Goal: Task Accomplishment & Management: Manage account settings

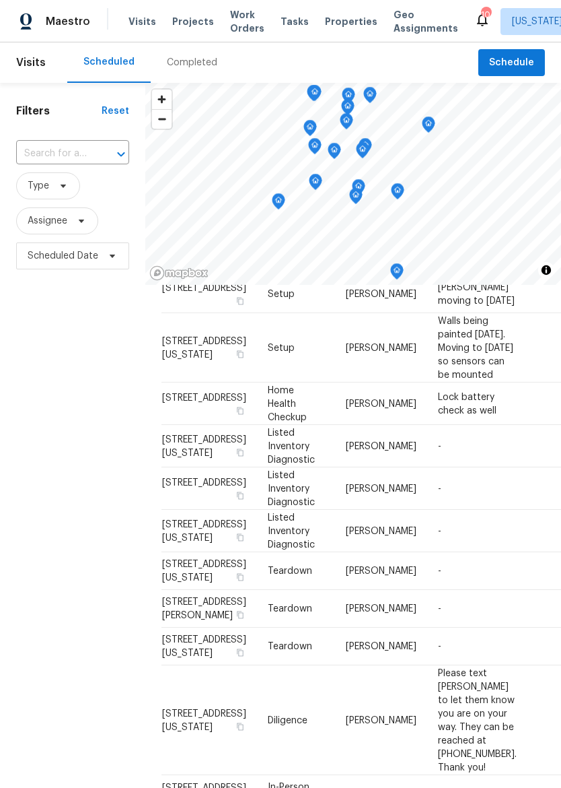
scroll to position [296, 0]
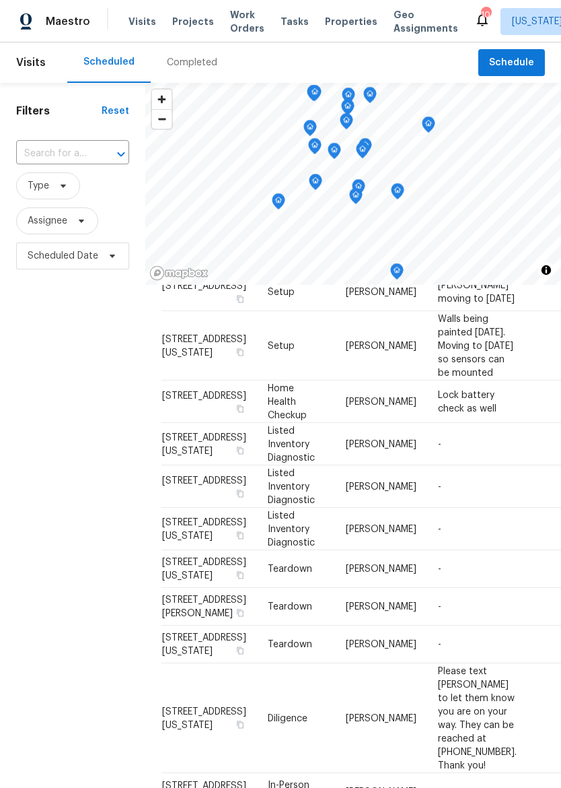
click at [278, 465] on td "Listed Inventory Diagnostic" at bounding box center [296, 444] width 78 height 42
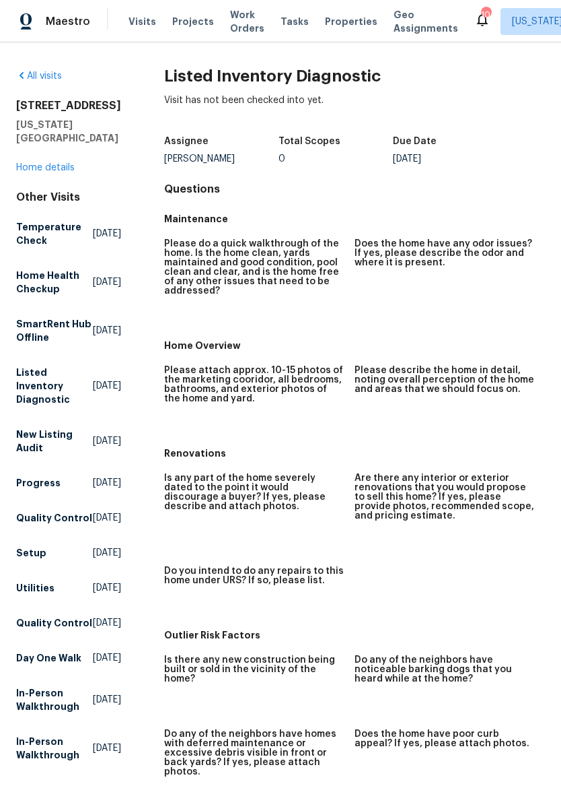
click at [55, 172] on link "Home details" at bounding box center [45, 167] width 59 height 9
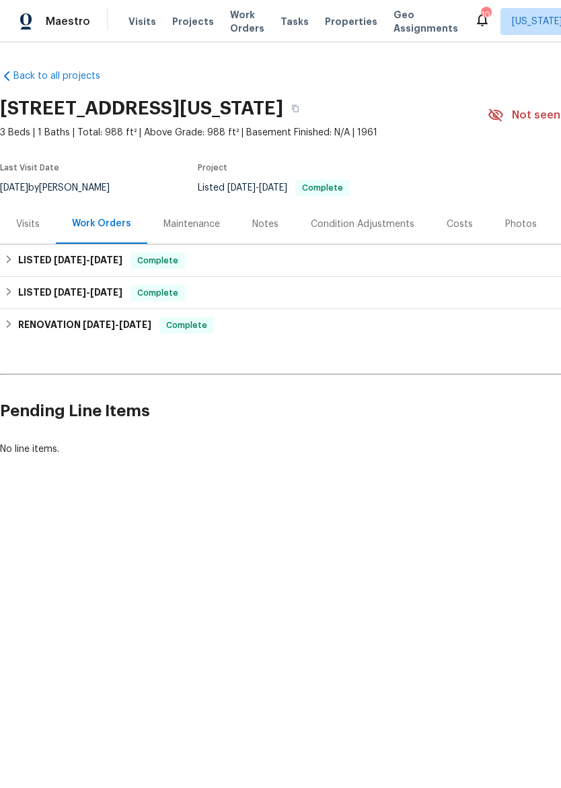
click at [29, 213] on div "Visits" at bounding box center [28, 224] width 56 height 40
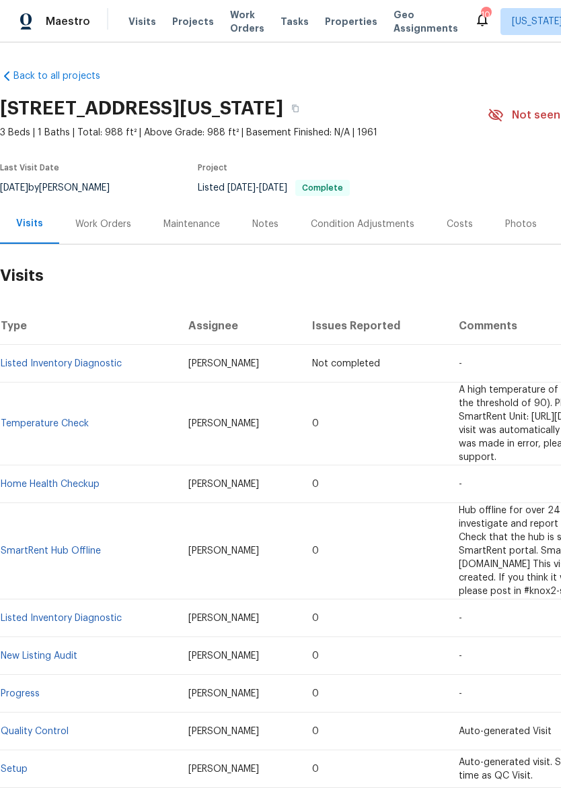
click at [30, 20] on img at bounding box center [26, 21] width 12 height 17
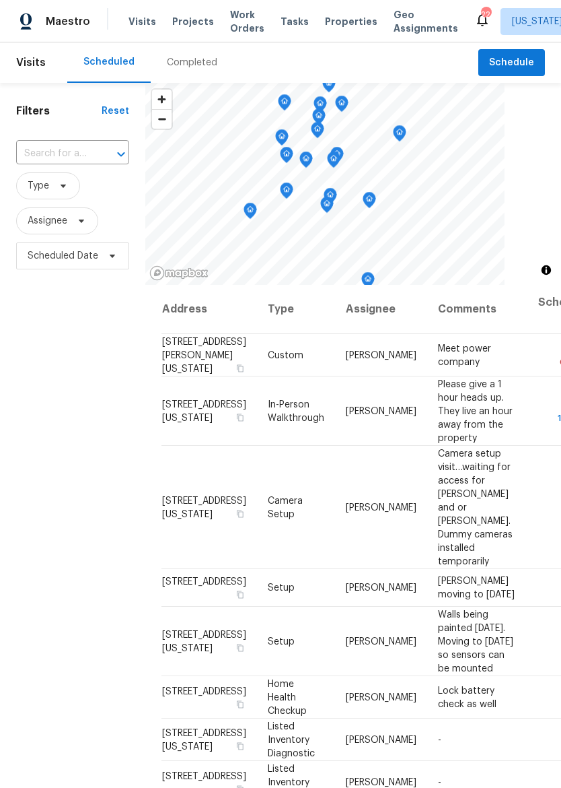
click at [331, 18] on span "Properties" at bounding box center [351, 21] width 53 height 13
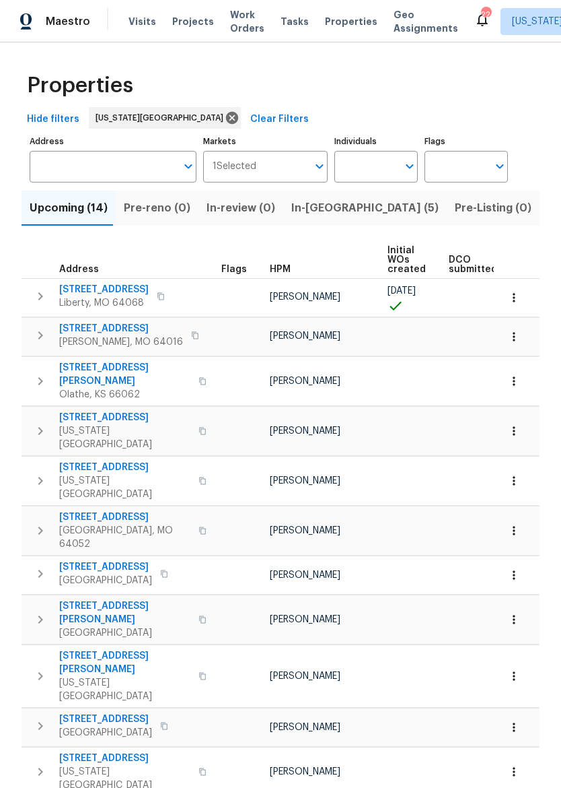
click at [312, 212] on span "In-reno (5)" at bounding box center [365, 208] width 147 height 19
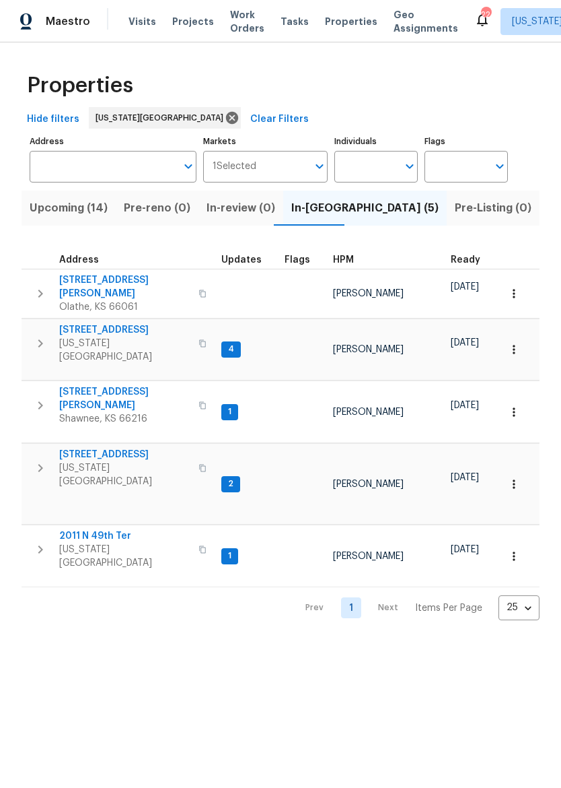
click at [111, 529] on span "2011 N 49th Ter" at bounding box center [124, 535] width 131 height 13
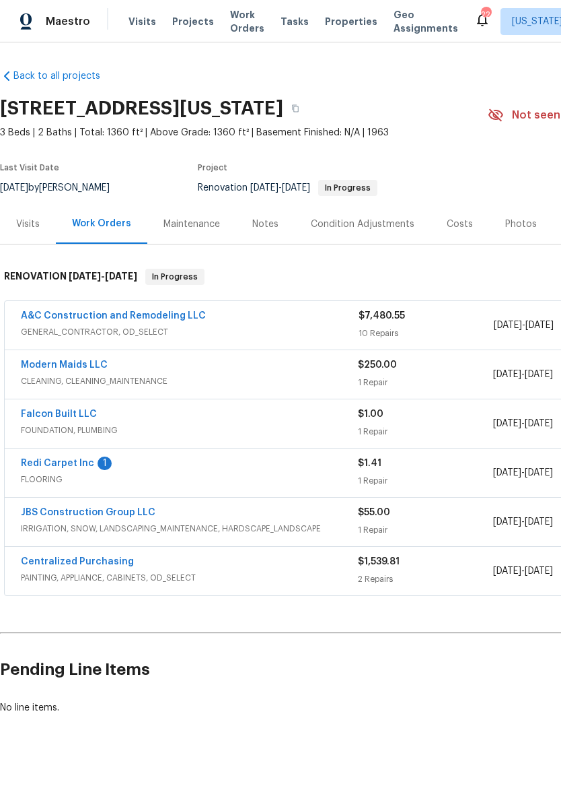
click at [85, 463] on link "Redi Carpet Inc" at bounding box center [57, 462] width 73 height 9
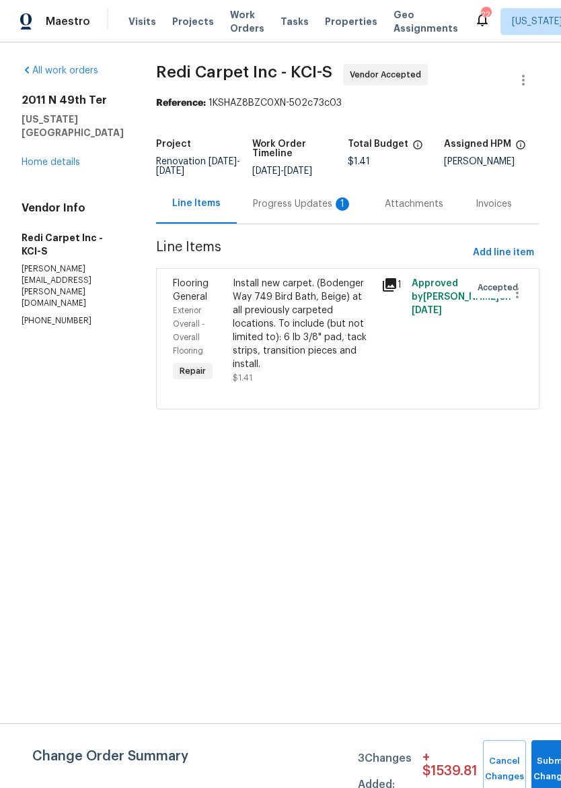
click at [314, 206] on div "Progress Updates 1" at bounding box center [303, 204] width 132 height 40
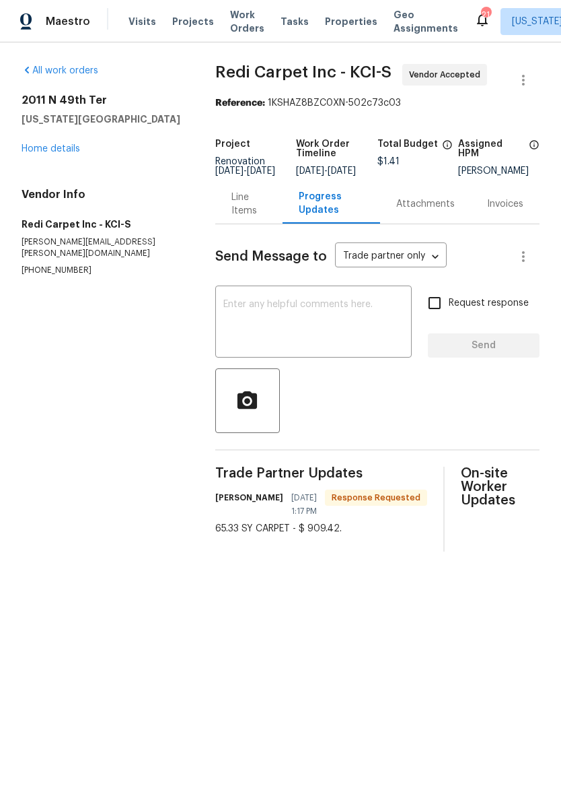
click at [250, 209] on div "Line Items" at bounding box center [249, 204] width 35 height 27
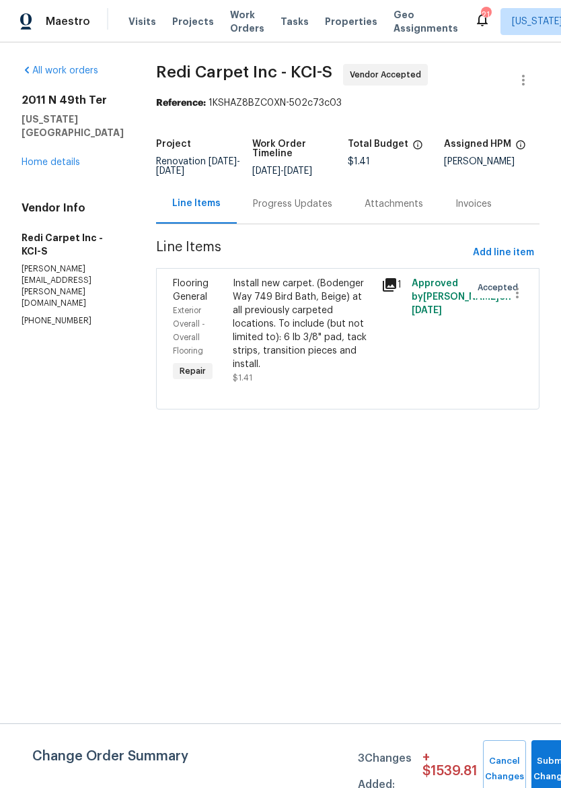
click at [305, 330] on div "Install new carpet. (Bodenger Way 749 Bird Bath, Beige) at all previously carpe…" at bounding box center [303, 324] width 141 height 94
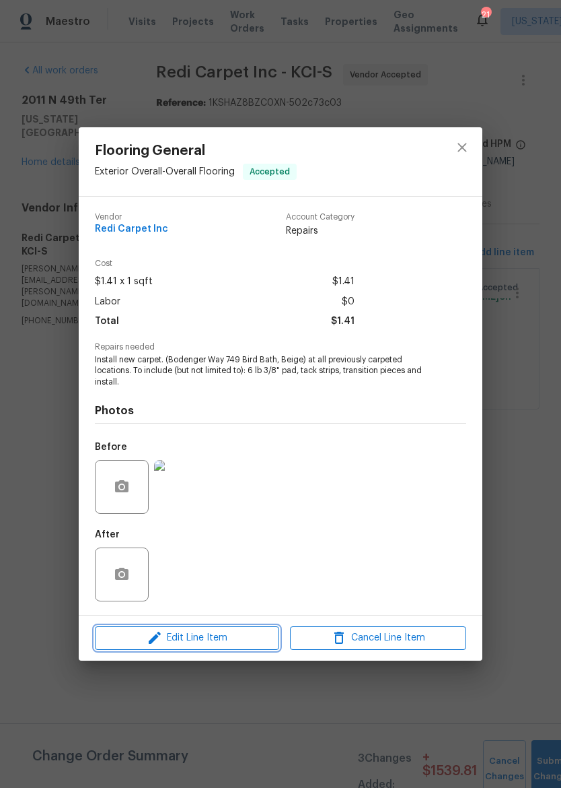
click at [223, 644] on span "Edit Line Item" at bounding box center [187, 637] width 176 height 17
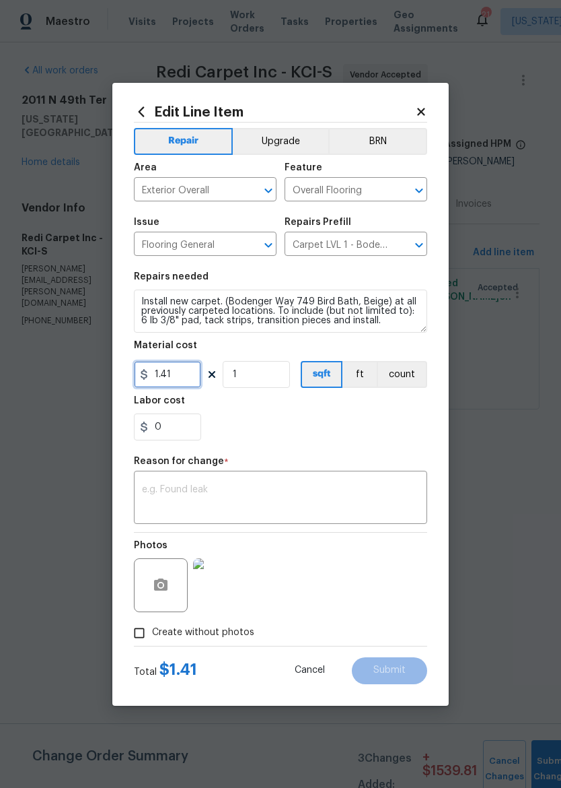
click at [188, 374] on input "1.41" at bounding box center [167, 374] width 67 height 27
type input "909.42"
click at [358, 448] on section "Repairs needed Install new carpet. (Bodenger Way 749 Bird Bath, Beige) at all p…" at bounding box center [281, 356] width 294 height 184
click at [327, 495] on textarea at bounding box center [280, 499] width 277 height 28
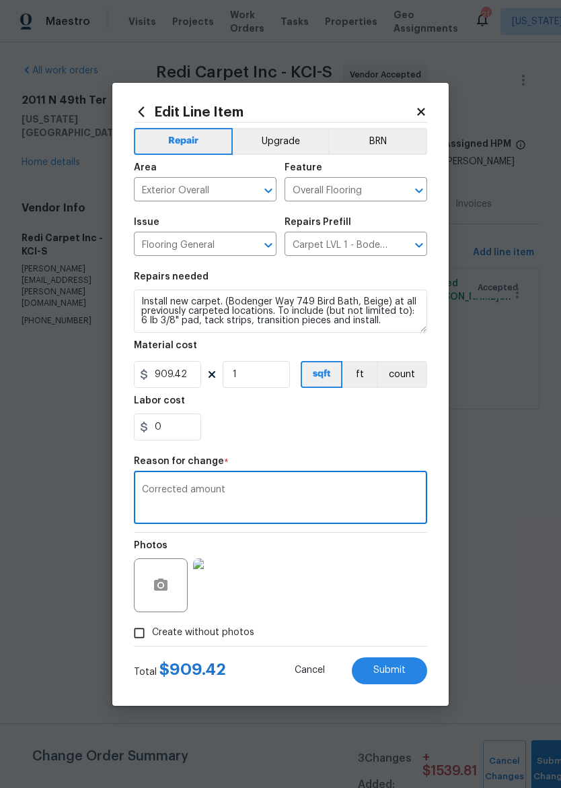
type textarea "Corrected amount"
click at [373, 423] on div "0" at bounding box center [281, 426] width 294 height 27
click at [398, 675] on span "Submit" at bounding box center [390, 670] width 32 height 10
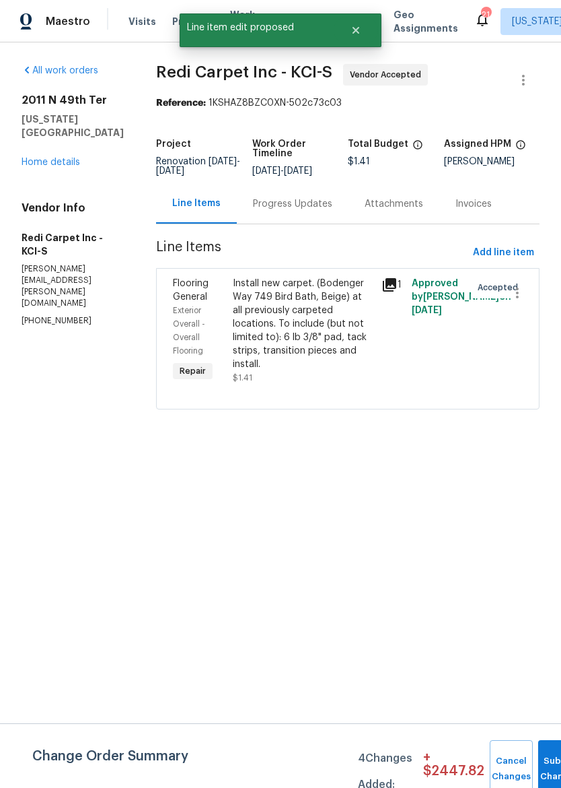
click at [92, 137] on div "2011 N 49th Ter Kansas City, KS 66104 Home details" at bounding box center [73, 131] width 102 height 75
click at [65, 158] on link "Home details" at bounding box center [51, 162] width 59 height 9
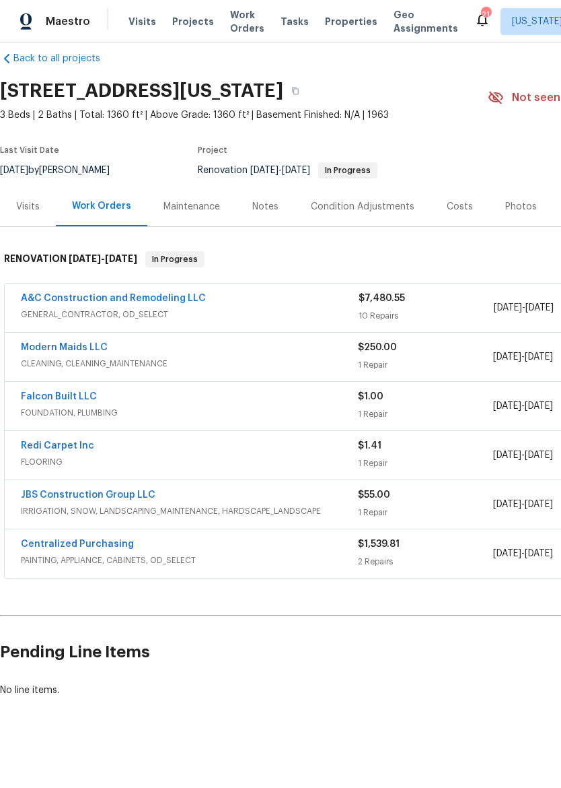
scroll to position [18, 0]
click at [196, 298] on link "A&C Construction and Remodeling LLC" at bounding box center [113, 298] width 185 height 9
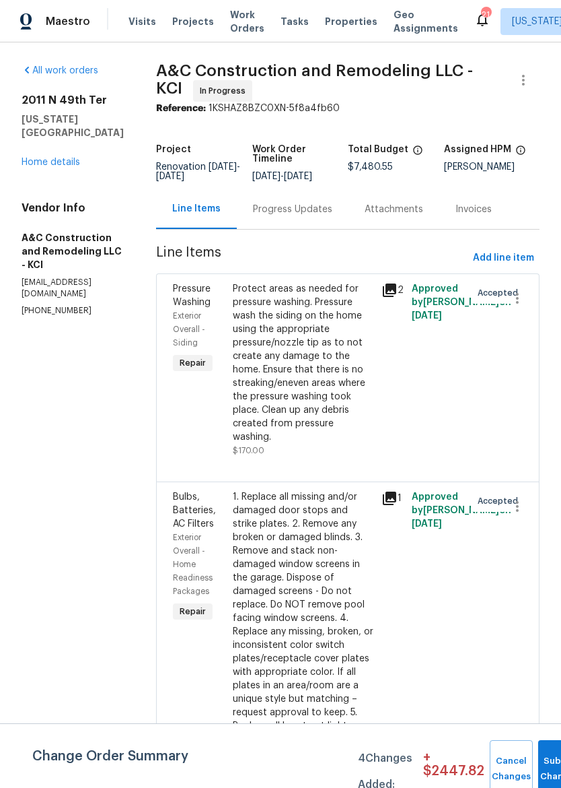
click at [333, 207] on div "Progress Updates" at bounding box center [293, 209] width 112 height 40
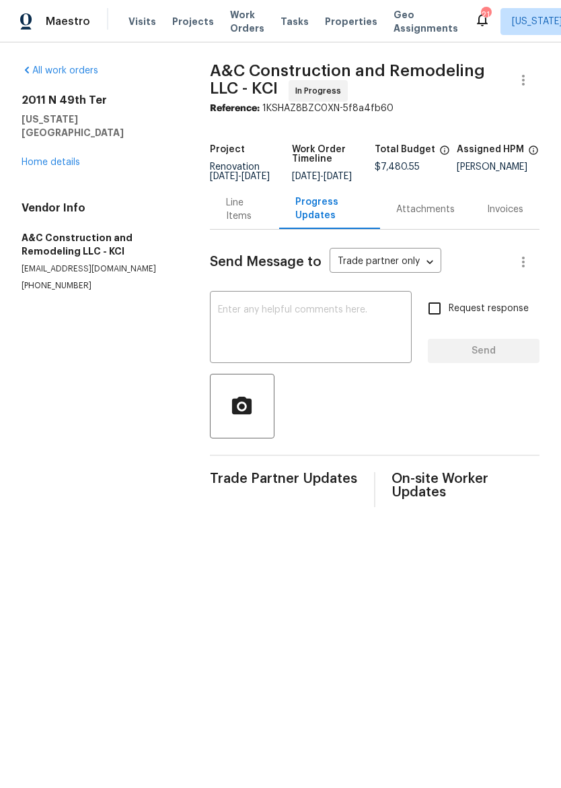
click at [252, 223] on div "Line Items" at bounding box center [244, 209] width 37 height 27
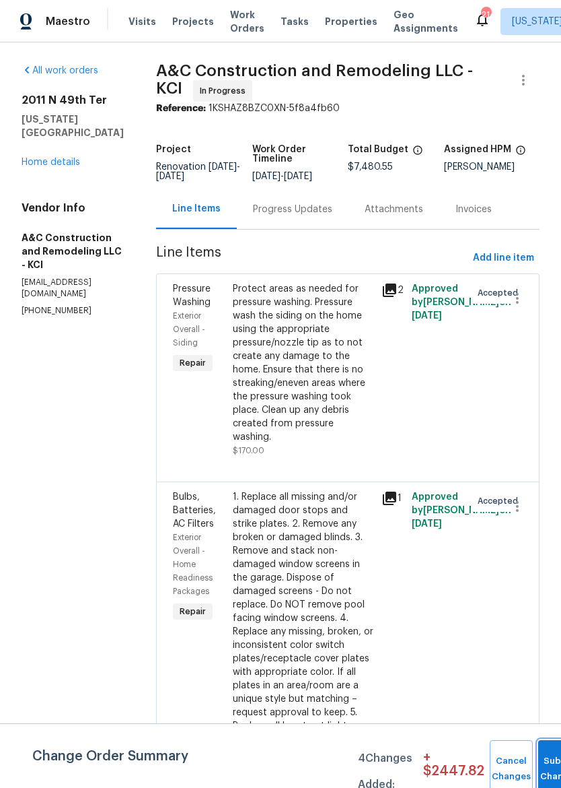
click at [553, 755] on button "Submit Changes" at bounding box center [560, 769] width 43 height 58
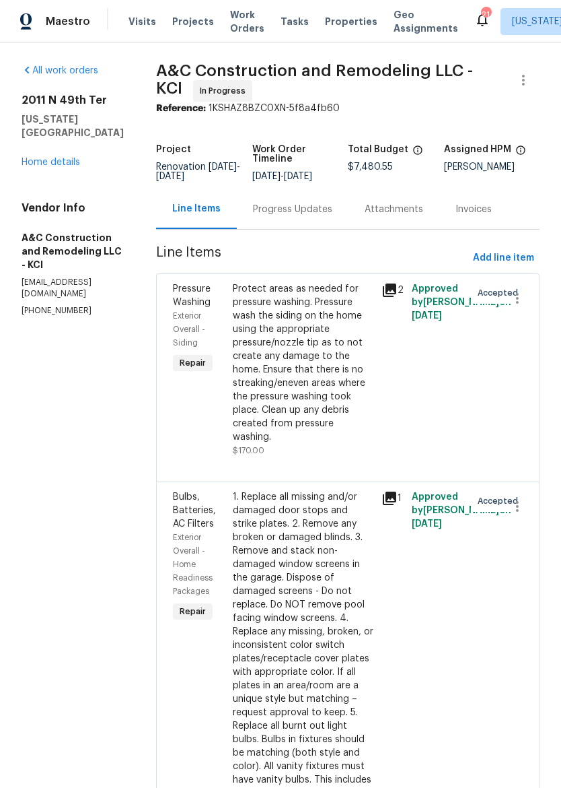
click at [71, 129] on div "2011 N 49th Ter Kansas City, KS 66104 Home details" at bounding box center [73, 131] width 102 height 75
click at [59, 158] on link "Home details" at bounding box center [51, 162] width 59 height 9
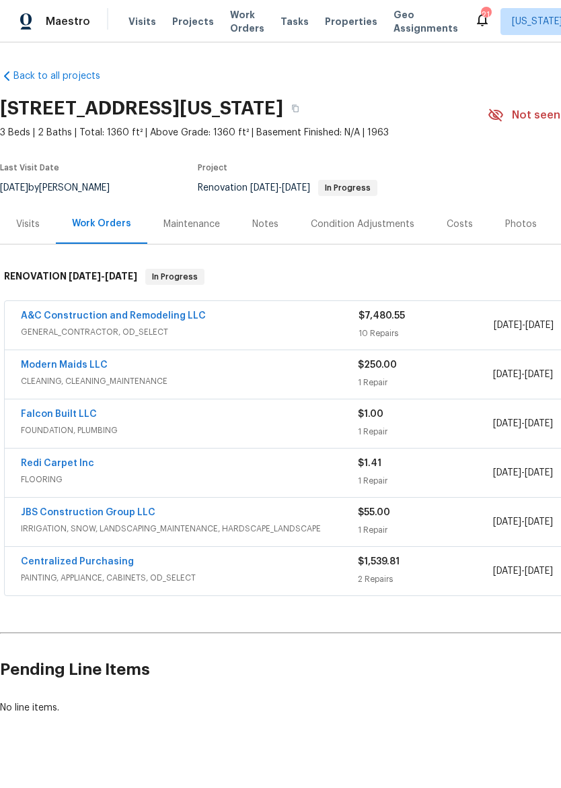
click at [18, 20] on div "Maestro" at bounding box center [45, 21] width 90 height 27
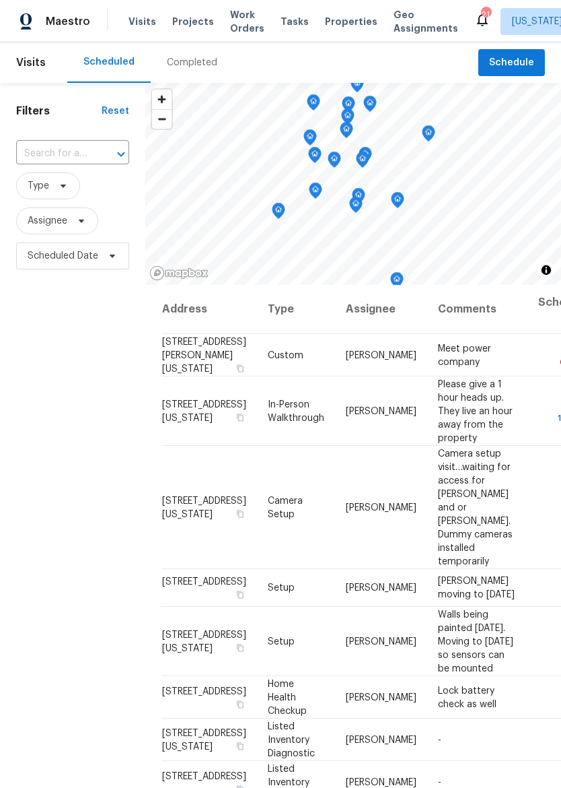
click at [343, 25] on span "Properties" at bounding box center [351, 21] width 53 height 13
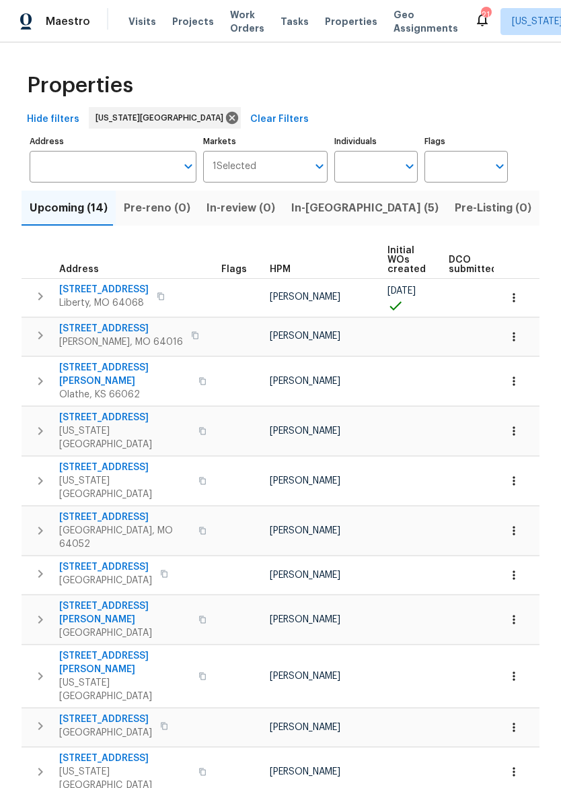
click at [306, 206] on span "In-reno (5)" at bounding box center [365, 208] width 147 height 19
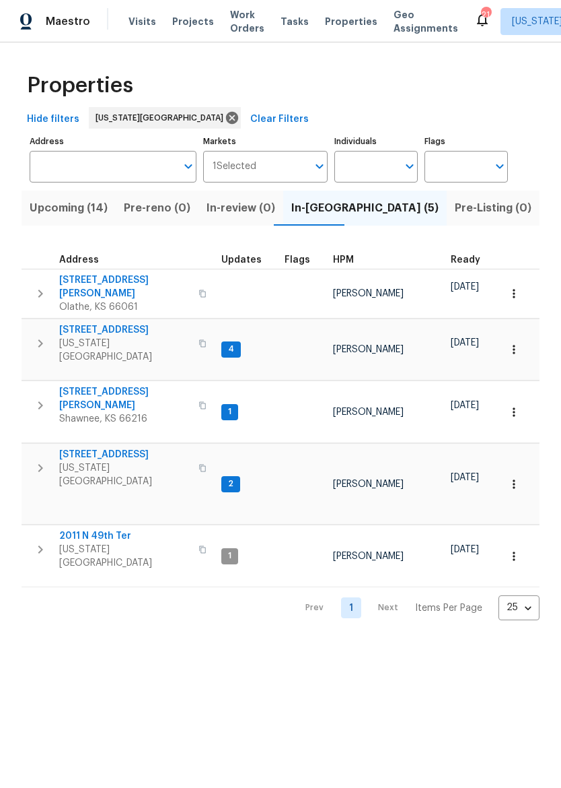
click at [103, 444] on td "7701 E 118th Ter Kansas City, MO 64134" at bounding box center [119, 468] width 195 height 48
click at [114, 448] on span "7701 E 118th Ter" at bounding box center [124, 454] width 131 height 13
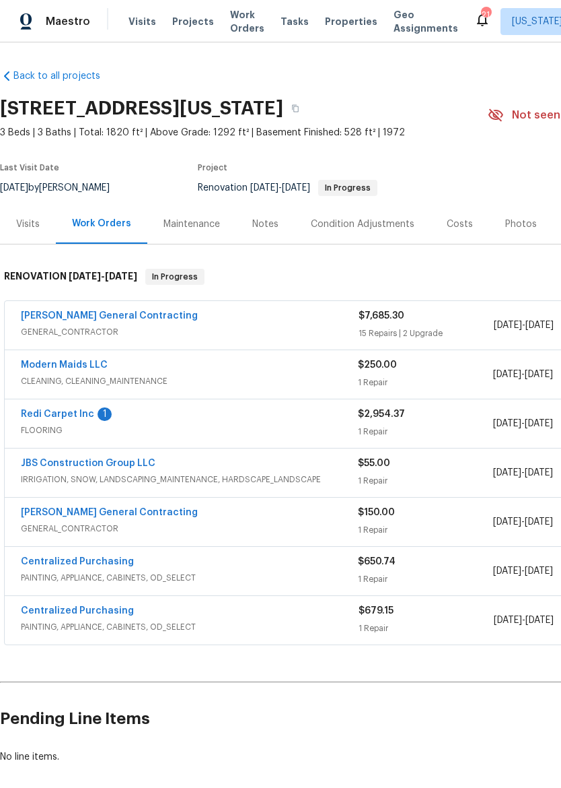
click at [37, 368] on link "Modern Maids LLC" at bounding box center [64, 364] width 87 height 9
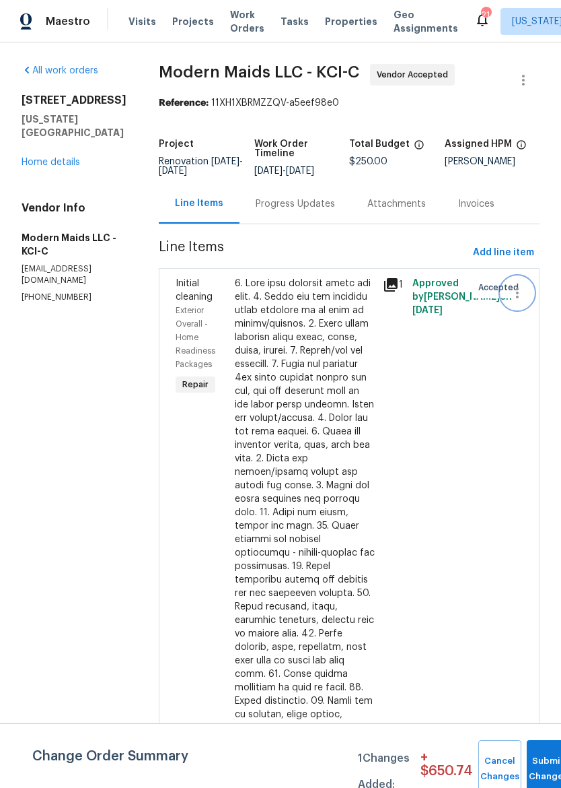
click at [513, 299] on icon "button" at bounding box center [518, 293] width 16 height 16
click at [538, 304] on li "Cancel" at bounding box center [524, 303] width 52 height 22
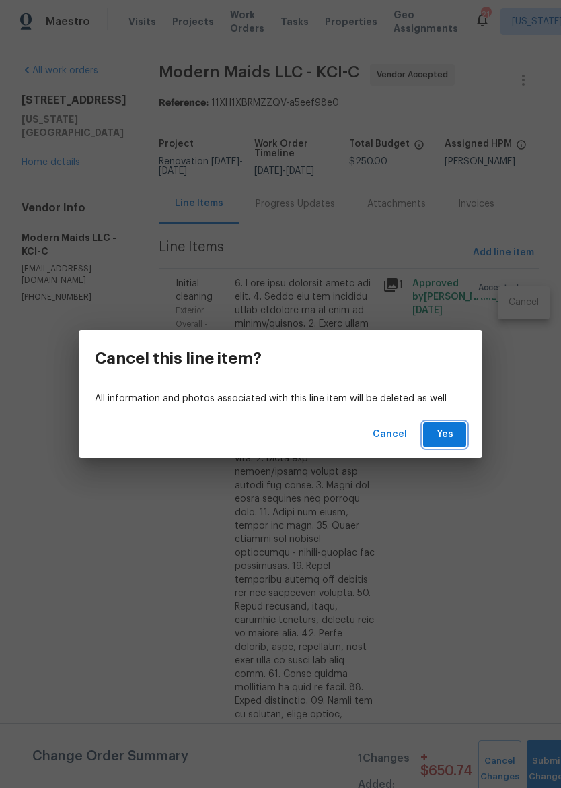
click at [454, 434] on span "Yes" at bounding box center [445, 434] width 22 height 17
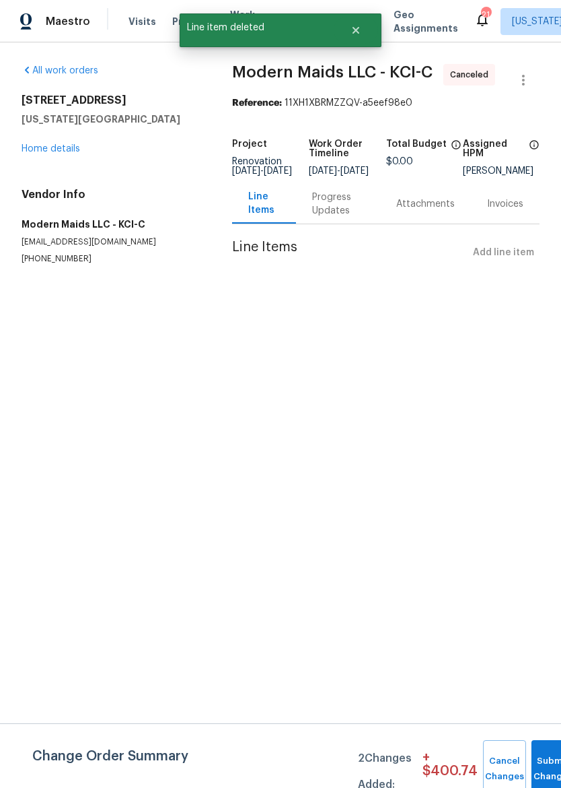
click at [67, 153] on link "Home details" at bounding box center [51, 148] width 59 height 9
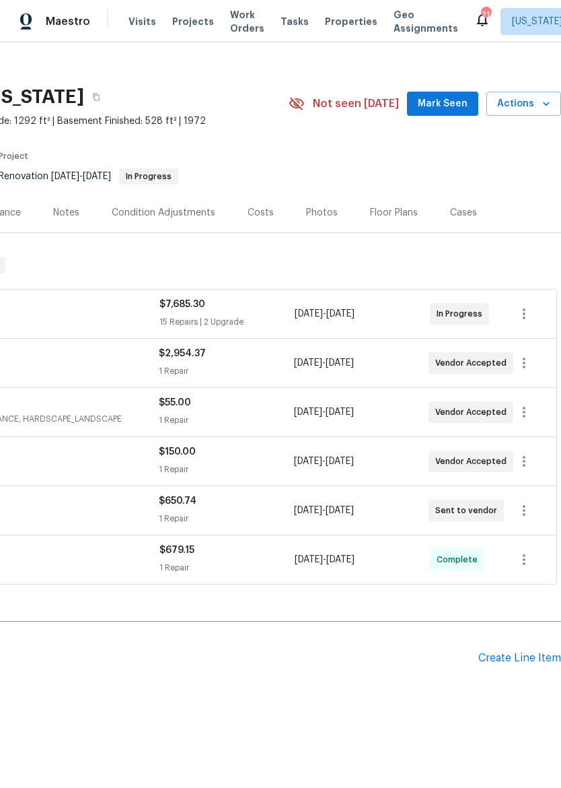
scroll to position [11, 199]
click at [538, 652] on div "Create Line Item" at bounding box center [520, 658] width 83 height 13
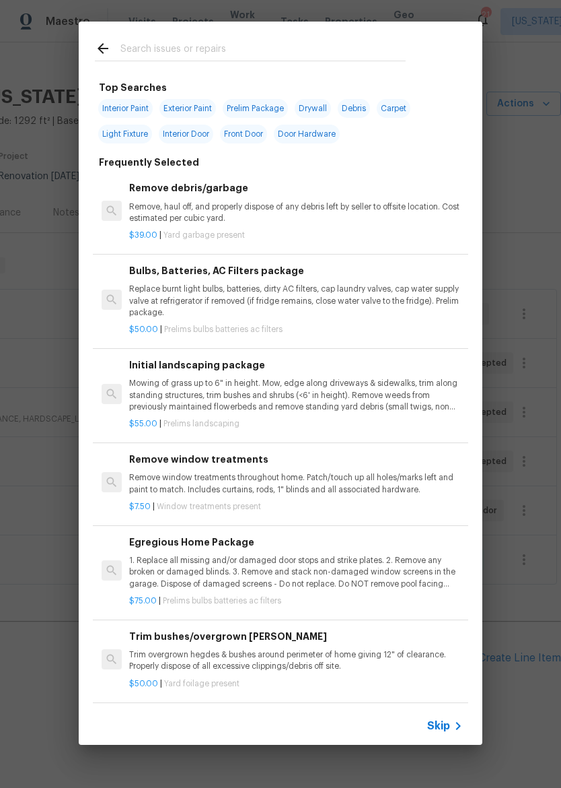
click at [295, 55] on input "text" at bounding box center [263, 50] width 285 height 20
type input "Lean"
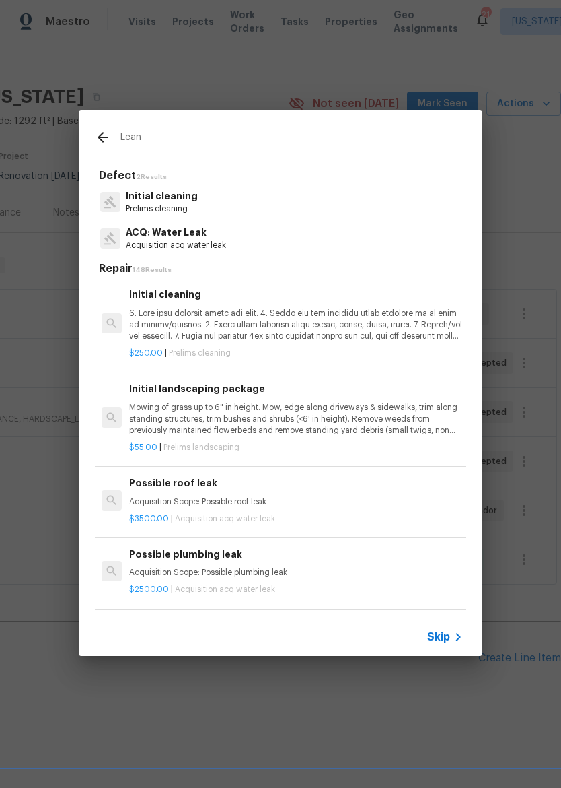
click at [368, 330] on p at bounding box center [296, 325] width 334 height 34
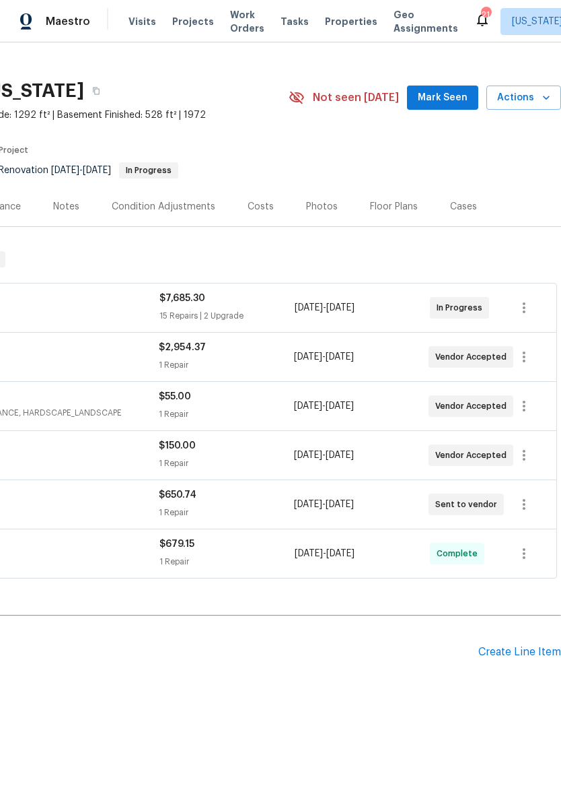
scroll to position [18, 199]
click at [529, 654] on div "Create Line Item" at bounding box center [520, 652] width 83 height 13
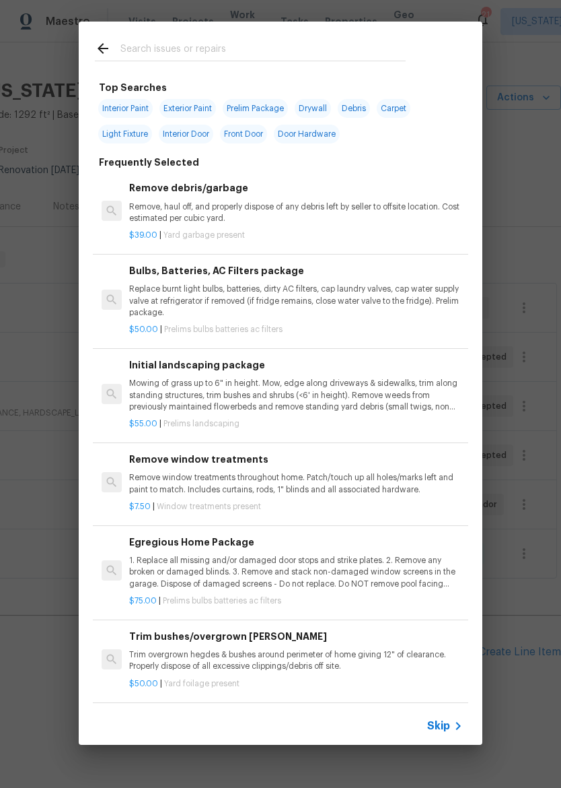
click at [292, 47] on input "text" at bounding box center [263, 50] width 285 height 20
type input "Clea"
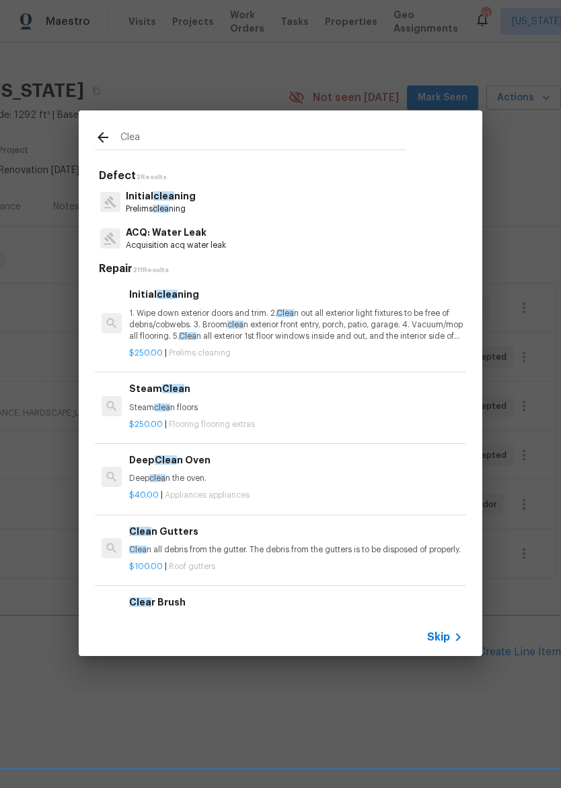
click at [206, 321] on p "1. Wipe down exterior doors and trim. 2. Clea n out all exterior light fixtures…" at bounding box center [296, 325] width 334 height 34
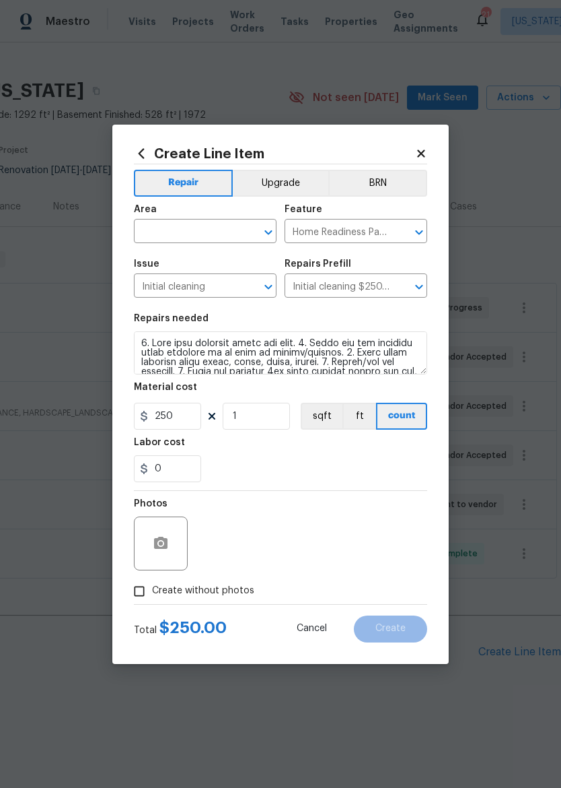
click at [205, 298] on input "Initial cleaning" at bounding box center [186, 287] width 105 height 21
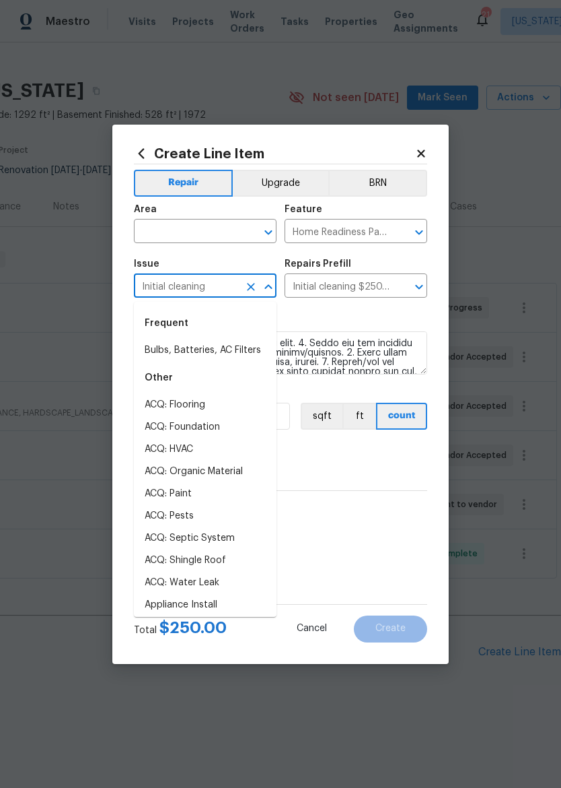
click at [240, 251] on span "Issue Initial cleaning ​" at bounding box center [205, 278] width 143 height 55
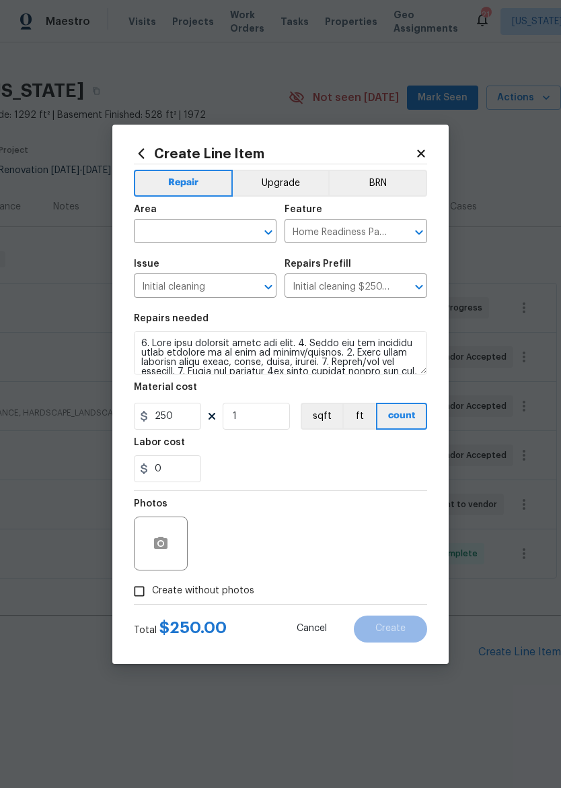
click at [239, 250] on span "Area ​" at bounding box center [205, 224] width 143 height 55
click at [209, 215] on div "Area" at bounding box center [205, 214] width 143 height 18
click at [264, 233] on icon "Open" at bounding box center [269, 232] width 16 height 16
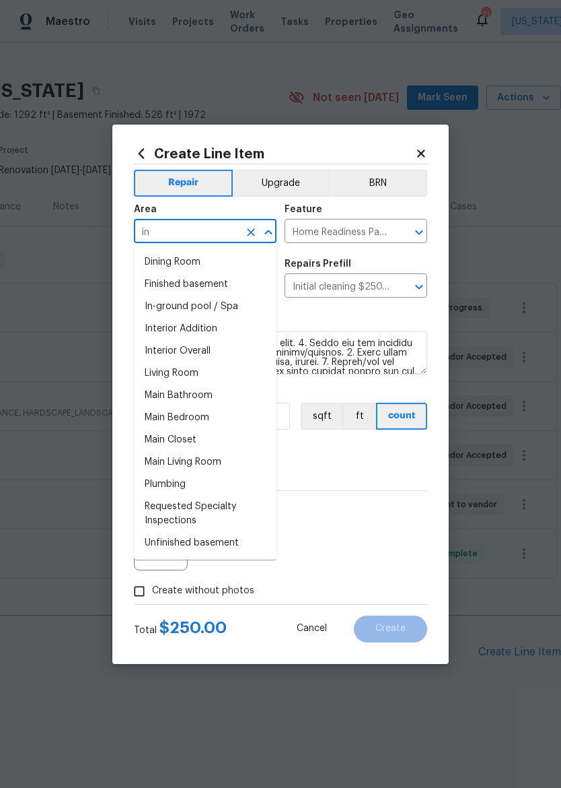
type input "i"
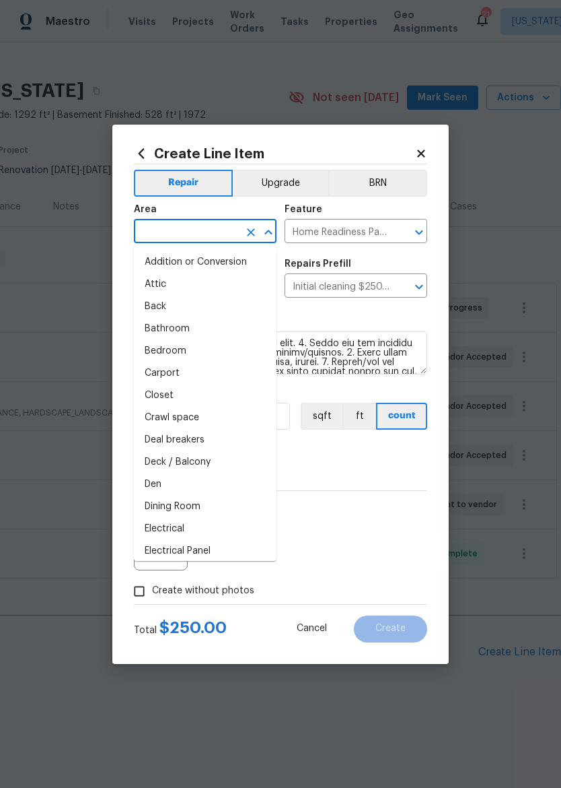
type input "i"
type input "on"
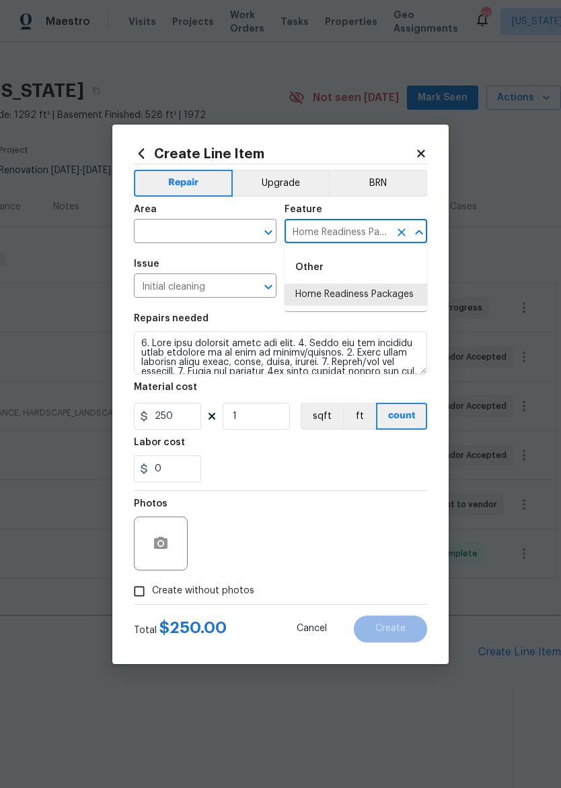
click at [214, 222] on input "text" at bounding box center [186, 232] width 105 height 21
type input "Home Readiness Packages"
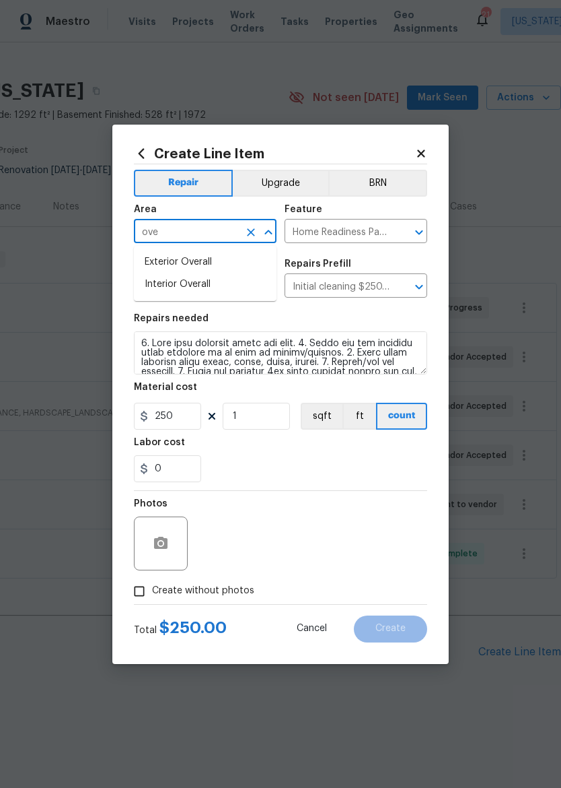
click at [220, 279] on li "Interior Overall" at bounding box center [205, 284] width 143 height 22
type input "Interior Overall"
click at [347, 477] on div "0" at bounding box center [281, 468] width 294 height 27
click at [141, 591] on input "Create without photos" at bounding box center [140, 591] width 26 height 26
checkbox input "true"
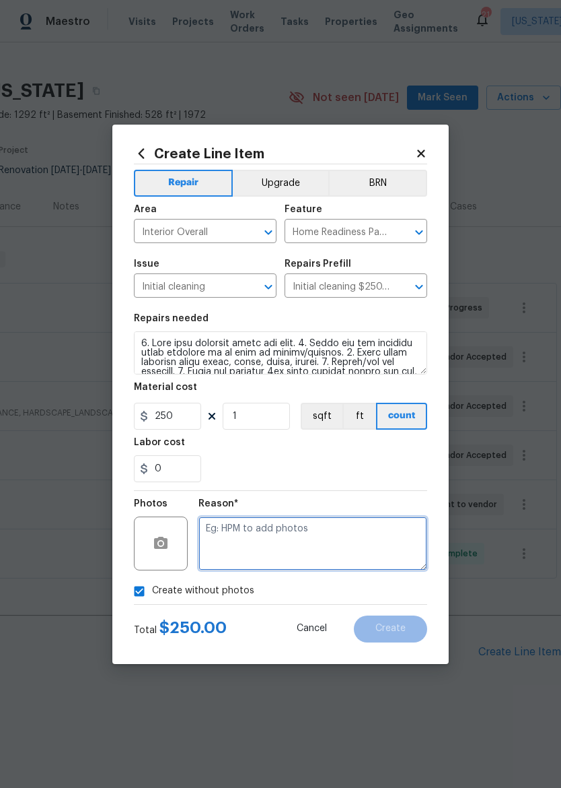
click at [374, 541] on textarea at bounding box center [313, 543] width 229 height 54
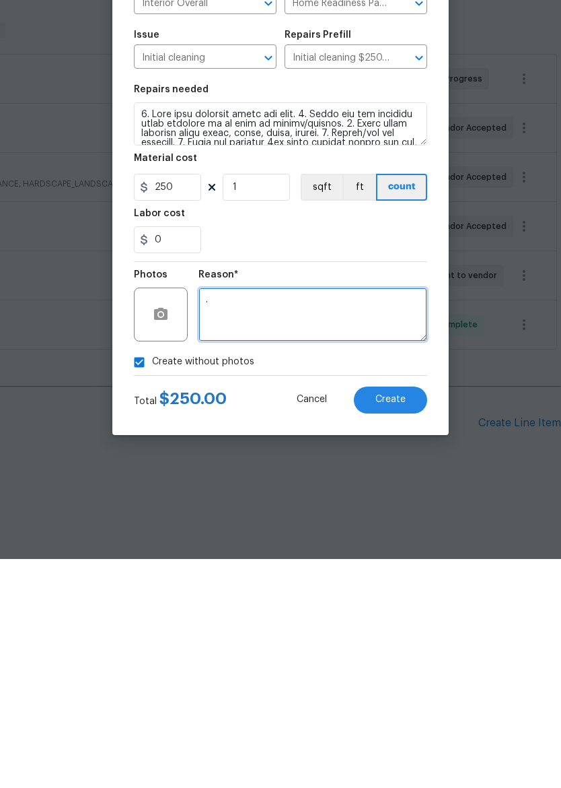
type textarea "."
click at [390, 615] on button "Create" at bounding box center [390, 628] width 73 height 27
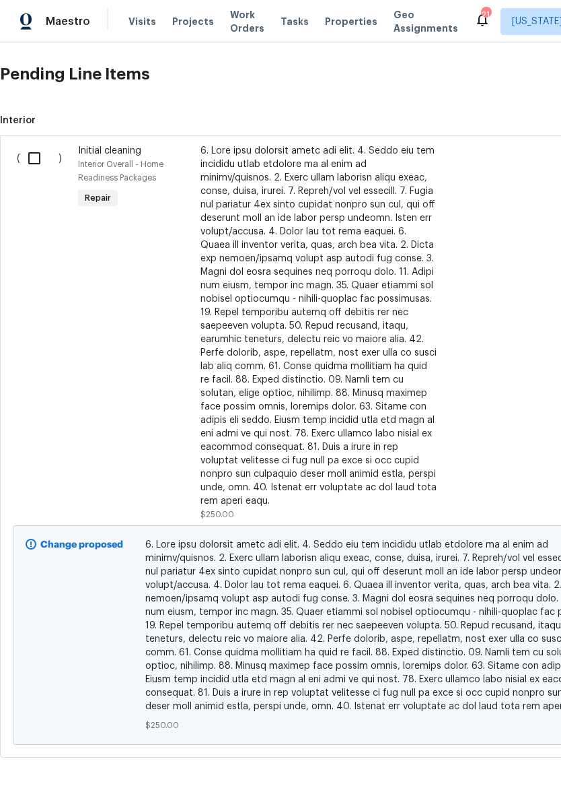
scroll to position [595, 0]
click at [24, 157] on input "checkbox" at bounding box center [39, 158] width 38 height 28
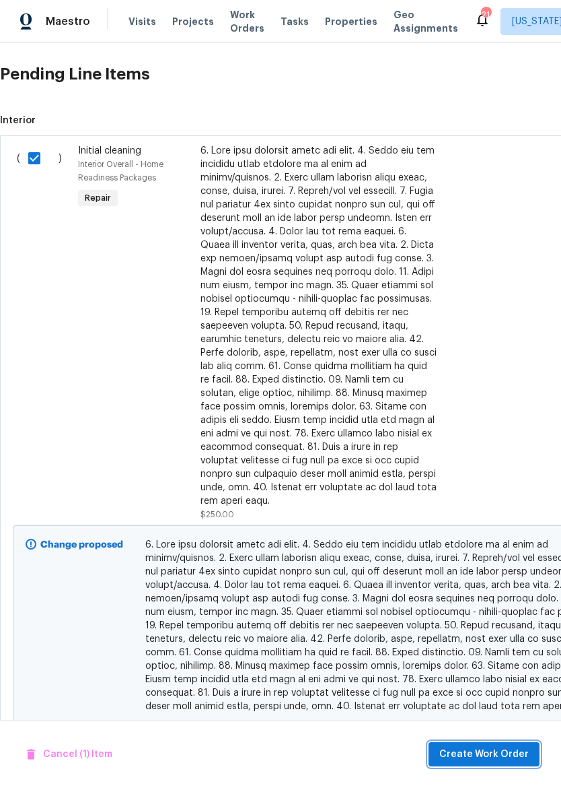
click at [519, 745] on button "Create Work Order" at bounding box center [484, 754] width 111 height 25
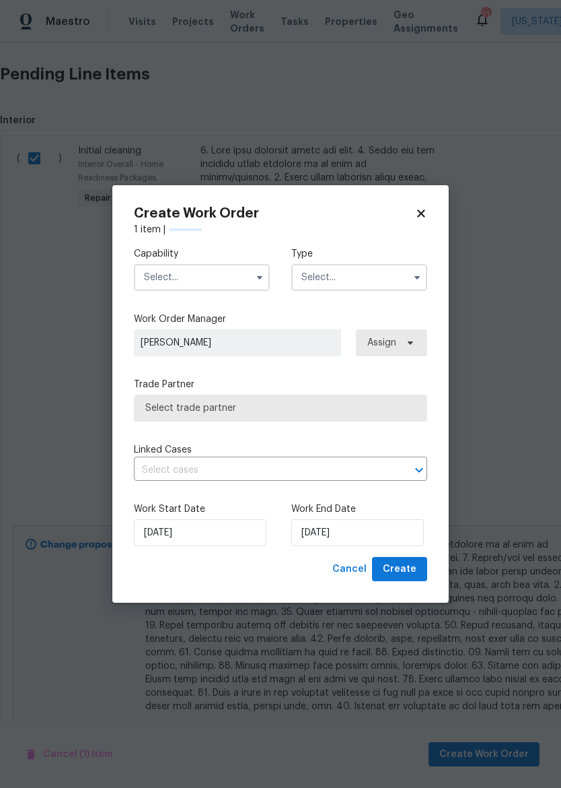
checkbox input "false"
click at [224, 283] on input "text" at bounding box center [202, 277] width 136 height 27
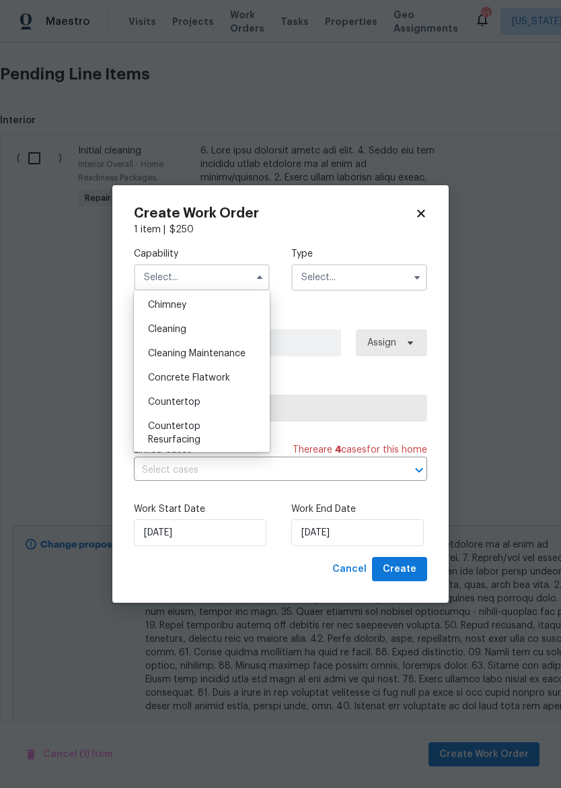
scroll to position [175, 0]
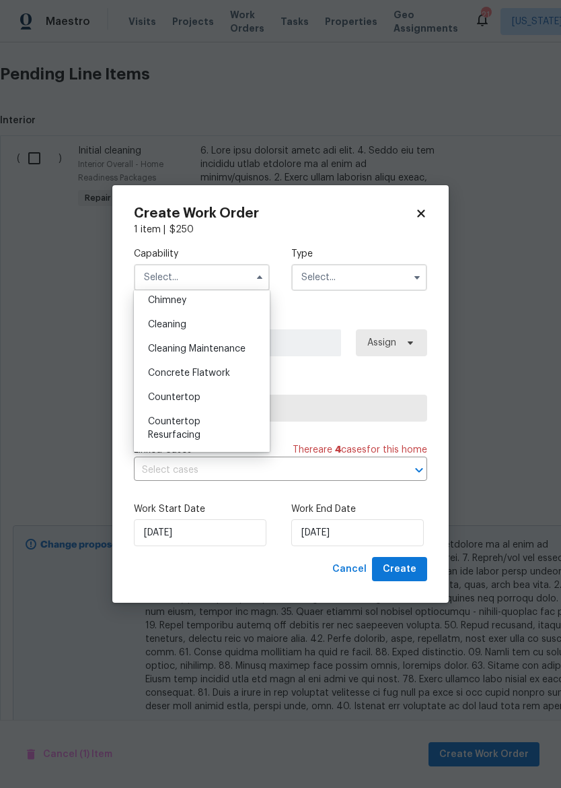
click at [233, 316] on div "Cleaning" at bounding box center [201, 324] width 129 height 24
type input "Cleaning"
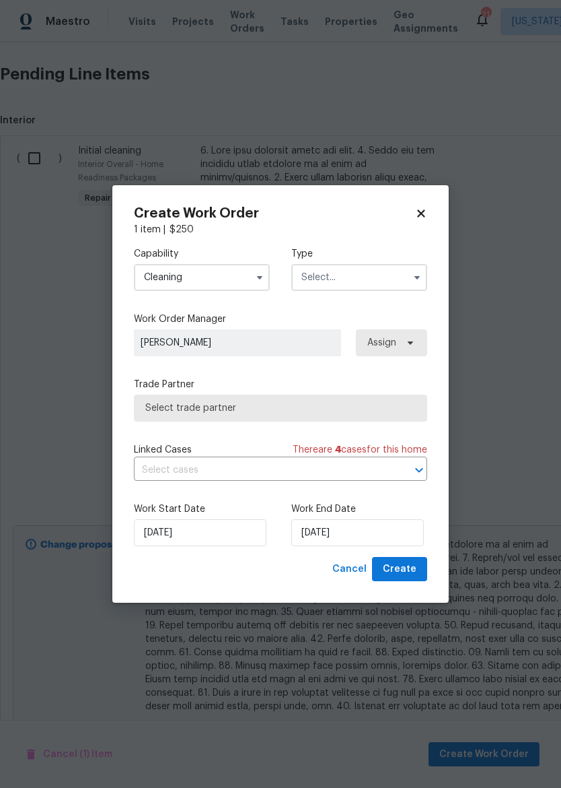
click at [403, 284] on input "text" at bounding box center [360, 277] width 136 height 27
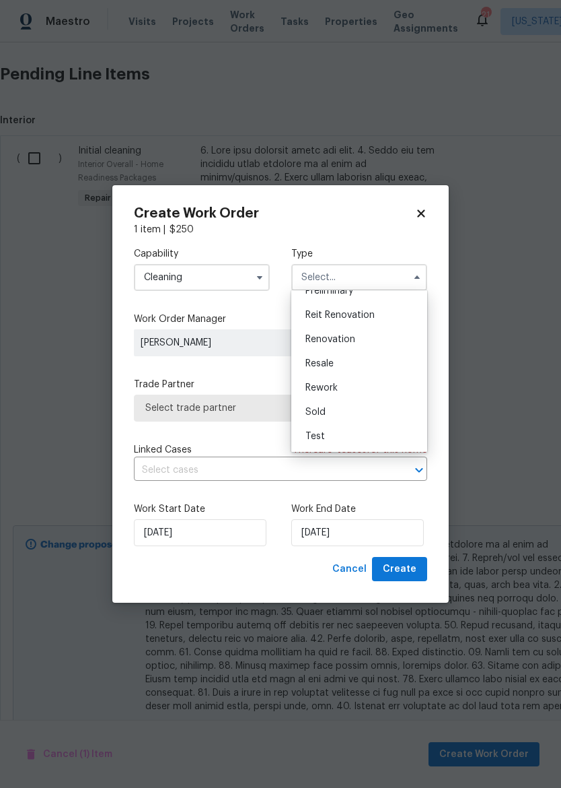
scroll to position [306, 0]
click at [384, 337] on div "Renovation" at bounding box center [359, 339] width 129 height 24
type input "Renovation"
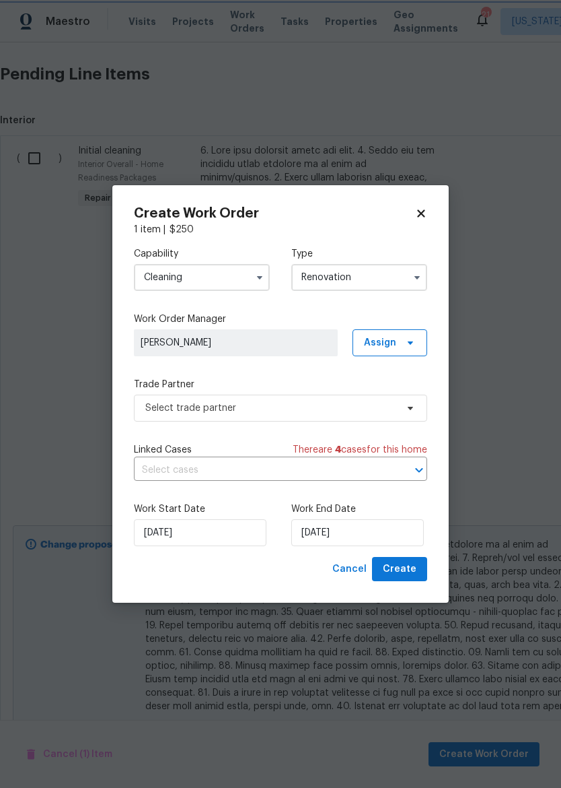
scroll to position [0, 0]
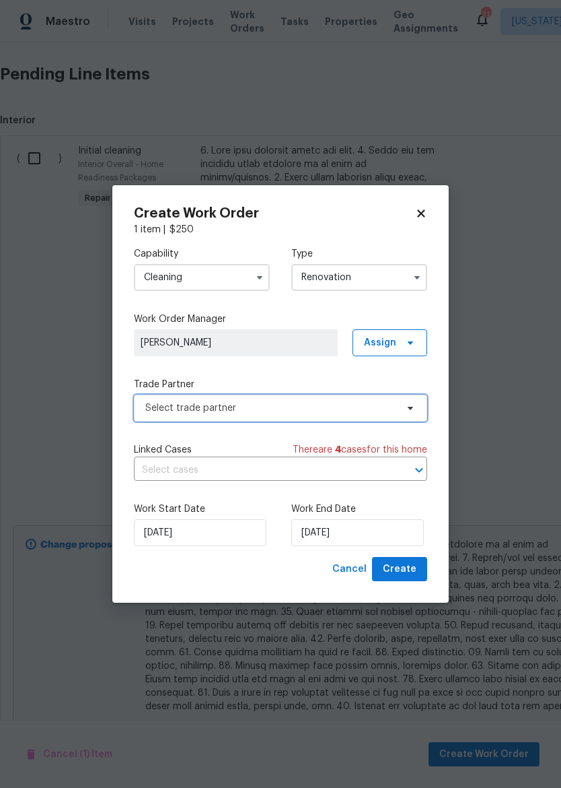
click at [337, 411] on span "Select trade partner" at bounding box center [270, 407] width 251 height 13
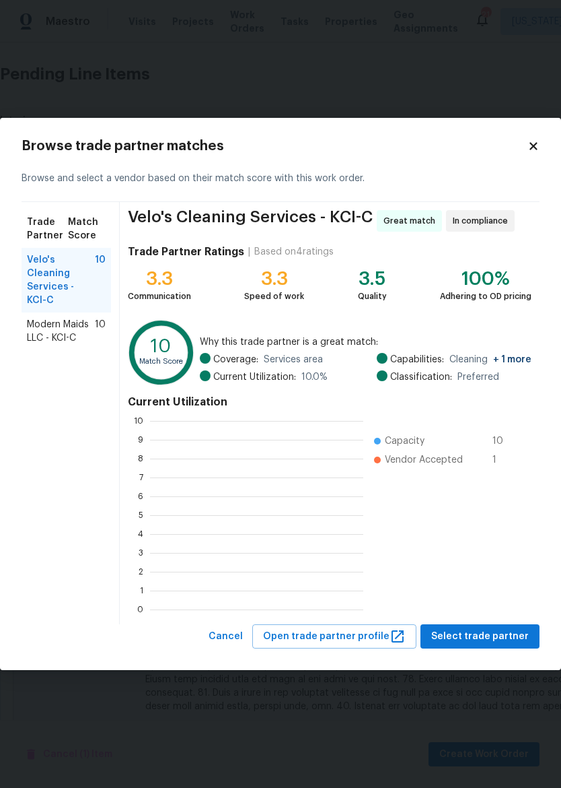
scroll to position [189, 213]
click at [522, 635] on span "Select trade partner" at bounding box center [481, 636] width 98 height 17
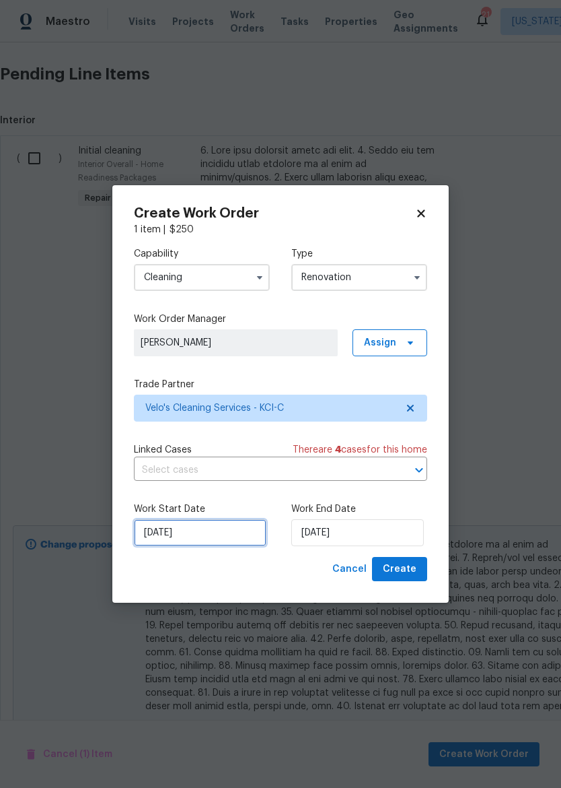
click at [234, 532] on input "8/22/2025" at bounding box center [200, 532] width 133 height 27
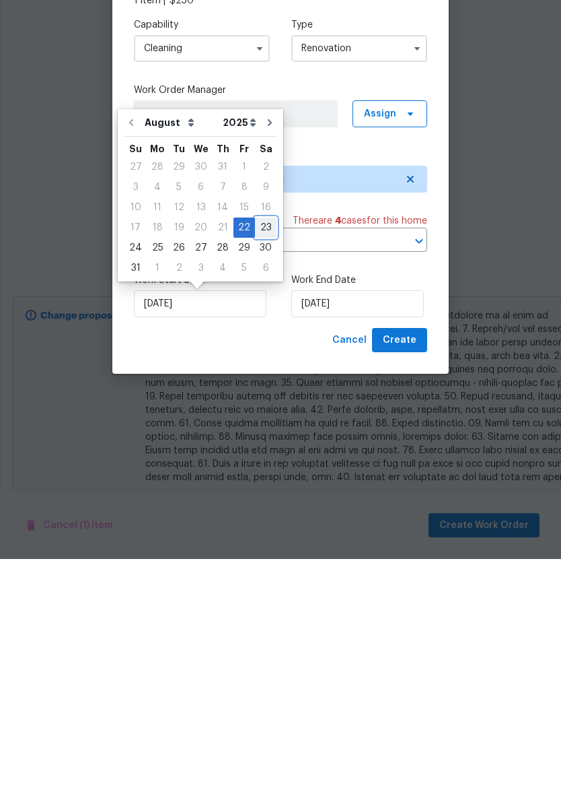
click at [263, 447] on div "23" at bounding box center [266, 456] width 22 height 19
type input "8/23/2025"
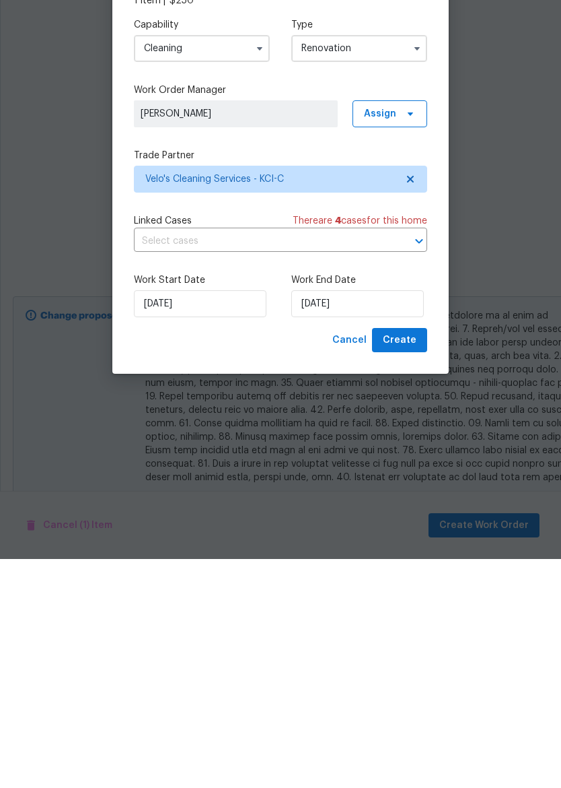
type input "8/23/2025"
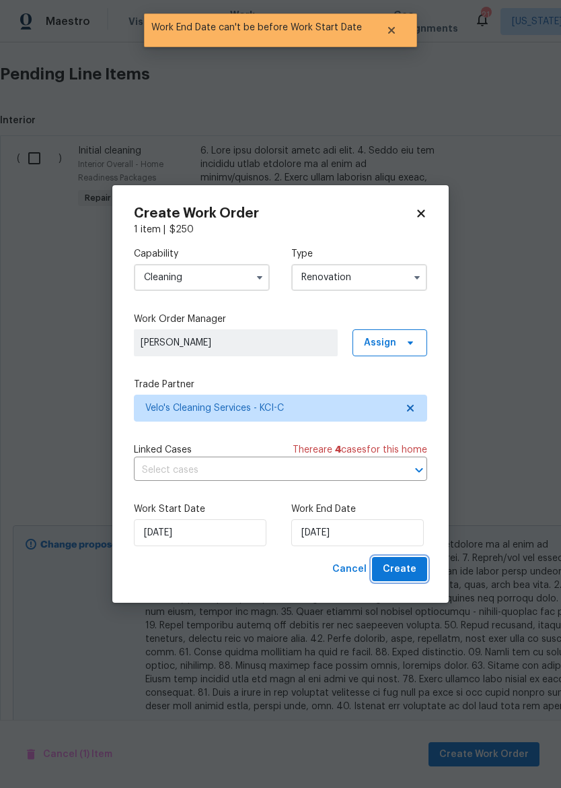
click at [417, 572] on button "Create" at bounding box center [399, 569] width 55 height 25
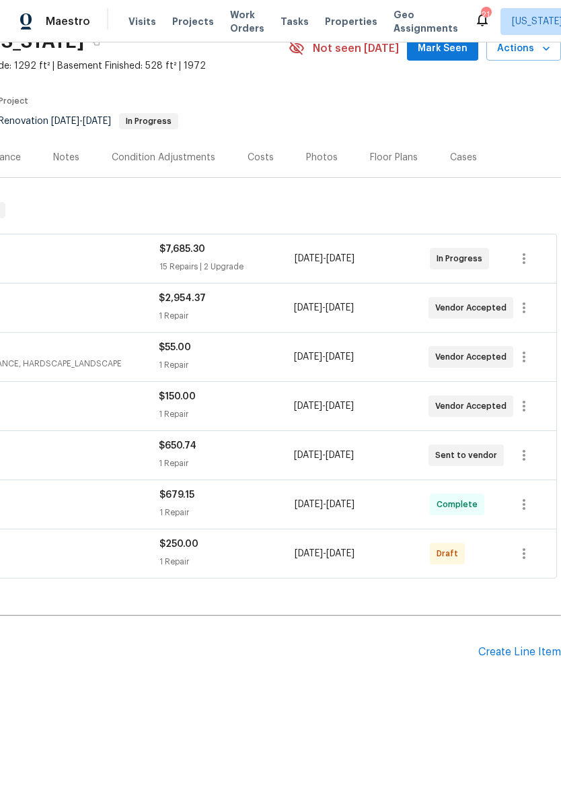
scroll to position [67, 199]
click at [530, 553] on icon "button" at bounding box center [524, 553] width 16 height 16
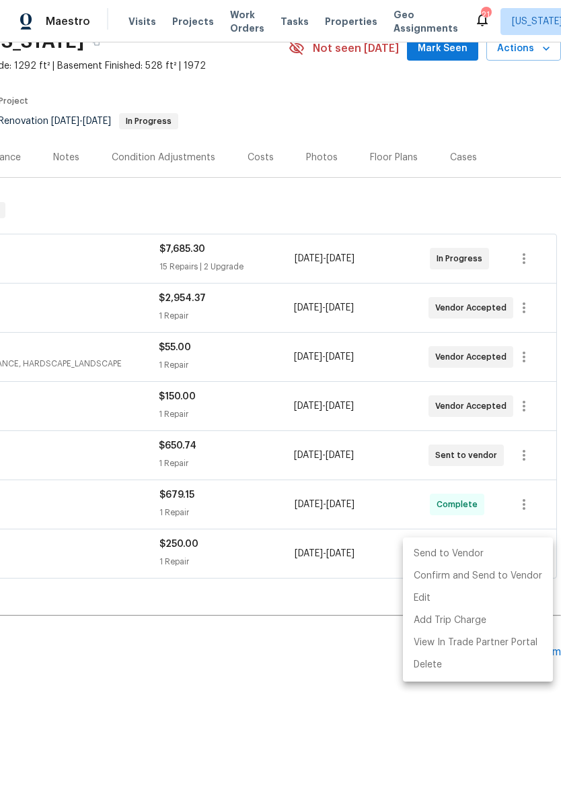
click at [504, 555] on li "Send to Vendor" at bounding box center [478, 554] width 150 height 22
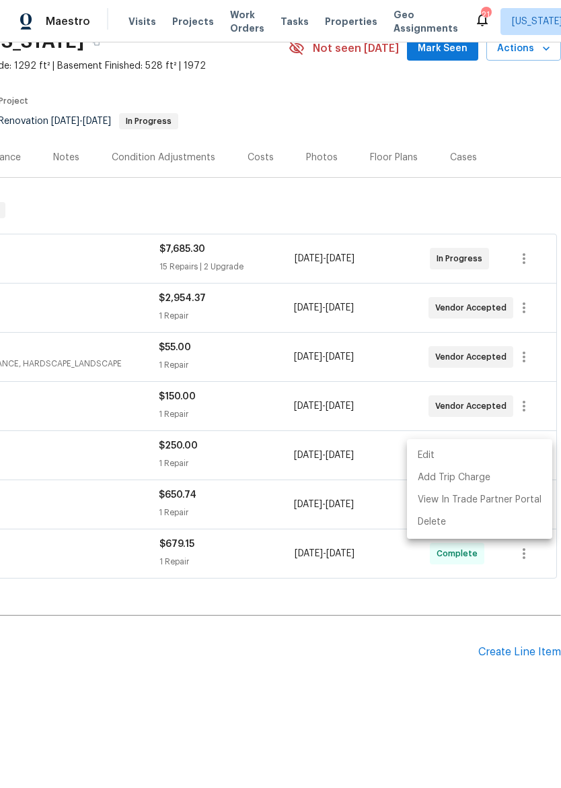
click at [421, 673] on div at bounding box center [280, 394] width 561 height 788
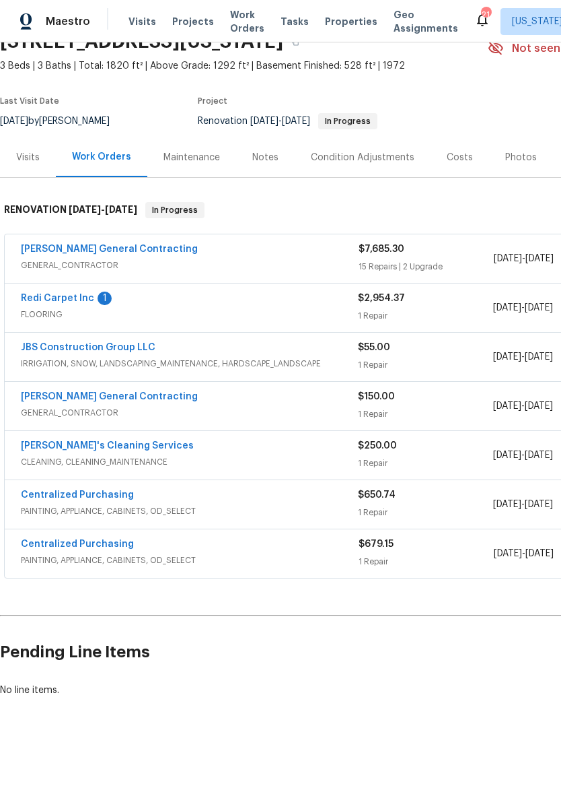
scroll to position [67, 0]
click at [66, 447] on link "Velo's Cleaning Services" at bounding box center [107, 445] width 173 height 9
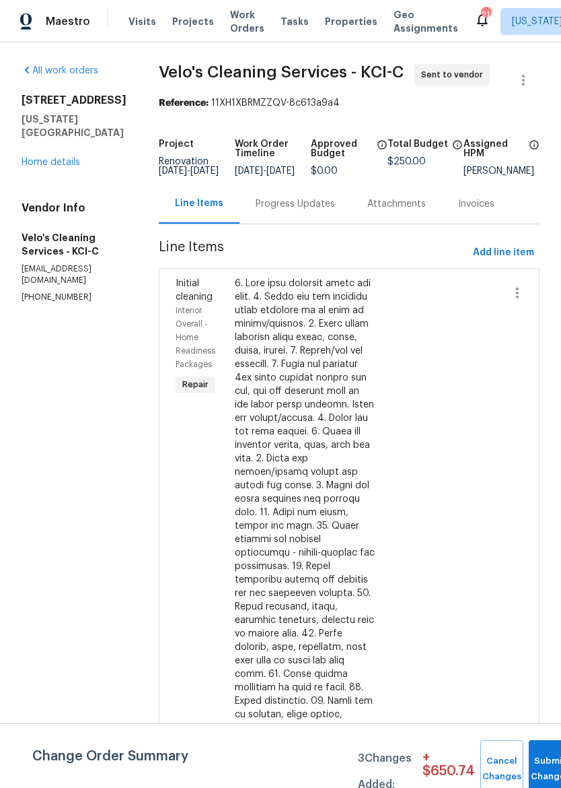
click at [277, 211] on div "Progress Updates" at bounding box center [295, 203] width 79 height 13
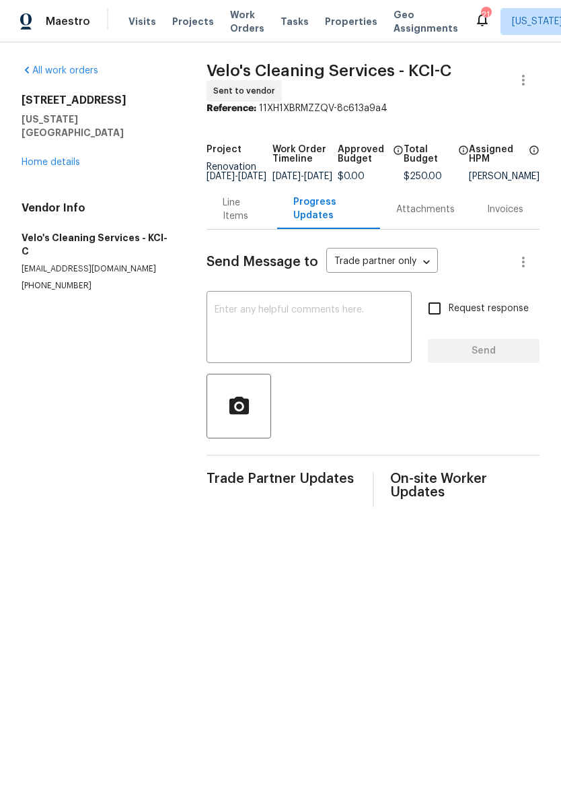
click at [292, 320] on textarea at bounding box center [309, 328] width 189 height 47
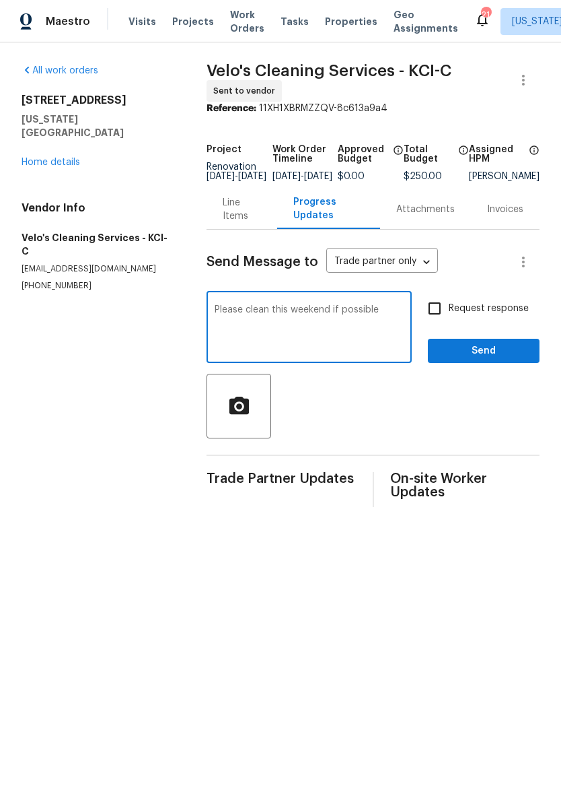
type textarea "Please clean this weekend if possible"
click at [516, 348] on button "Send" at bounding box center [484, 351] width 112 height 25
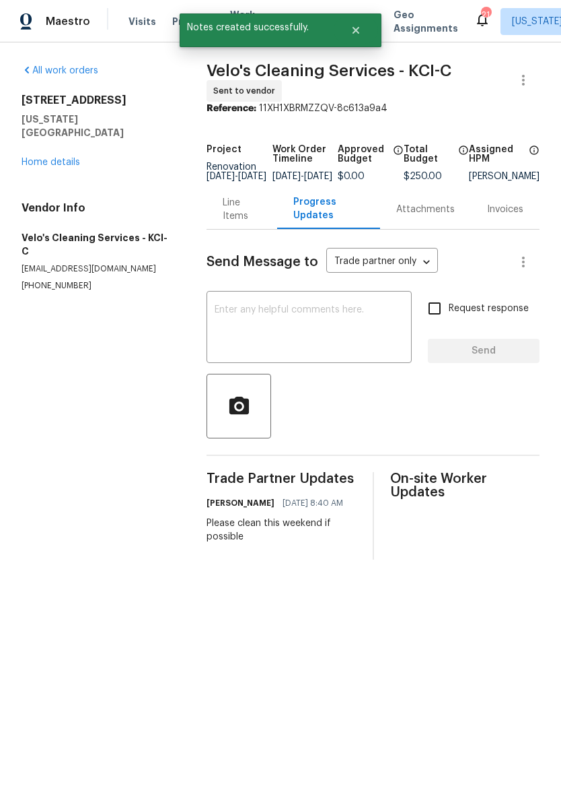
click at [55, 158] on link "Home details" at bounding box center [51, 162] width 59 height 9
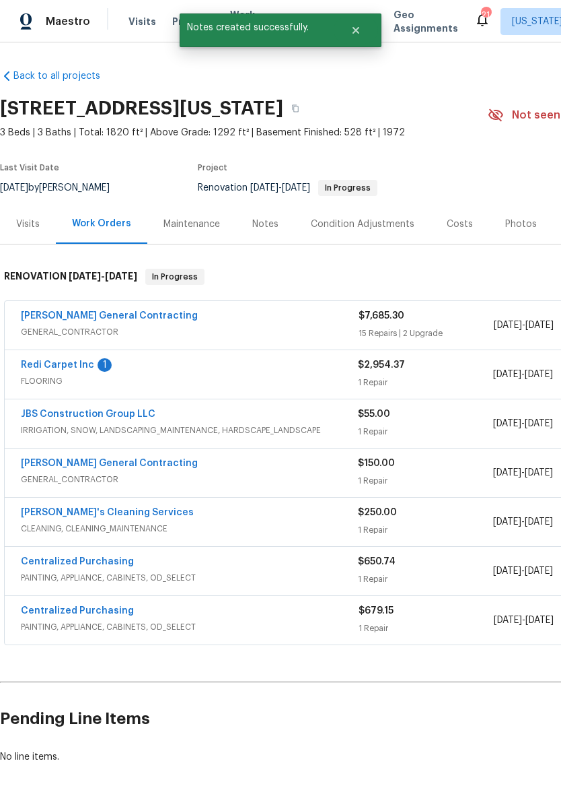
click at [40, 369] on link "Redi Carpet Inc" at bounding box center [57, 364] width 73 height 9
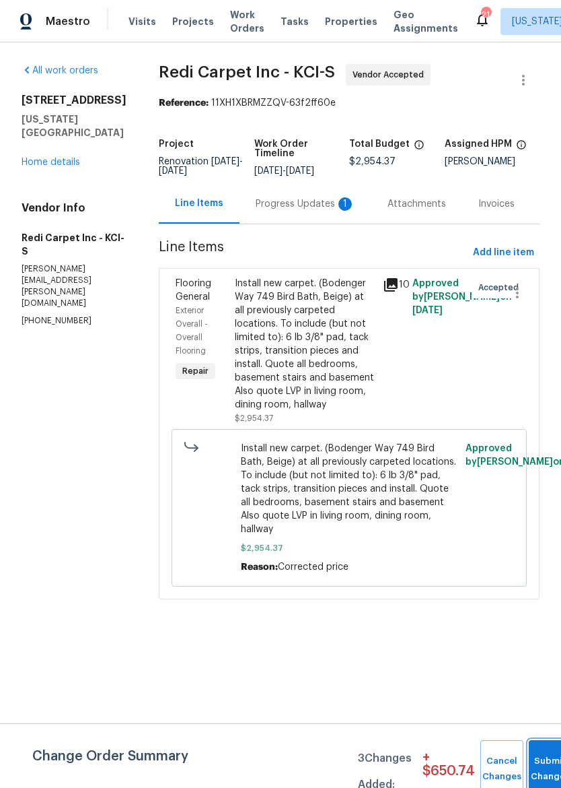
click at [547, 765] on button "Submit Changes" at bounding box center [550, 769] width 43 height 58
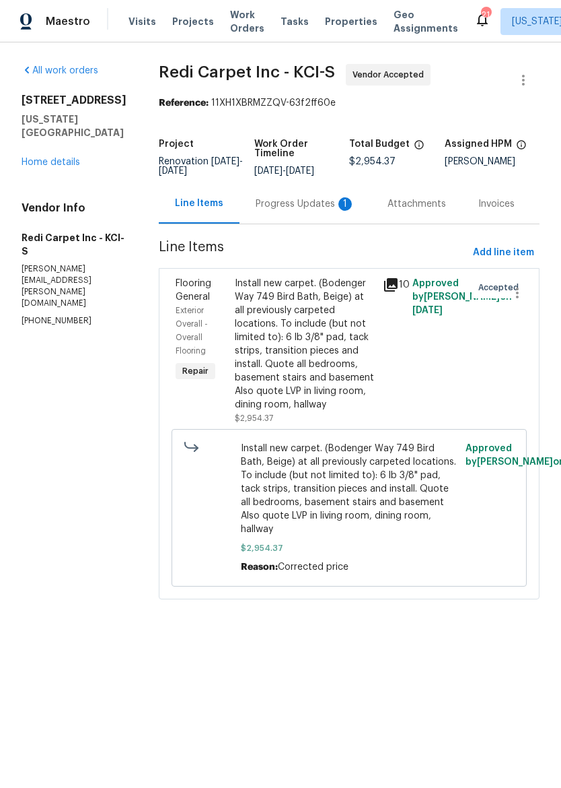
click at [309, 222] on div "Progress Updates 1" at bounding box center [306, 204] width 132 height 40
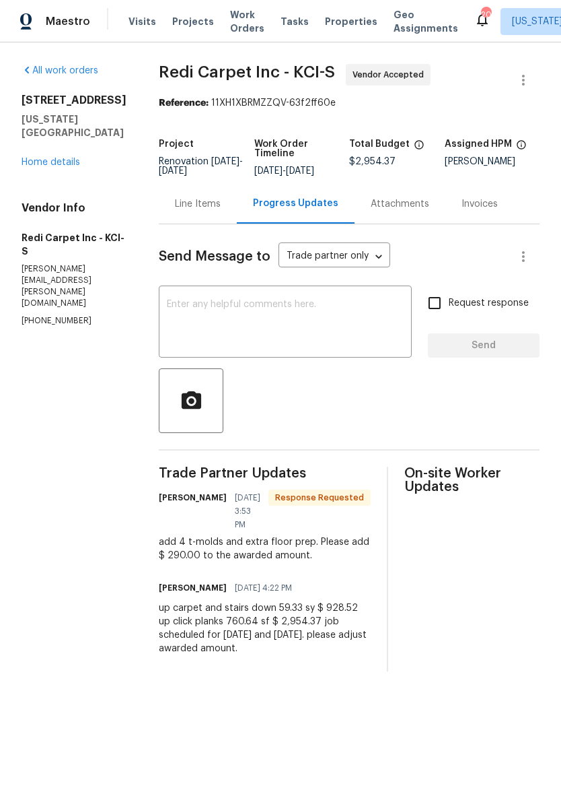
click at [211, 211] on div "Line Items" at bounding box center [198, 203] width 46 height 13
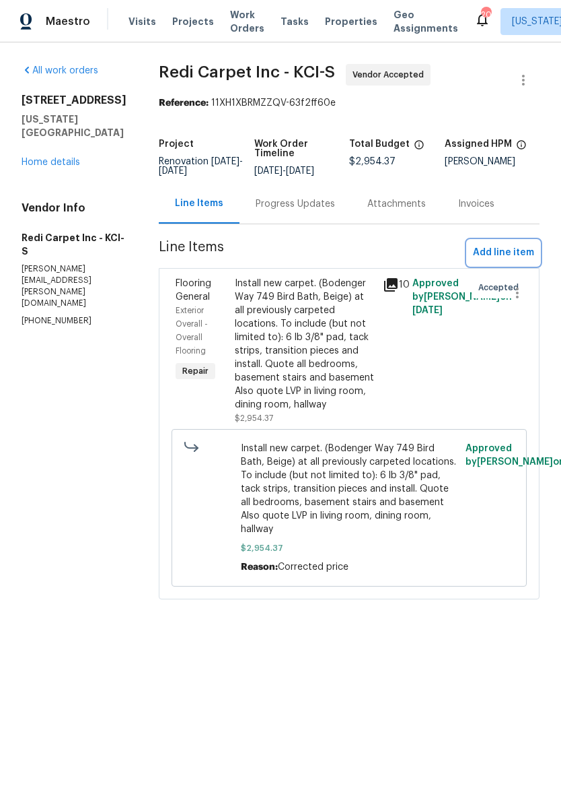
click at [518, 261] on span "Add line item" at bounding box center [503, 252] width 61 height 17
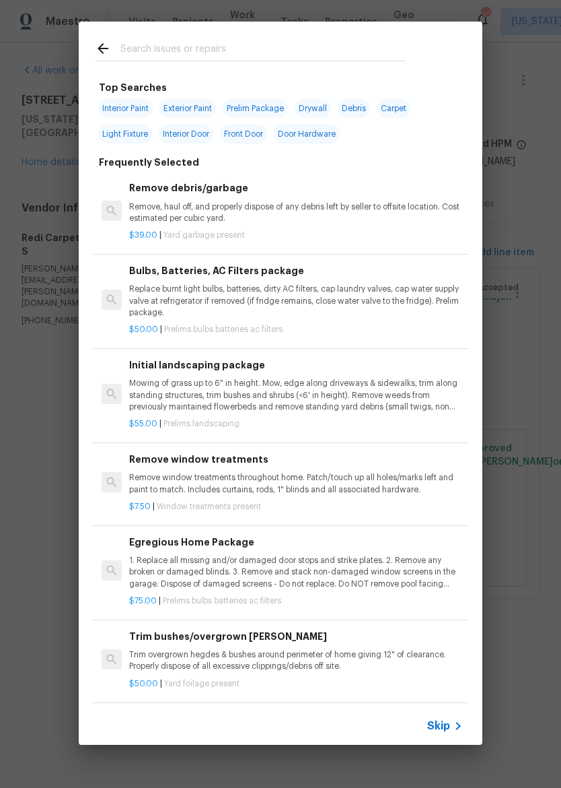
click at [319, 49] on input "text" at bounding box center [263, 50] width 285 height 20
type input "Lvp"
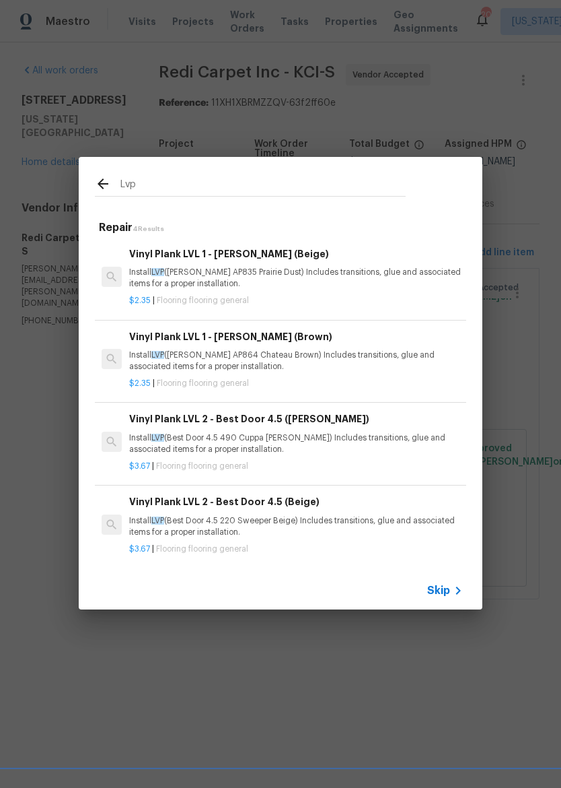
click at [322, 279] on p "Install LVP (Knighton AP835 Prairie Dust) Includes transitions, glue and associ…" at bounding box center [296, 278] width 334 height 23
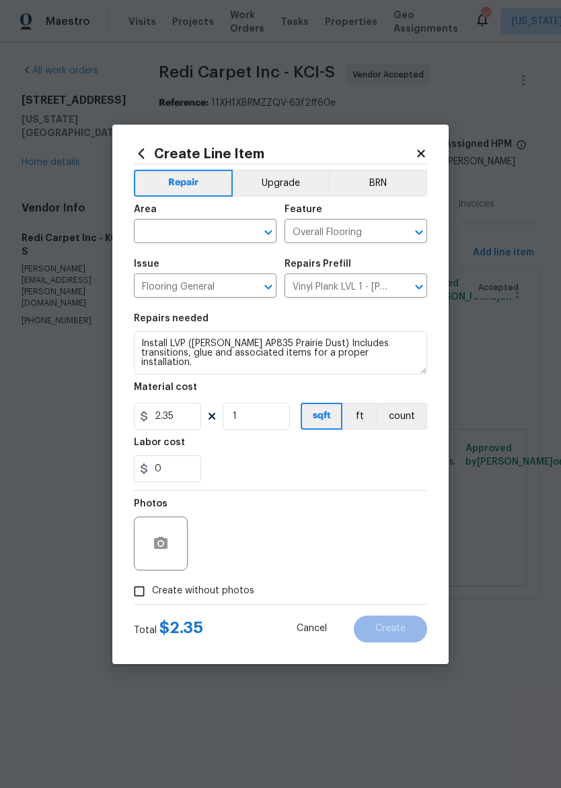
click at [322, 269] on h5 "Repairs Prefill" at bounding box center [318, 263] width 67 height 9
click at [193, 226] on input "text" at bounding box center [186, 232] width 105 height 21
click at [227, 279] on li "Interior Overall" at bounding box center [205, 284] width 143 height 22
type input "Interior Overall"
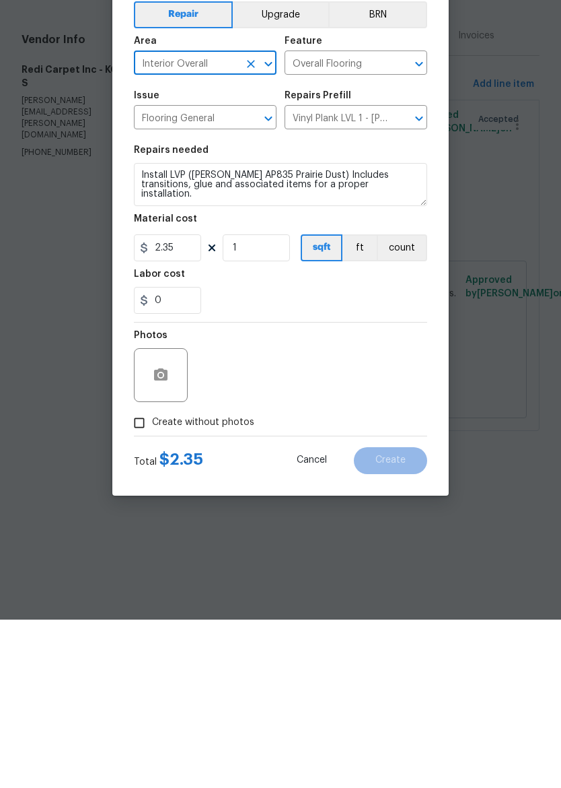
click at [201, 584] on span "Create without photos" at bounding box center [203, 591] width 102 height 14
click at [152, 578] on input "Create without photos" at bounding box center [140, 591] width 26 height 26
checkbox input "true"
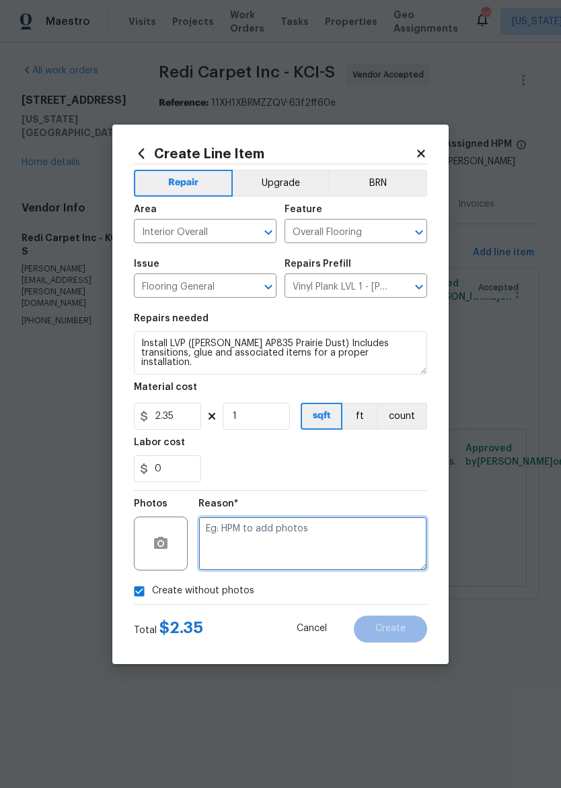
click at [312, 529] on textarea at bounding box center [313, 543] width 229 height 54
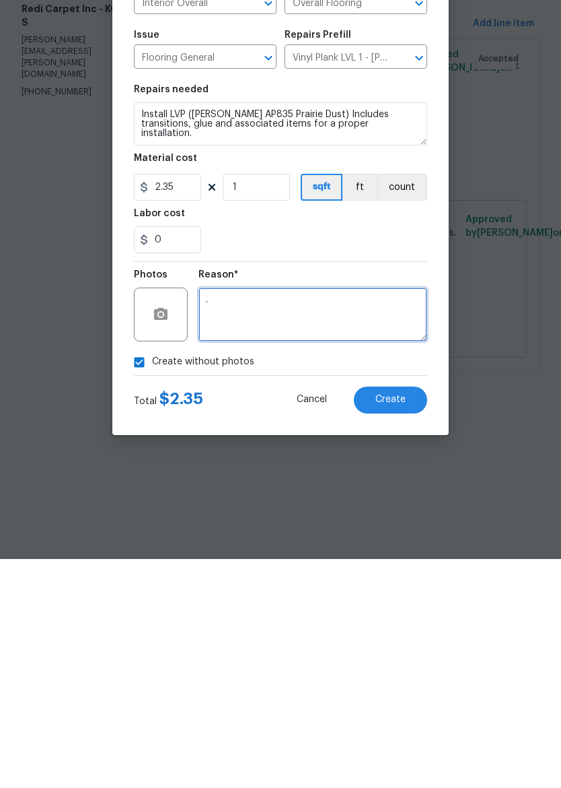
type textarea "."
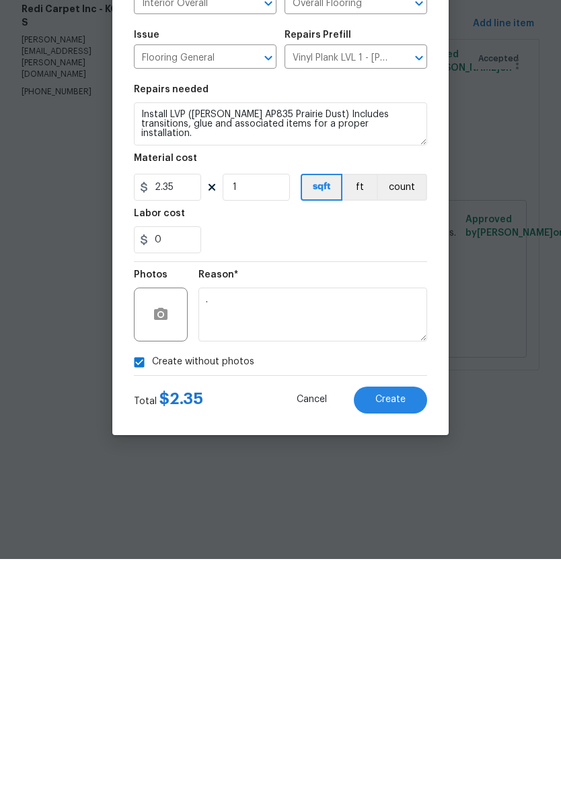
click at [409, 615] on button "Create" at bounding box center [390, 628] width 73 height 27
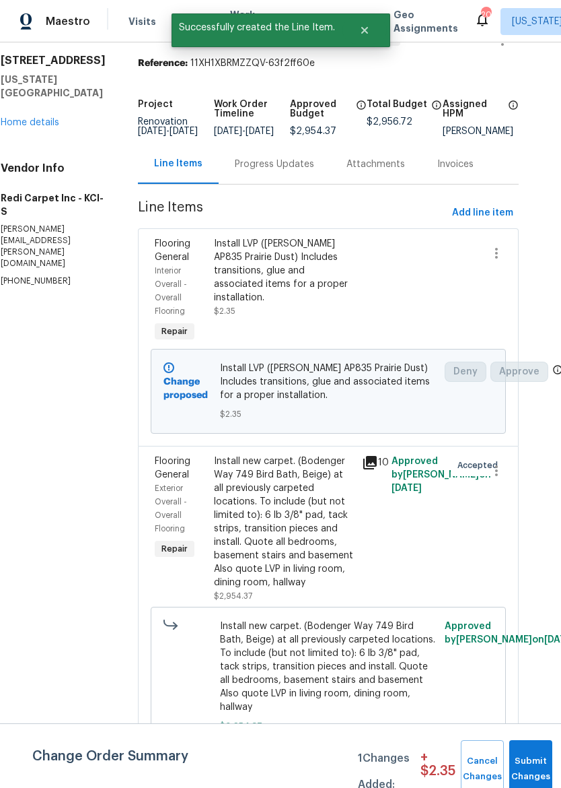
click at [295, 163] on div "Progress Updates" at bounding box center [275, 164] width 112 height 40
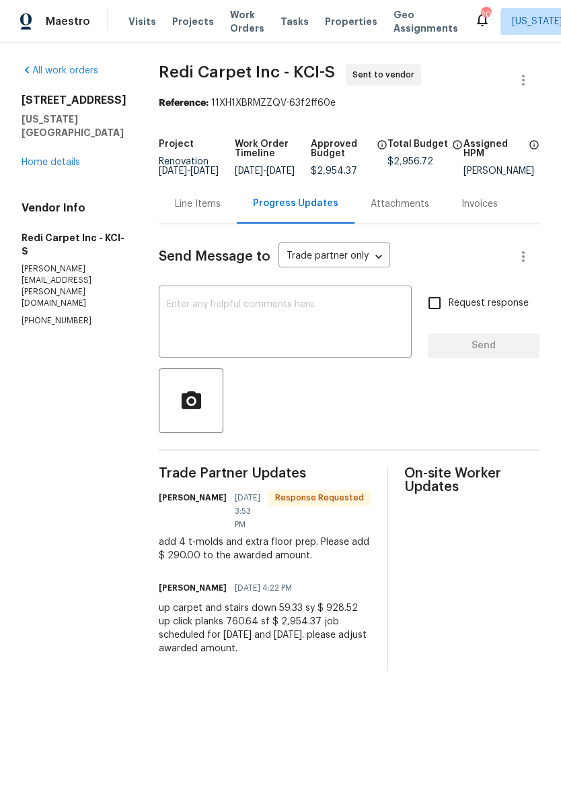
click at [213, 208] on div "Line Items" at bounding box center [198, 203] width 46 height 13
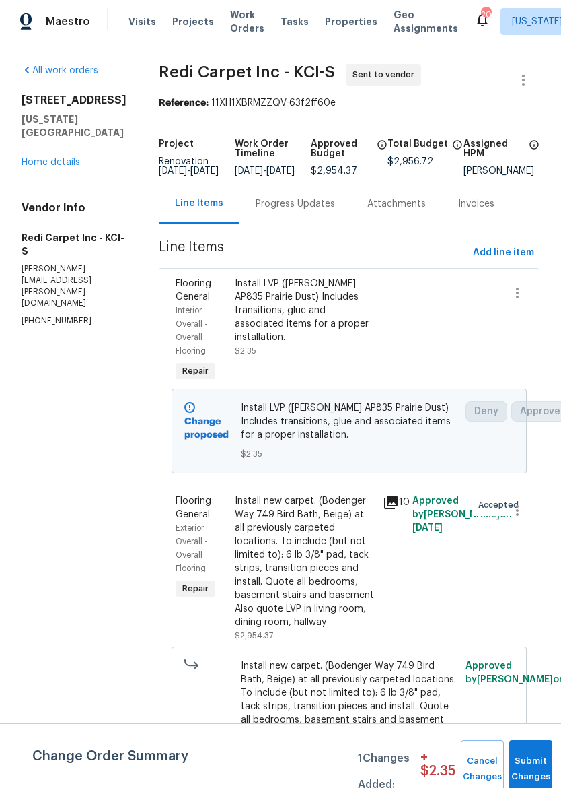
click at [347, 574] on div "Install new carpet. (Bodenger Way 749 Bird Bath, Beige) at all previously carpe…" at bounding box center [305, 561] width 140 height 135
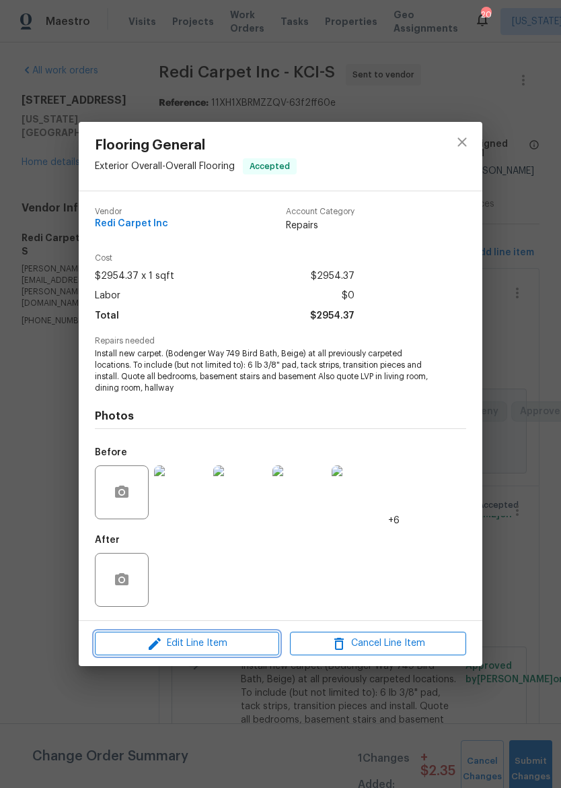
click at [227, 649] on span "Edit Line Item" at bounding box center [187, 643] width 176 height 17
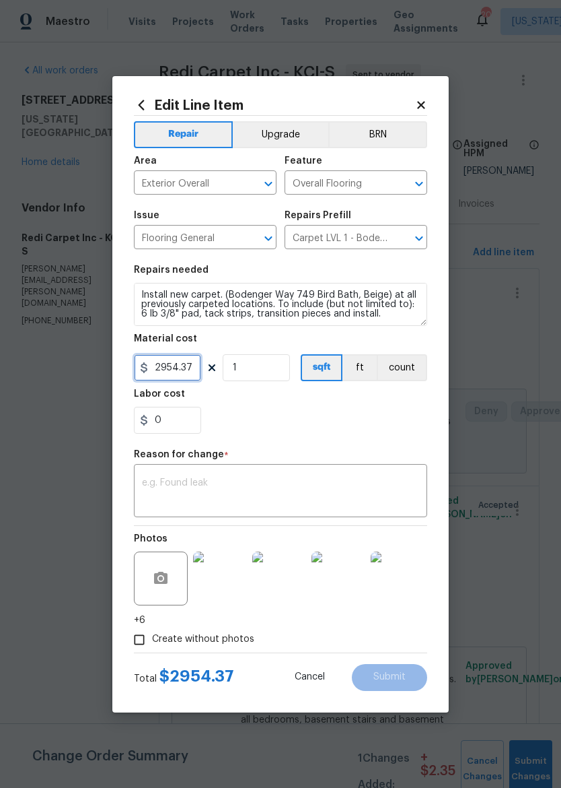
click at [192, 363] on input "2954.37" at bounding box center [167, 367] width 67 height 27
click at [426, 101] on icon at bounding box center [421, 105] width 12 height 12
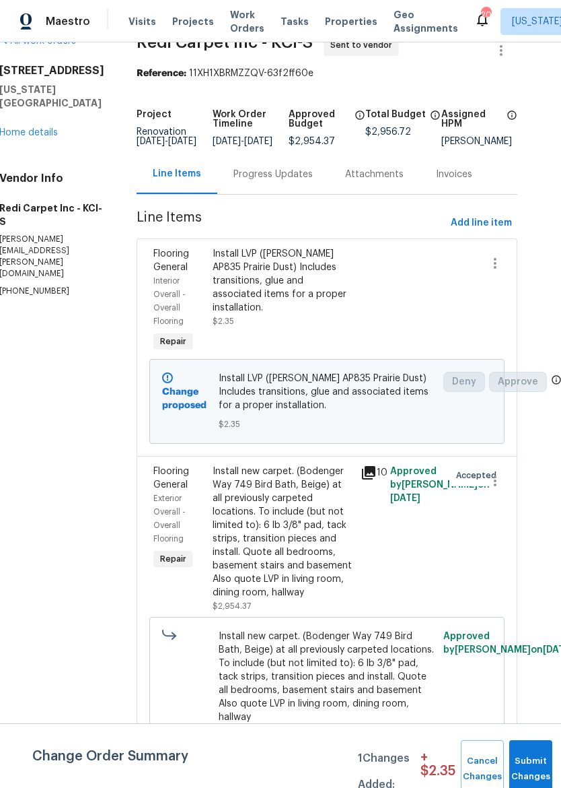
scroll to position [34, 21]
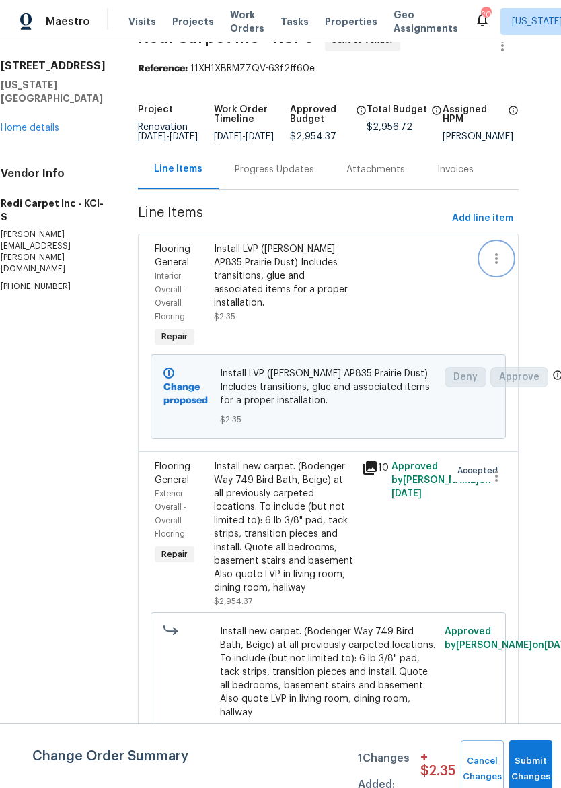
click at [496, 261] on icon "button" at bounding box center [497, 258] width 16 height 16
click at [513, 271] on li "Cancel" at bounding box center [507, 268] width 52 height 22
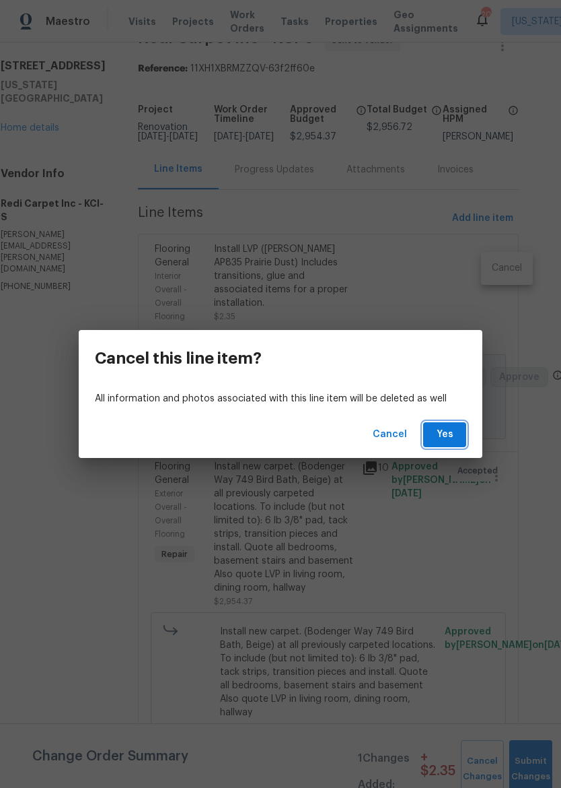
click at [446, 442] on span "Yes" at bounding box center [445, 434] width 22 height 17
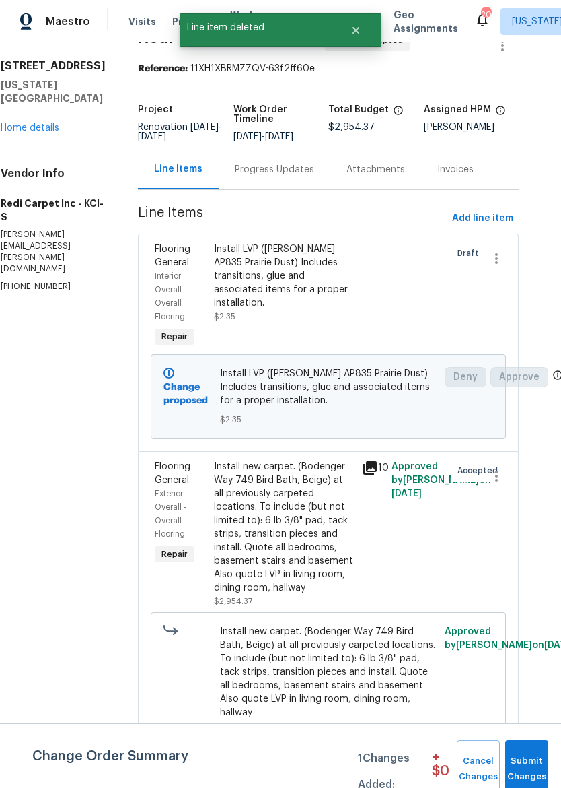
scroll to position [0, 0]
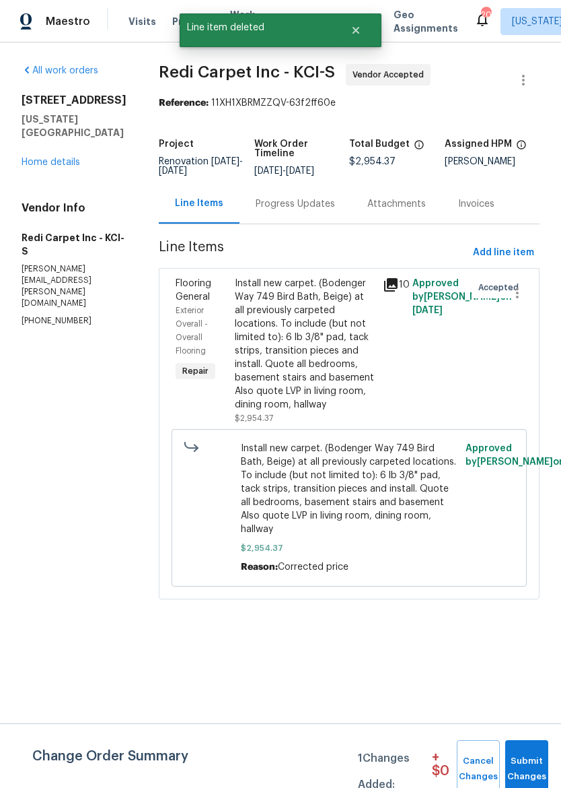
click at [341, 351] on div "Install new carpet. (Bodenger Way 749 Bird Bath, Beige) at all previously carpe…" at bounding box center [305, 344] width 140 height 135
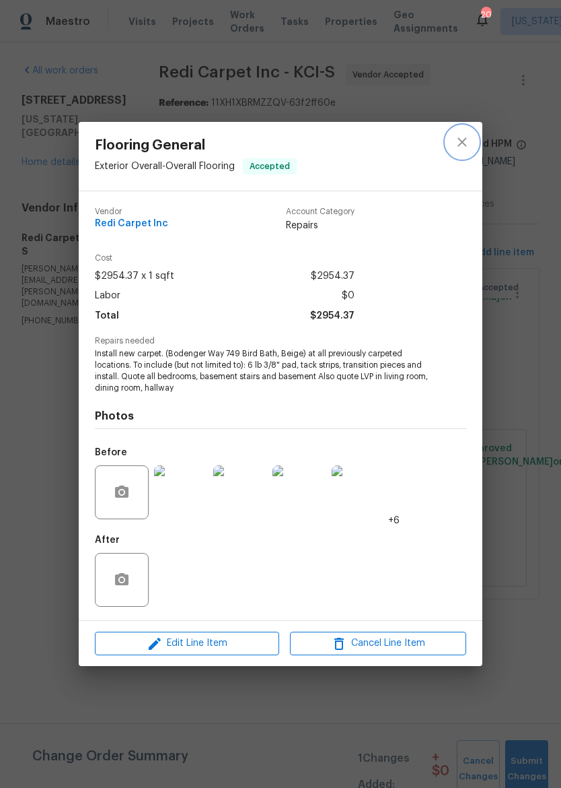
click at [464, 147] on icon "close" at bounding box center [462, 142] width 16 height 16
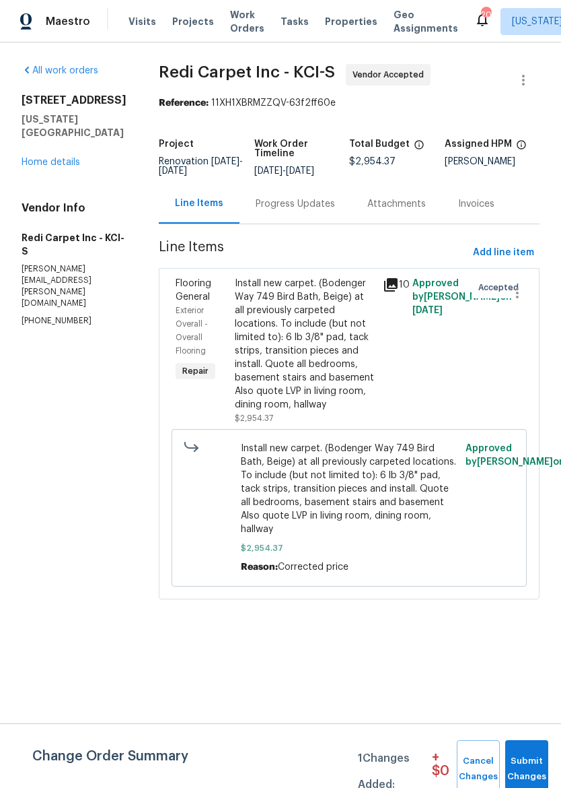
click at [300, 223] on div "Progress Updates" at bounding box center [296, 204] width 112 height 40
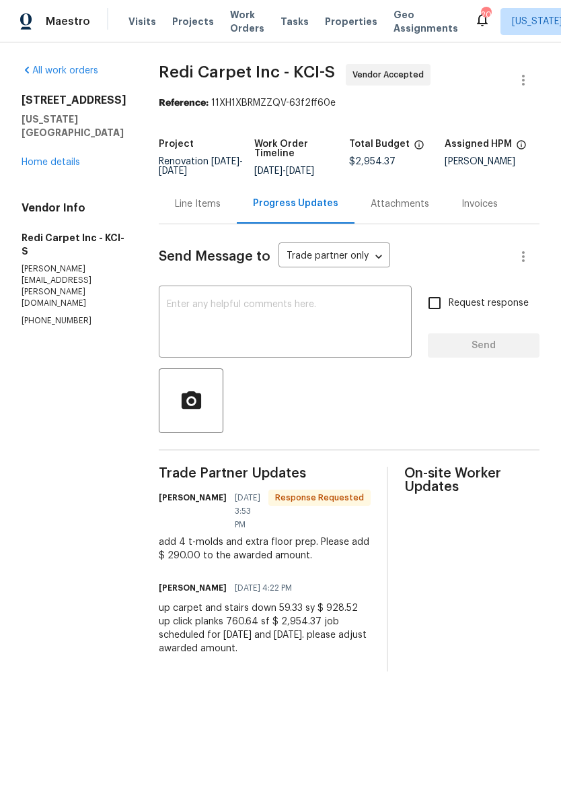
click at [217, 211] on div "Line Items" at bounding box center [198, 203] width 46 height 13
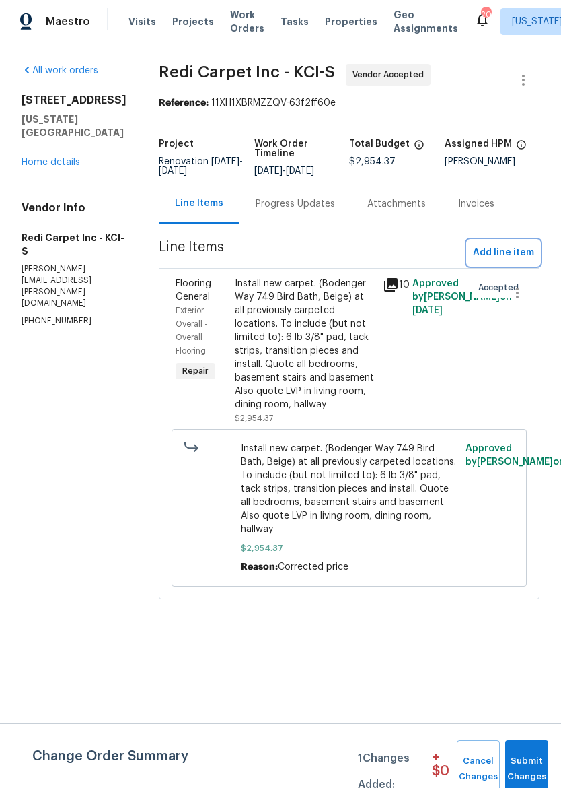
click at [513, 259] on span "Add line item" at bounding box center [503, 252] width 61 height 17
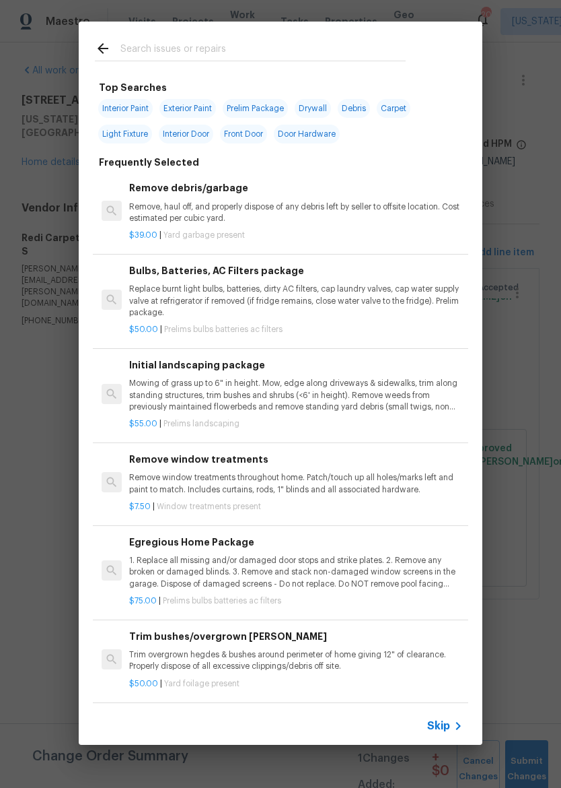
click at [314, 58] on input "text" at bounding box center [263, 50] width 285 height 20
type input "Car"
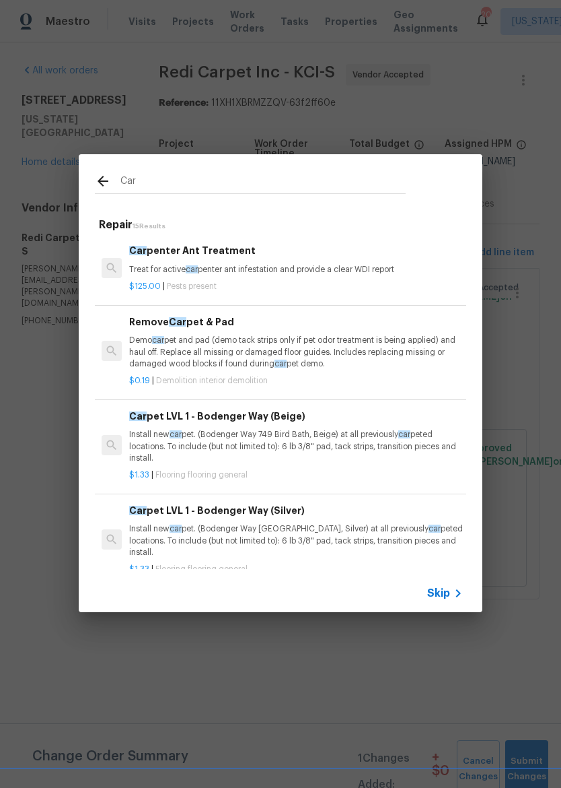
click at [307, 443] on p "Install new car pet. (Bodenger Way 749 Bird Bath, Beige) at all previously car …" at bounding box center [296, 446] width 334 height 34
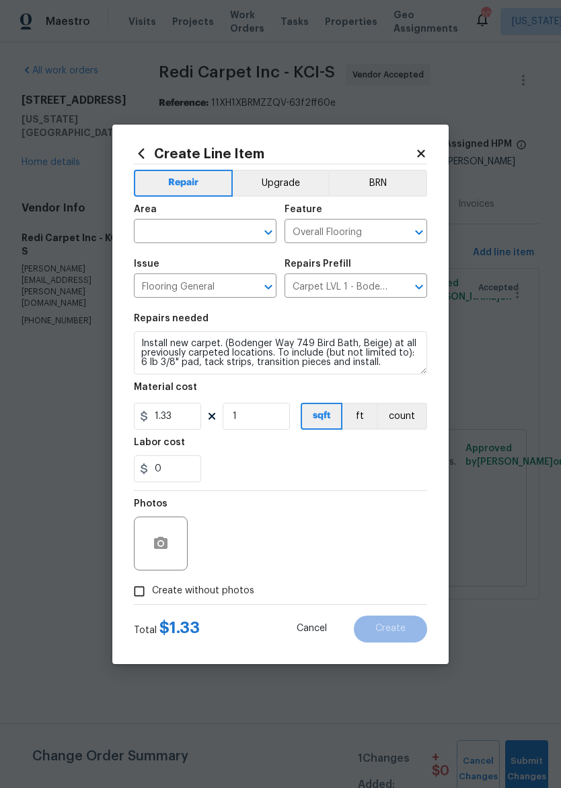
click at [340, 445] on div "Labor cost" at bounding box center [281, 447] width 294 height 18
click at [432, 147] on div "Create Line Item Repair Upgrade BRN Area ​ Feature Overall Flooring ​ Issue Flo…" at bounding box center [280, 394] width 337 height 539
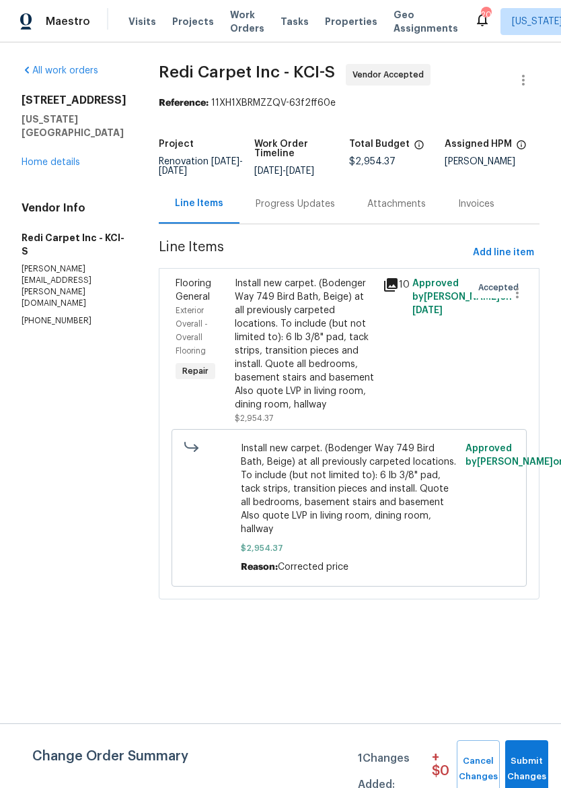
click at [308, 207] on div "Progress Updates" at bounding box center [295, 203] width 79 height 13
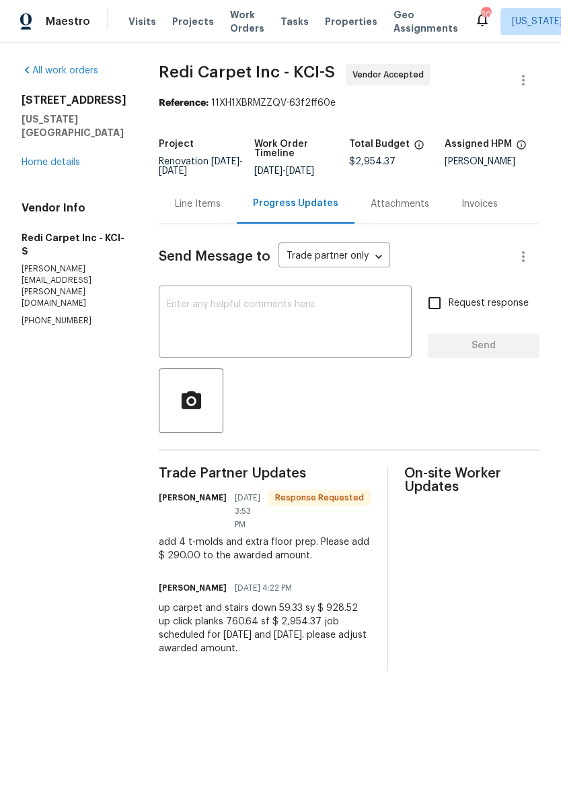
click at [215, 211] on div "Line Items" at bounding box center [198, 203] width 46 height 13
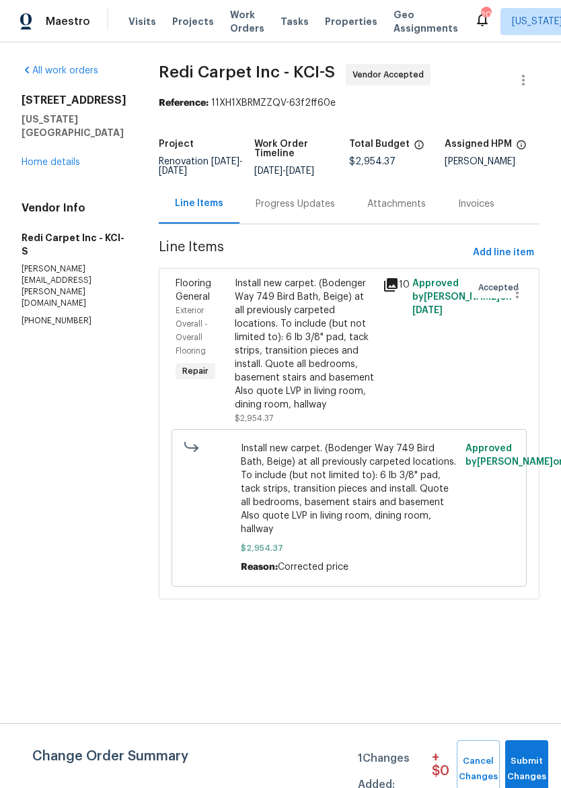
click at [517, 258] on span "Add line item" at bounding box center [503, 252] width 61 height 17
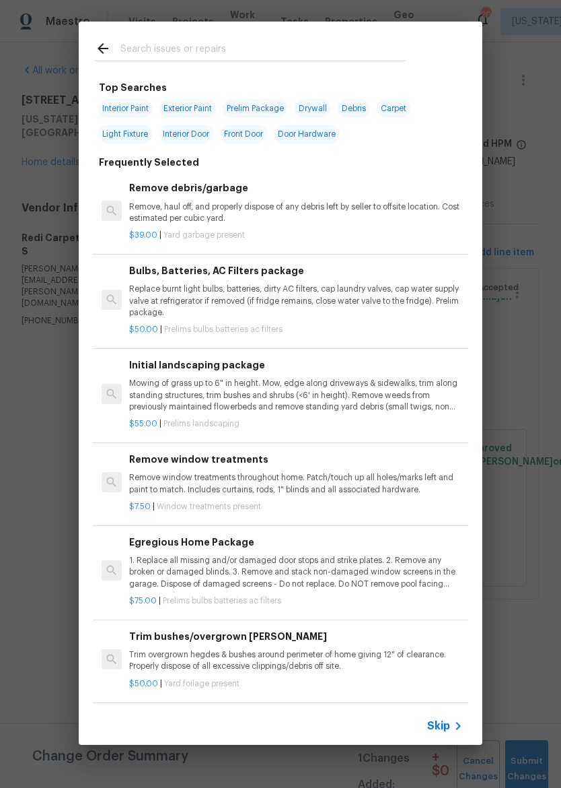
click at [309, 42] on input "text" at bounding box center [263, 50] width 285 height 20
type input "Car"
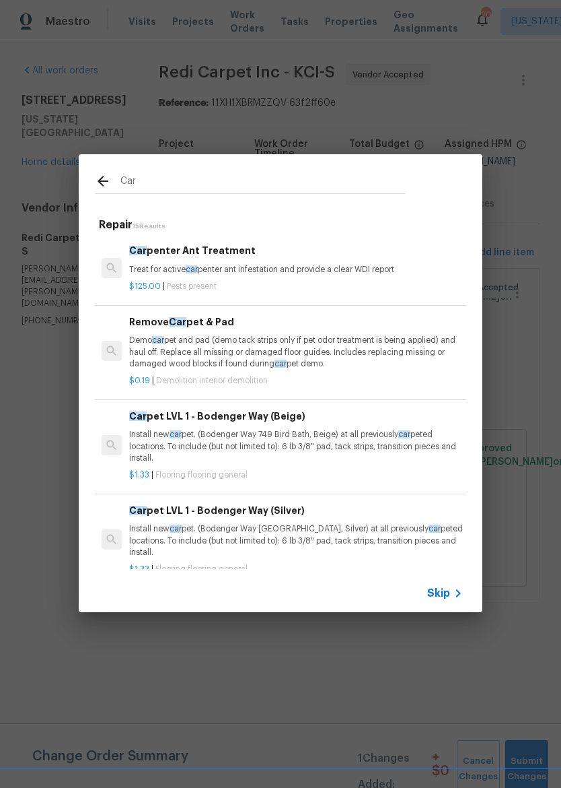
click at [329, 353] on p "Demo car pet and pad (demo tack strips only if pet odor treatment is being appl…" at bounding box center [296, 352] width 334 height 34
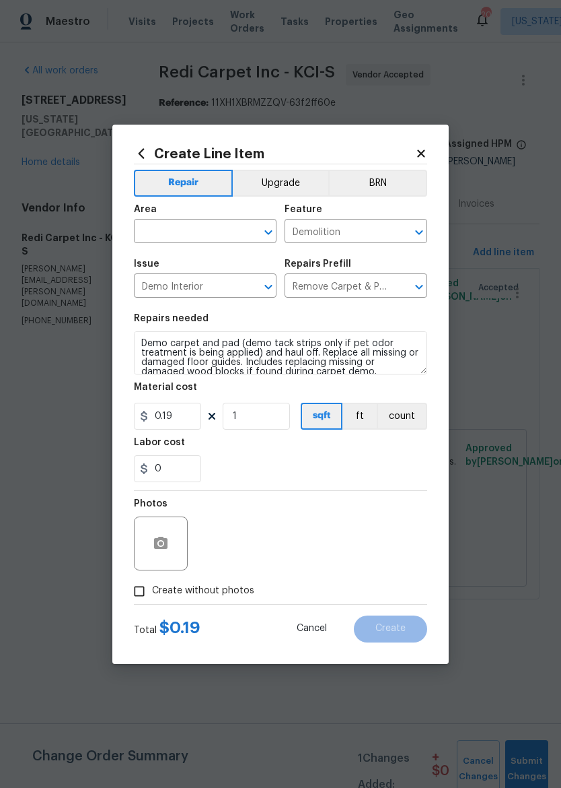
click at [189, 228] on input "text" at bounding box center [186, 232] width 105 height 21
click at [236, 281] on li "Interior Overall" at bounding box center [205, 284] width 143 height 22
type input "Interior Overall"
click at [199, 413] on input "0.19" at bounding box center [167, 416] width 67 height 27
type input "928.52"
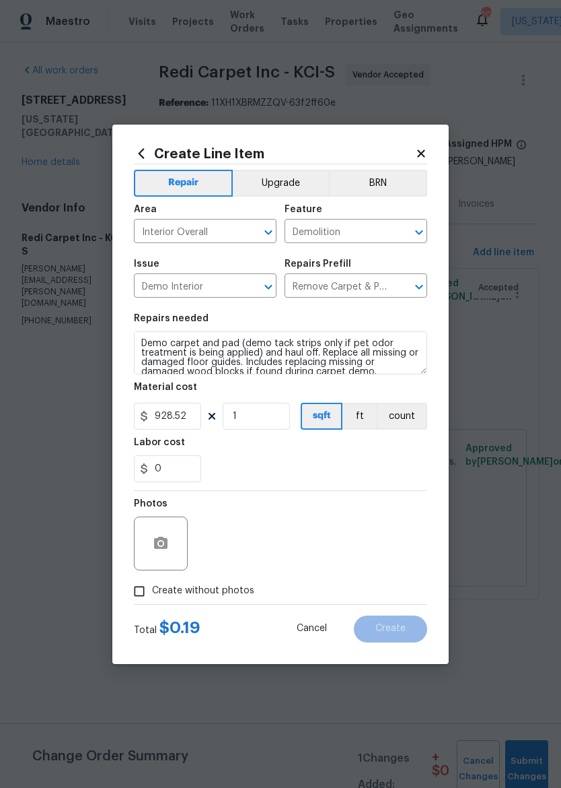
click at [400, 465] on div "0" at bounding box center [281, 468] width 294 height 27
click at [138, 600] on input "Create without photos" at bounding box center [140, 591] width 26 height 26
checkbox input "true"
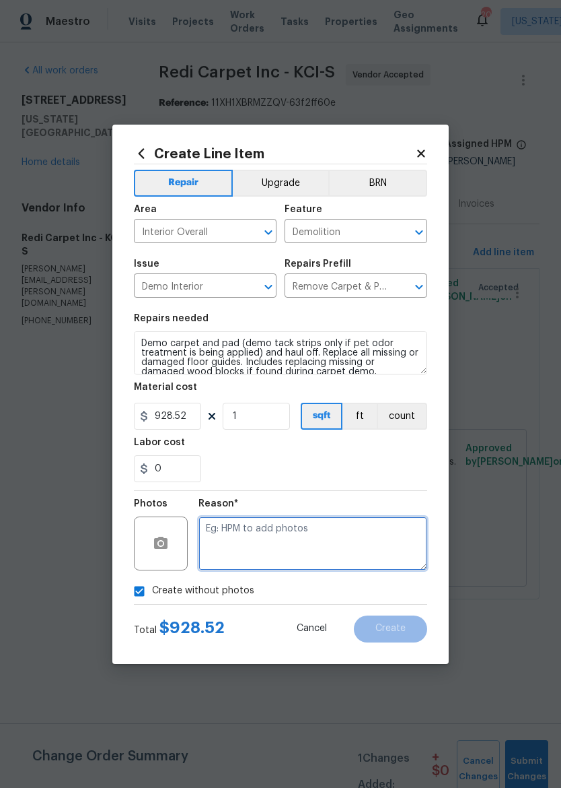
click at [321, 541] on textarea at bounding box center [313, 543] width 229 height 54
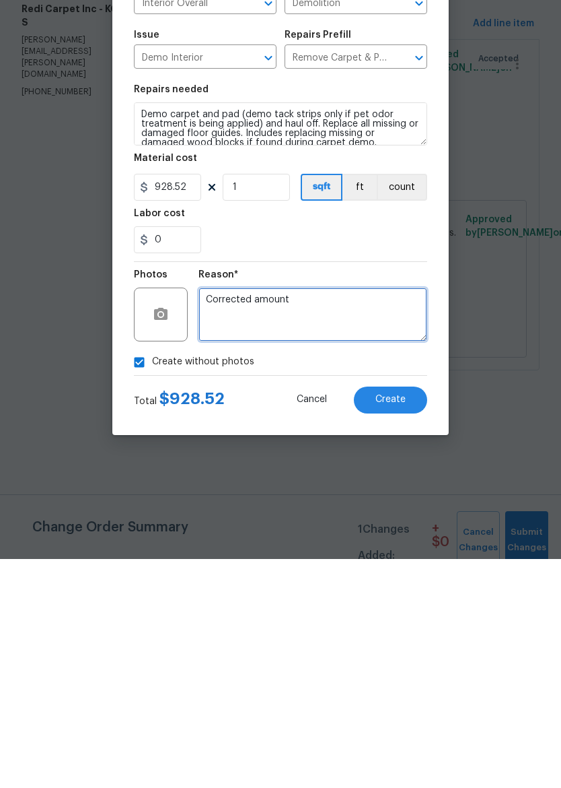
type textarea "Corrected amount"
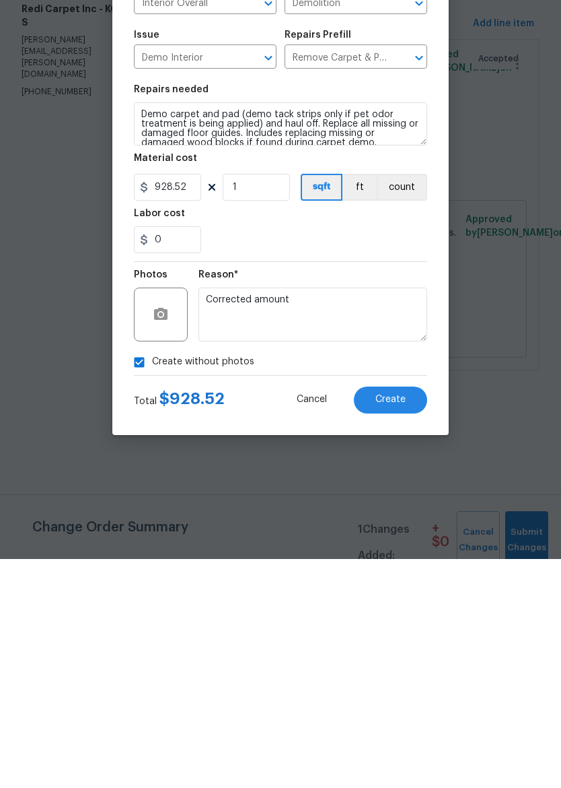
click at [393, 615] on button "Create" at bounding box center [390, 628] width 73 height 27
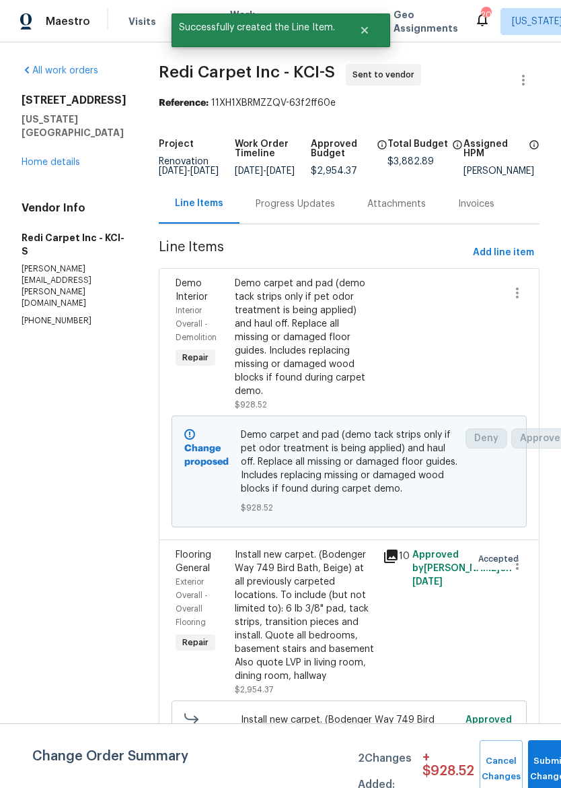
click at [320, 211] on div "Progress Updates" at bounding box center [295, 203] width 79 height 13
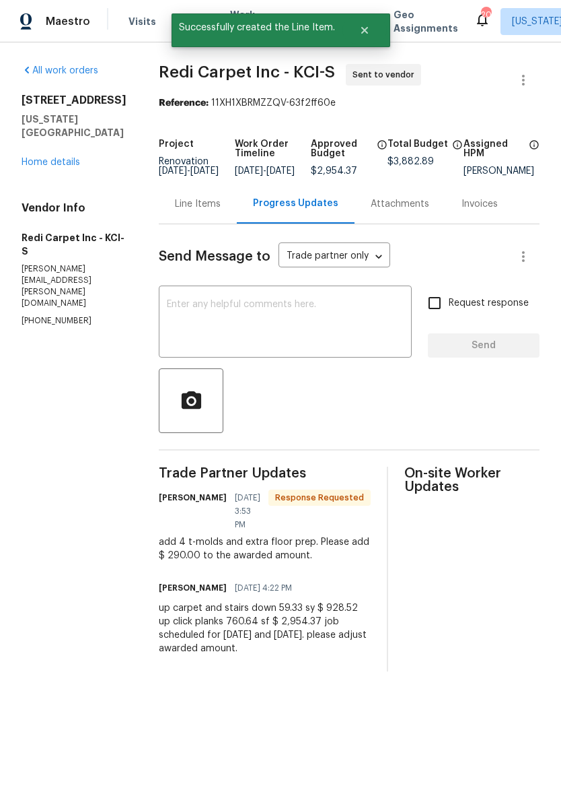
click at [211, 211] on div "Line Items" at bounding box center [198, 203] width 46 height 13
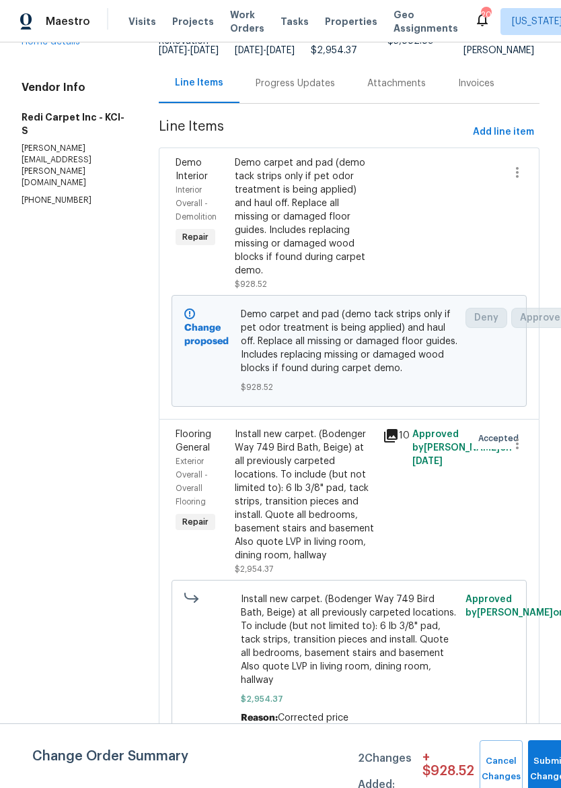
scroll to position [132, 0]
click at [360, 498] on div "Install new carpet. (Bodenger Way 749 Bird Bath, Beige) at all previously carpe…" at bounding box center [305, 495] width 140 height 135
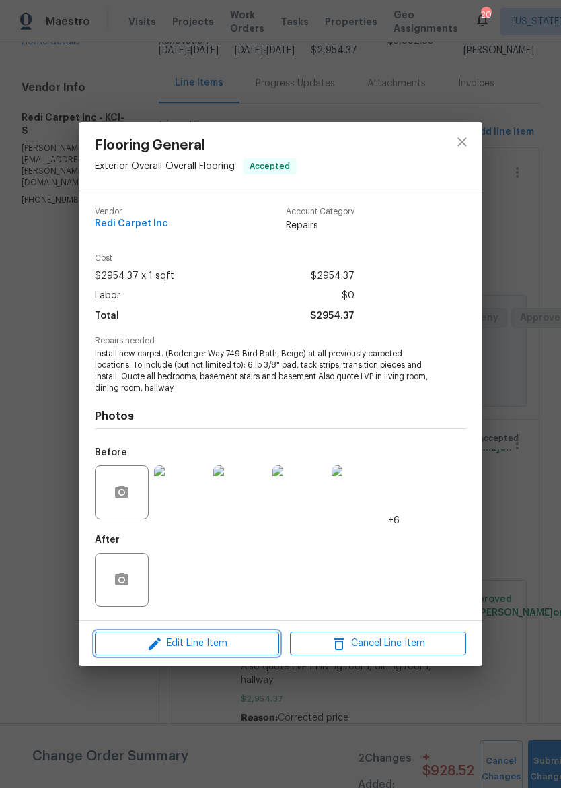
click at [222, 643] on span "Edit Line Item" at bounding box center [187, 643] width 176 height 17
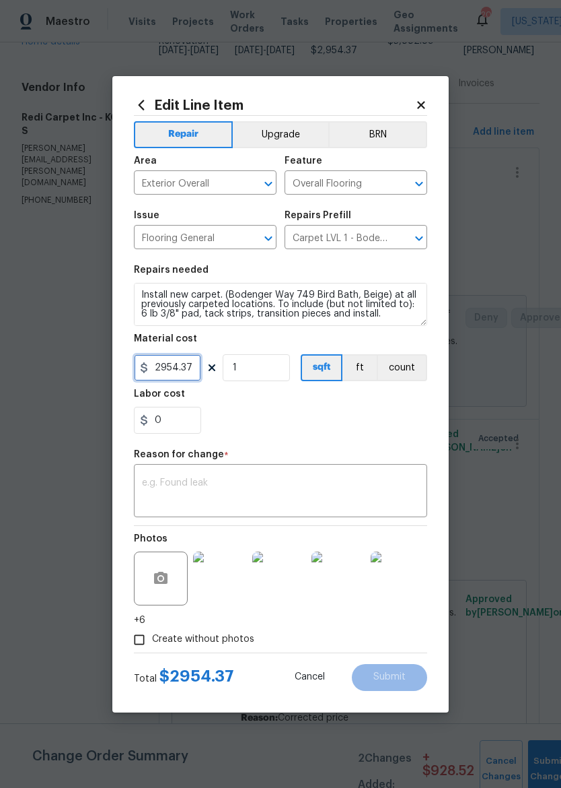
click at [190, 370] on input "2954.37" at bounding box center [167, 367] width 67 height 27
type input "3244.37"
click at [358, 425] on div "0" at bounding box center [281, 420] width 294 height 27
click at [331, 498] on textarea at bounding box center [280, 492] width 277 height 28
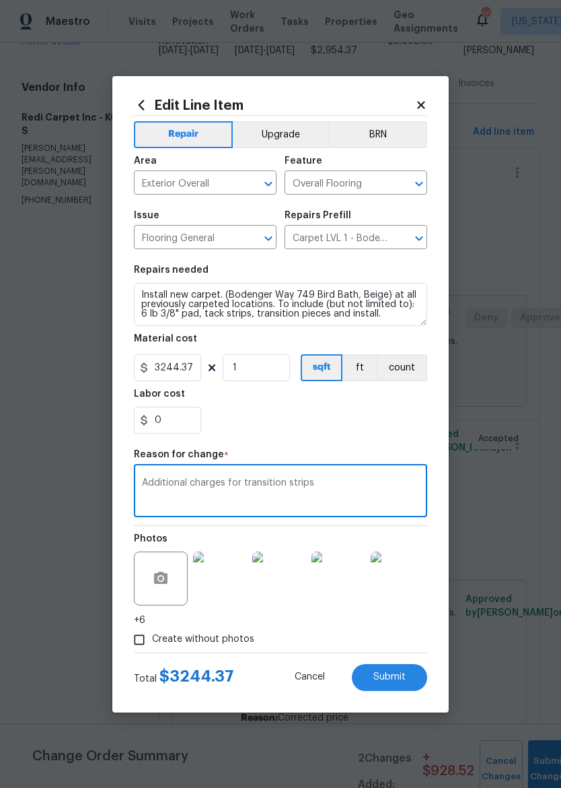
type textarea "Additional charges for transition strips"
click at [375, 438] on section "Repairs needed Install new carpet. (Bodenger Way 749 Bird Bath, Beige) at all p…" at bounding box center [281, 349] width 294 height 184
click at [137, 642] on input "Create without photos" at bounding box center [140, 640] width 26 height 26
checkbox input "false"
click at [402, 681] on span "Submit" at bounding box center [390, 677] width 32 height 10
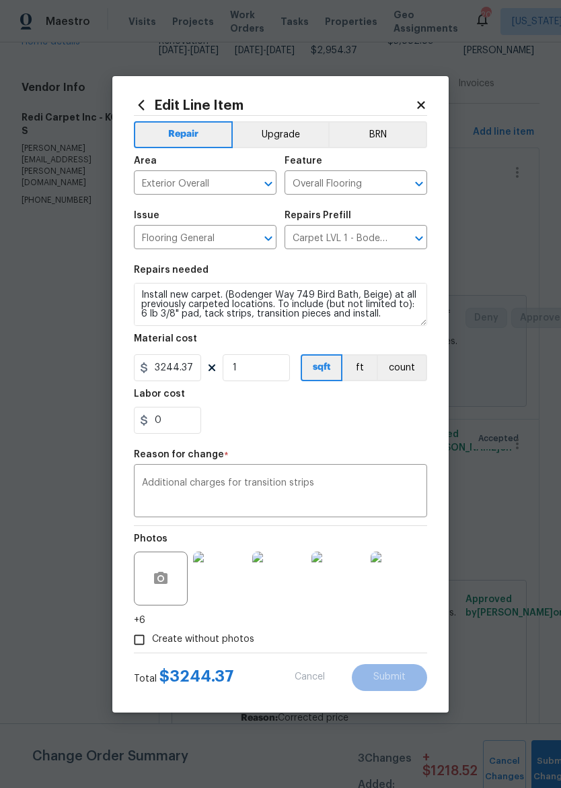
type input "2954.37"
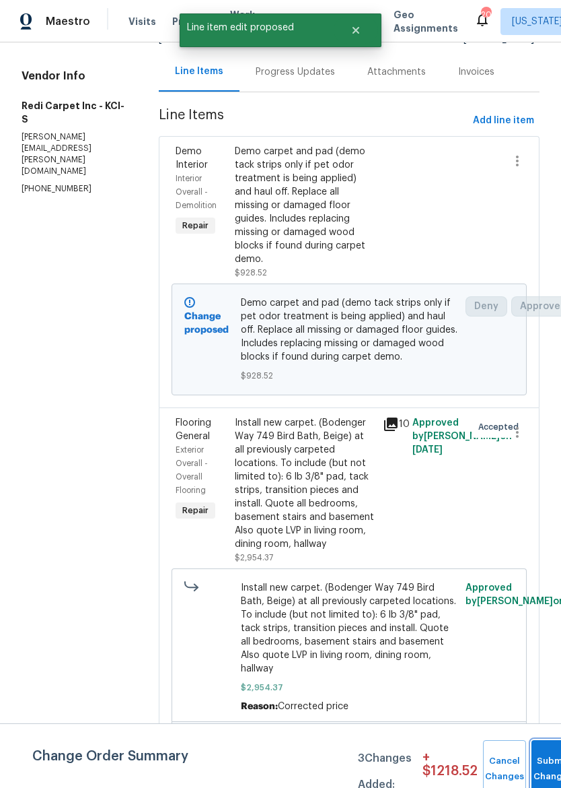
click at [543, 761] on button "Submit Changes" at bounding box center [553, 769] width 43 height 58
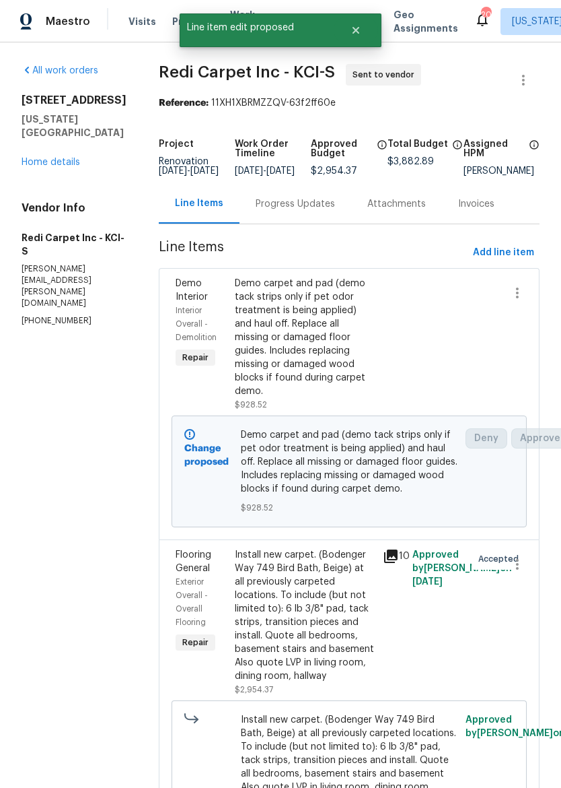
scroll to position [0, 0]
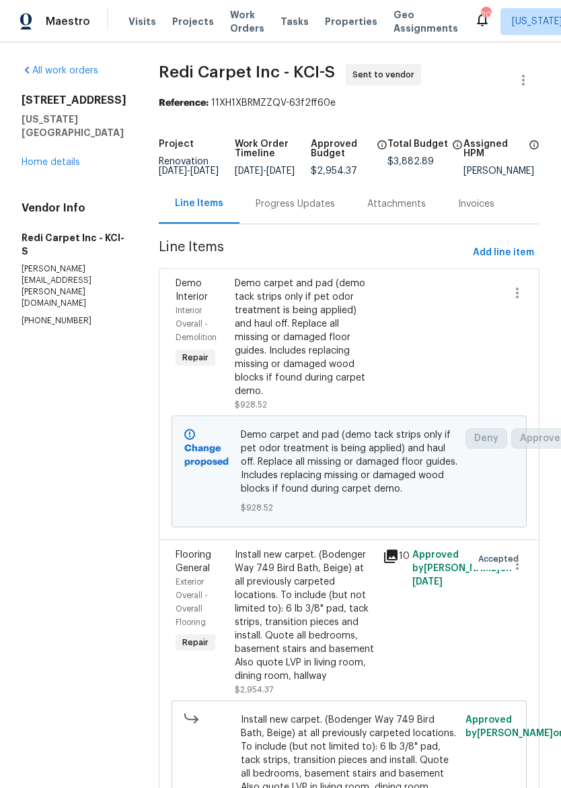
click at [69, 20] on span "Maestro" at bounding box center [68, 21] width 44 height 13
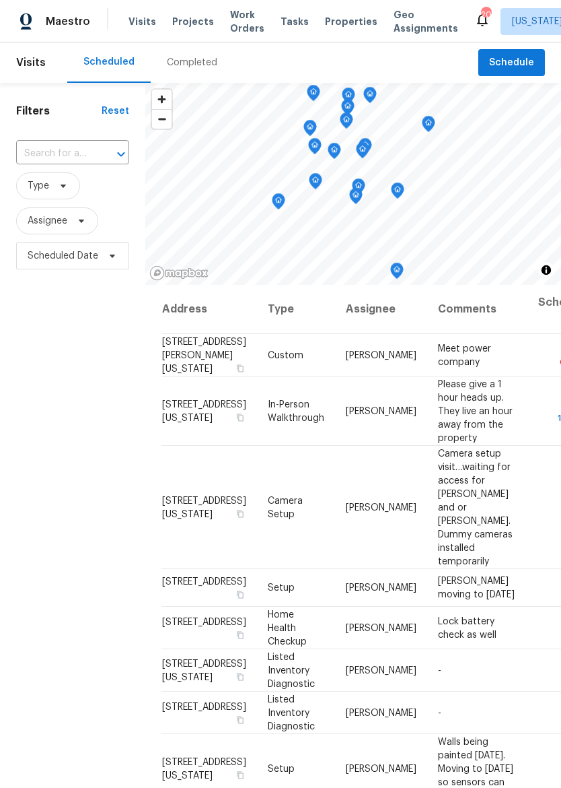
click at [337, 15] on span "Properties" at bounding box center [351, 21] width 53 height 13
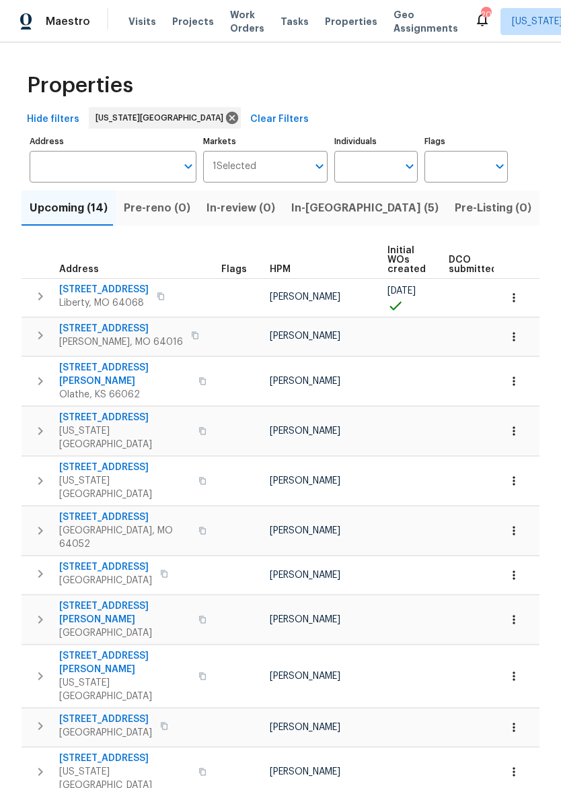
click at [318, 211] on span "In-reno (5)" at bounding box center [365, 208] width 147 height 19
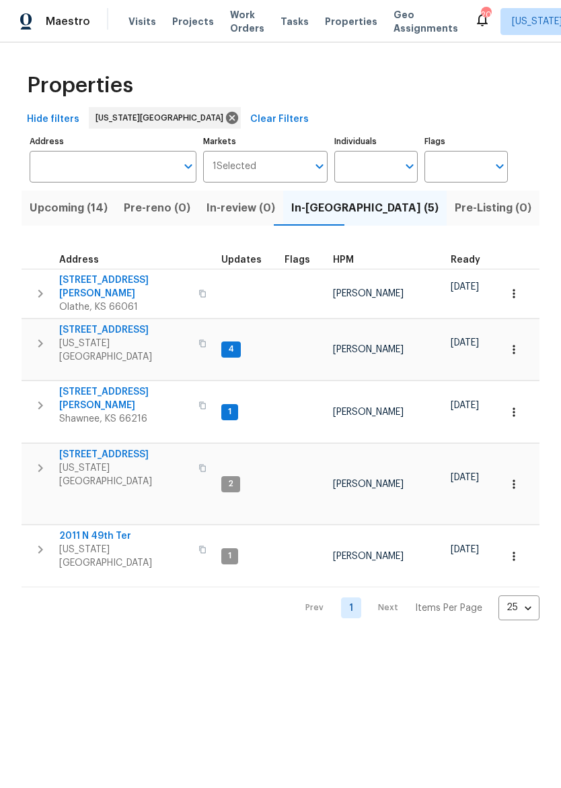
click at [124, 337] on span "[US_STATE][GEOGRAPHIC_DATA]" at bounding box center [124, 350] width 131 height 27
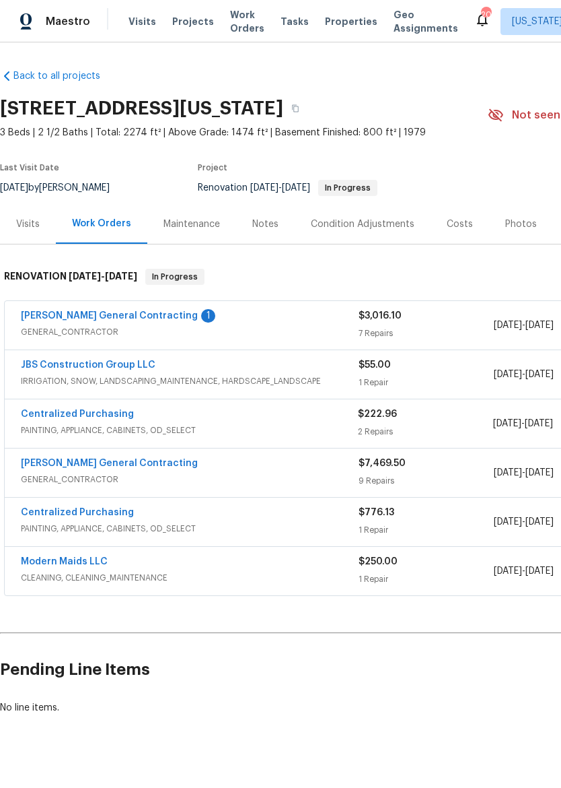
click at [139, 320] on link "[PERSON_NAME] General Contracting" at bounding box center [109, 315] width 177 height 9
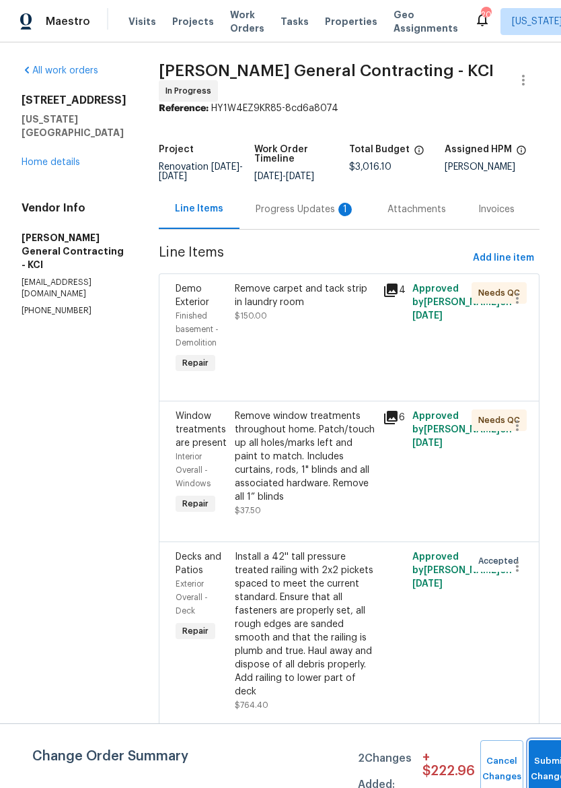
click at [545, 767] on span "Submit Changes" at bounding box center [551, 768] width 30 height 31
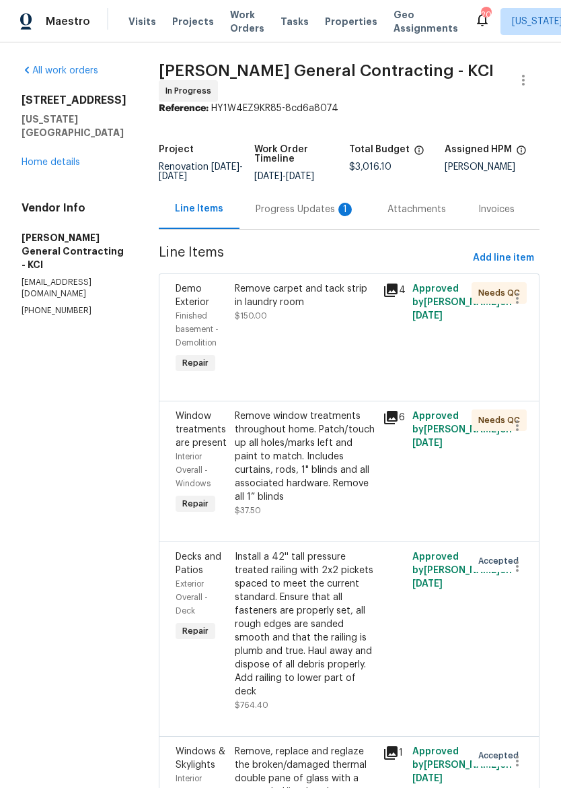
click at [298, 212] on div "Progress Updates 1" at bounding box center [306, 209] width 100 height 13
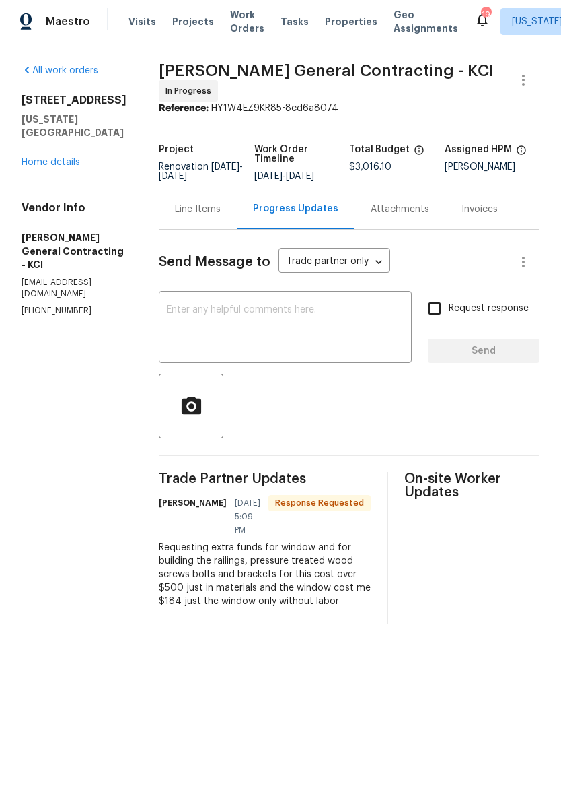
click at [237, 211] on div "Line Items" at bounding box center [198, 209] width 78 height 40
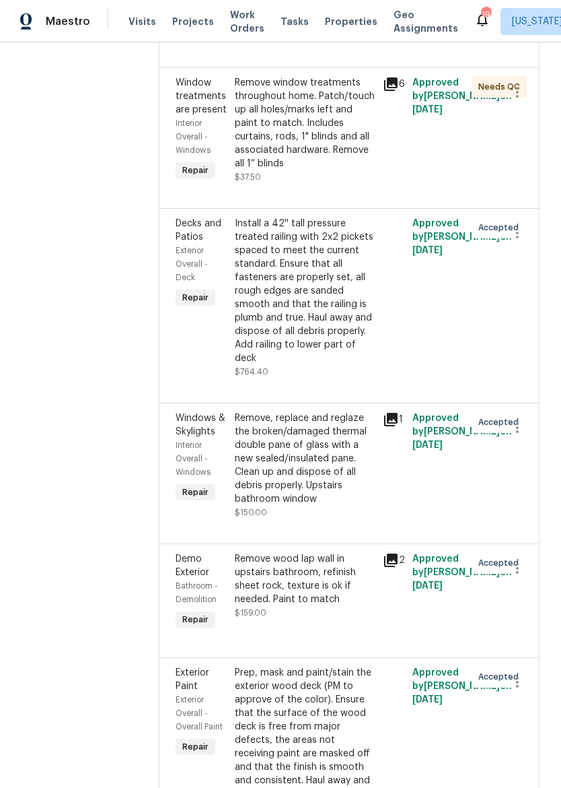
scroll to position [336, 0]
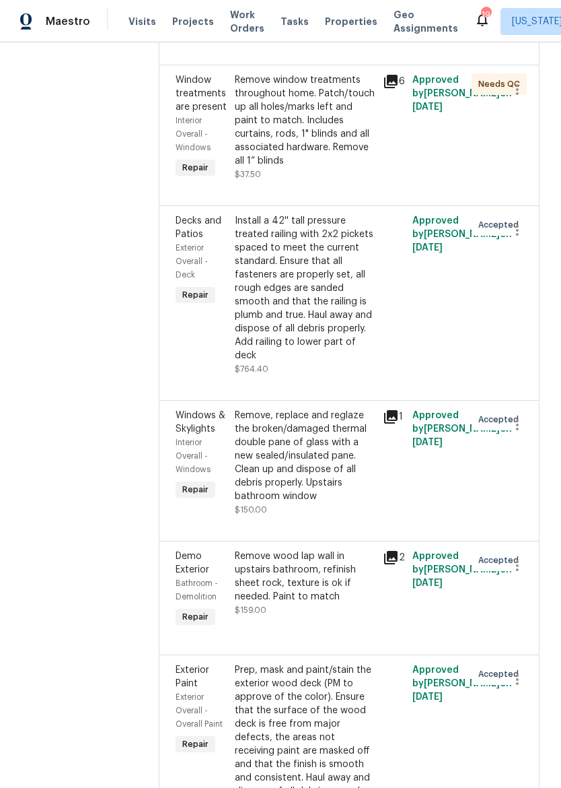
click at [349, 325] on div "Install a 42'' tall pressure treated railing with 2x2 pickets spaced to meet th…" at bounding box center [305, 288] width 140 height 148
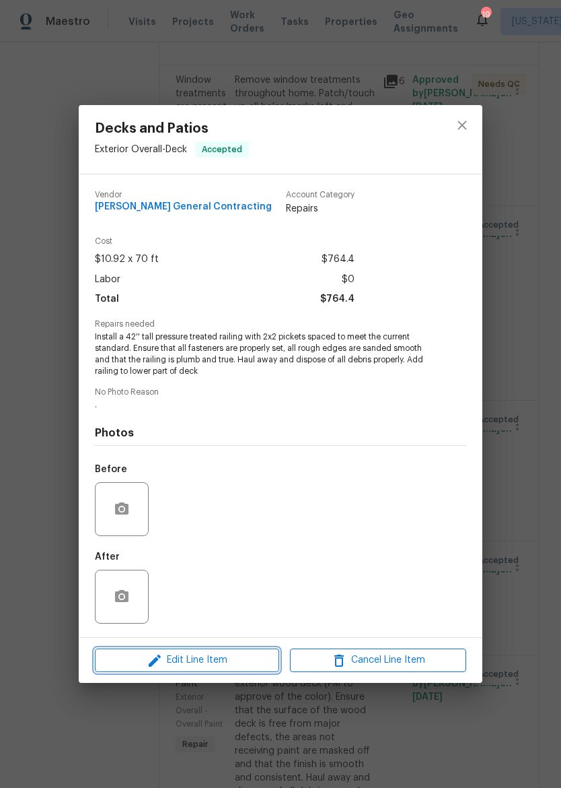
click at [223, 658] on span "Edit Line Item" at bounding box center [187, 660] width 176 height 17
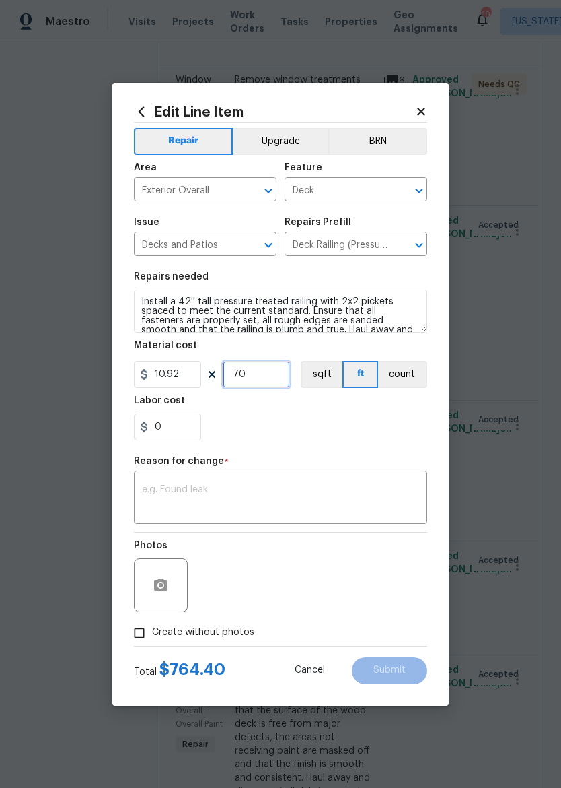
click at [274, 376] on input "70" at bounding box center [256, 374] width 67 height 27
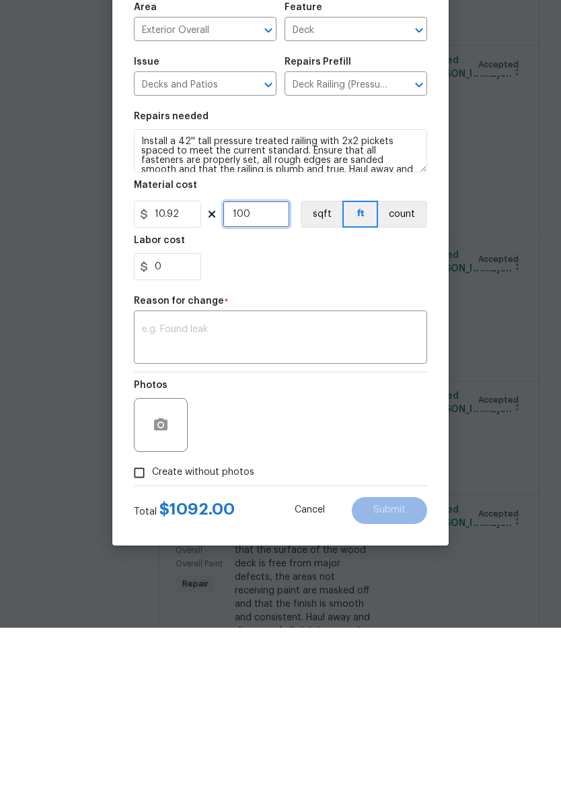
type input "100"
click at [372, 533] on div "Photos" at bounding box center [281, 577] width 294 height 88
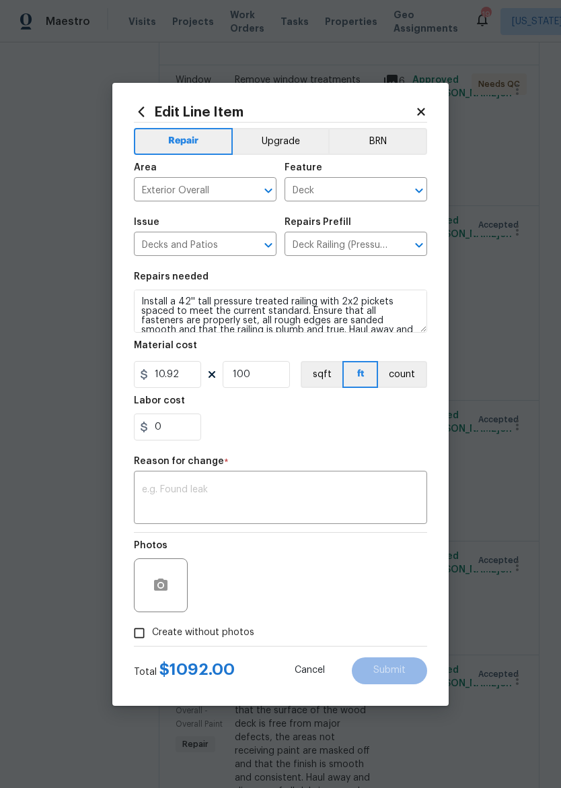
click at [250, 489] on textarea at bounding box center [280, 499] width 277 height 28
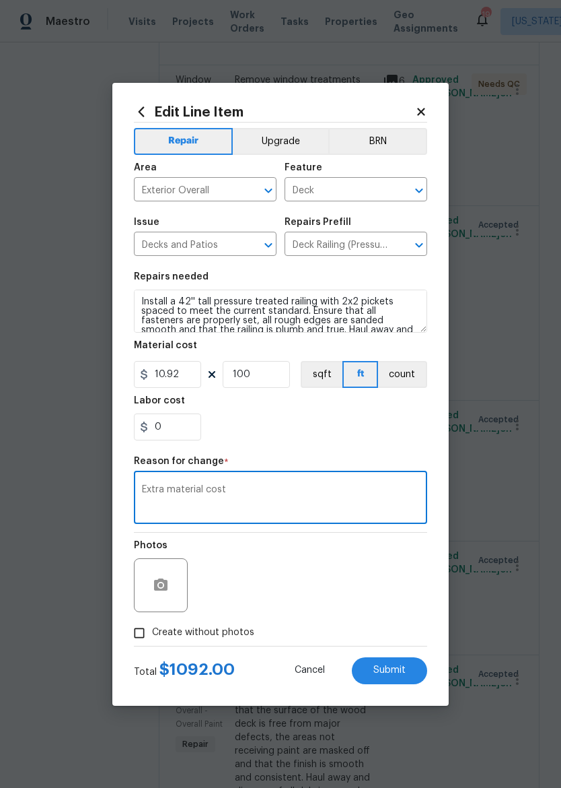
type textarea "Extra material cost"
click at [350, 440] on div "0" at bounding box center [281, 426] width 294 height 27
click at [137, 629] on input "Create without photos" at bounding box center [140, 633] width 26 height 26
checkbox input "true"
click at [396, 683] on button "Submit" at bounding box center [389, 670] width 75 height 27
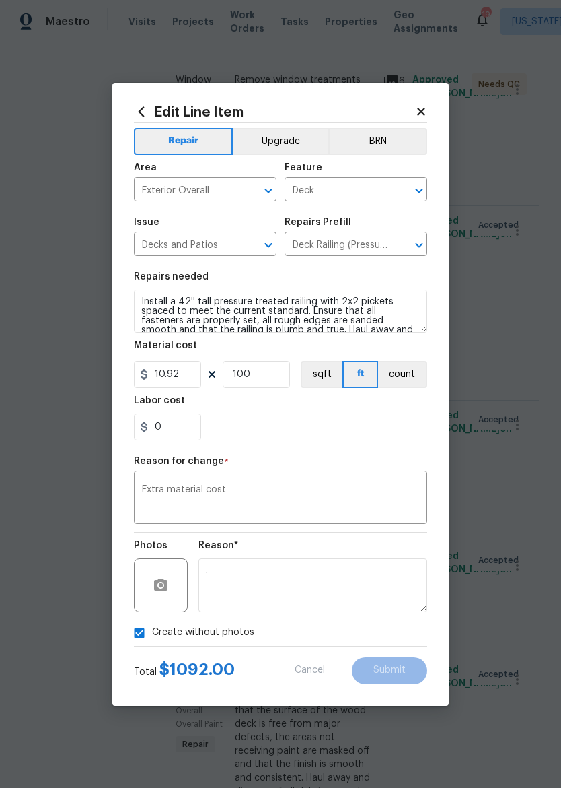
type input "70"
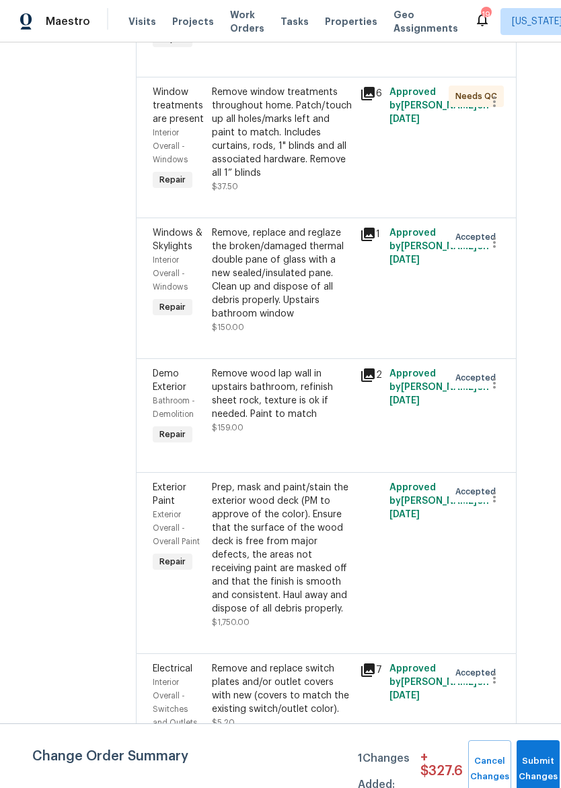
scroll to position [667, 24]
click at [317, 317] on div "Remove, replace and reglaze the broken/damaged thermal double pane of glass wit…" at bounding box center [282, 274] width 140 height 94
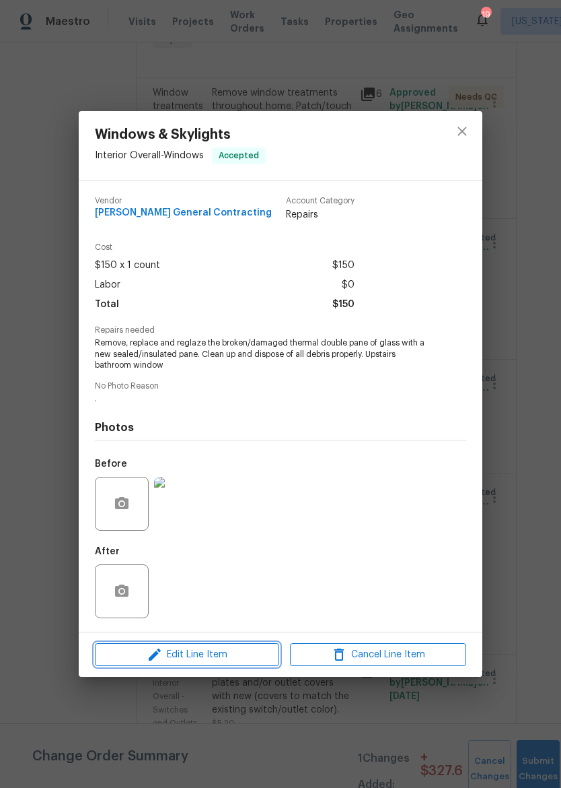
click at [236, 660] on span "Edit Line Item" at bounding box center [187, 654] width 176 height 17
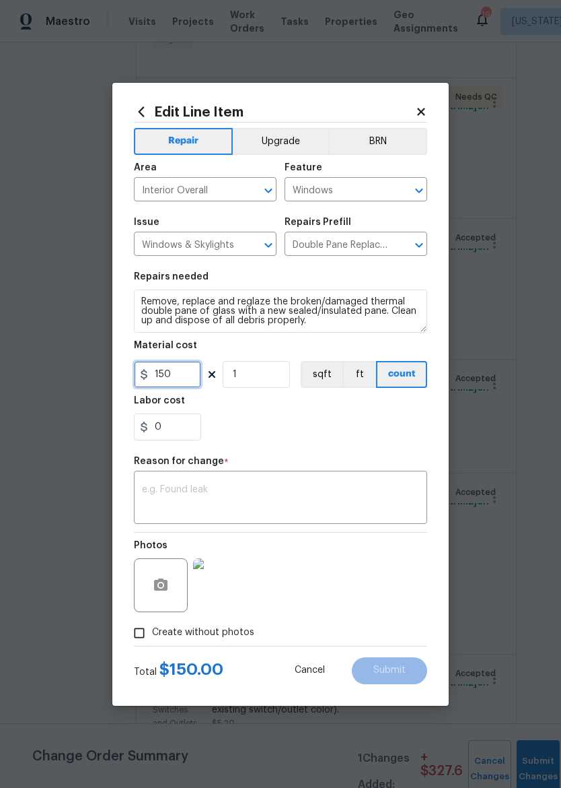
click at [190, 372] on input "150" at bounding box center [167, 374] width 67 height 27
type input "400"
click at [365, 427] on div "0" at bounding box center [281, 426] width 294 height 27
click at [390, 492] on textarea at bounding box center [280, 499] width 277 height 28
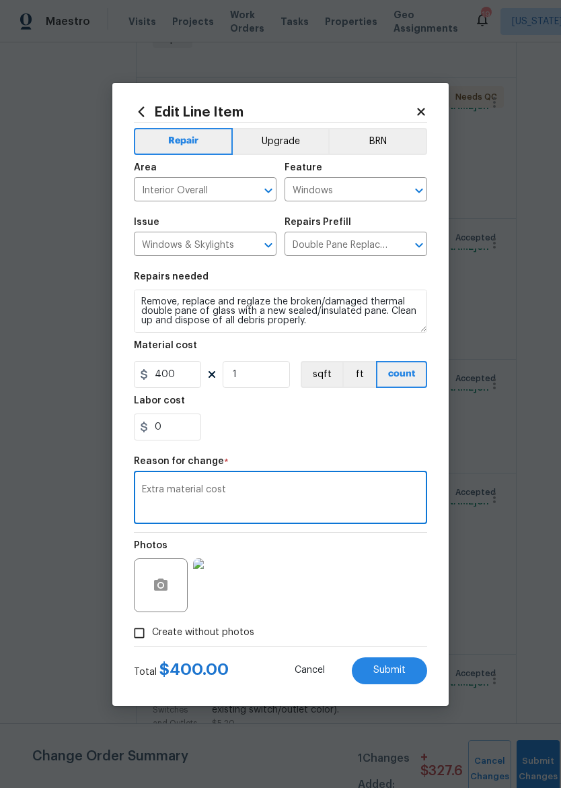
type textarea "Extra material cost"
click at [347, 440] on div "0" at bounding box center [281, 426] width 294 height 27
click at [403, 668] on span "Submit" at bounding box center [390, 670] width 32 height 10
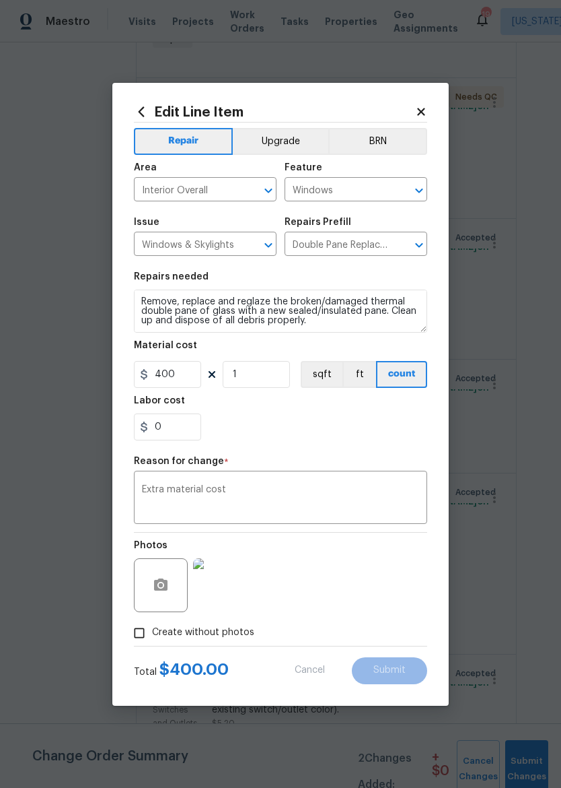
type input "150"
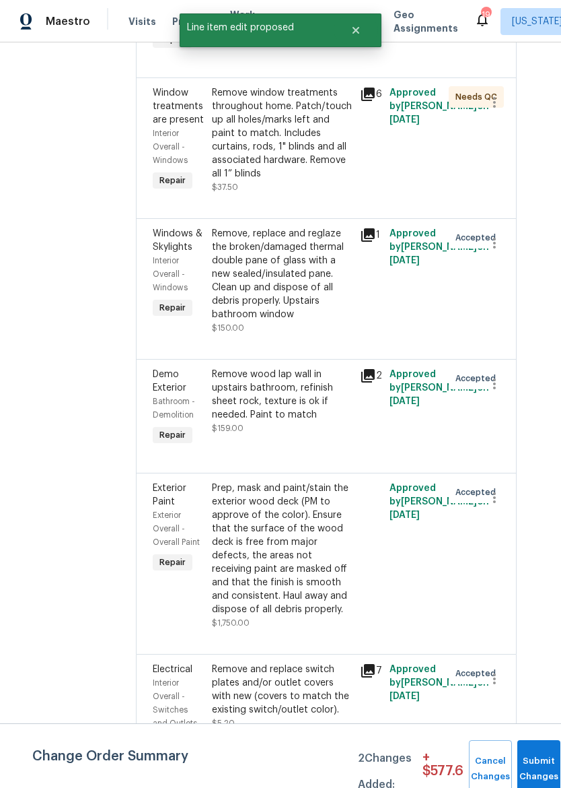
scroll to position [0, 0]
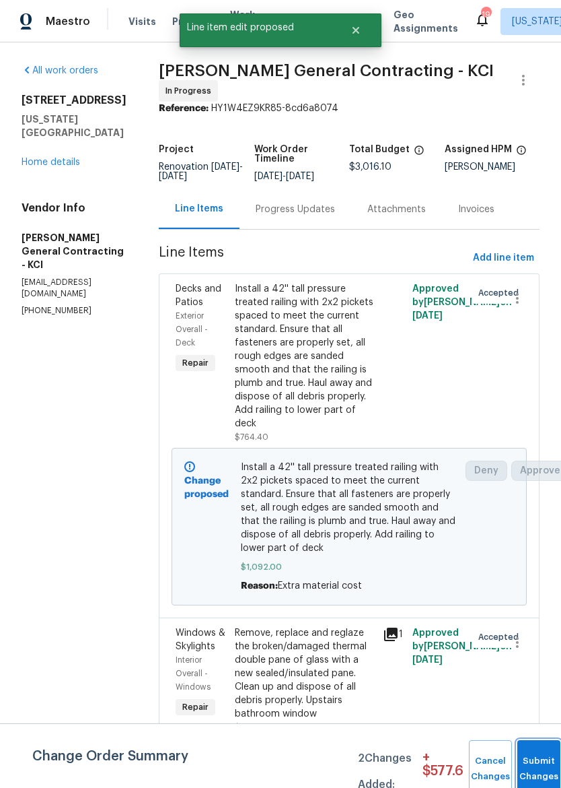
click at [538, 763] on button "Submit Changes" at bounding box center [539, 769] width 43 height 58
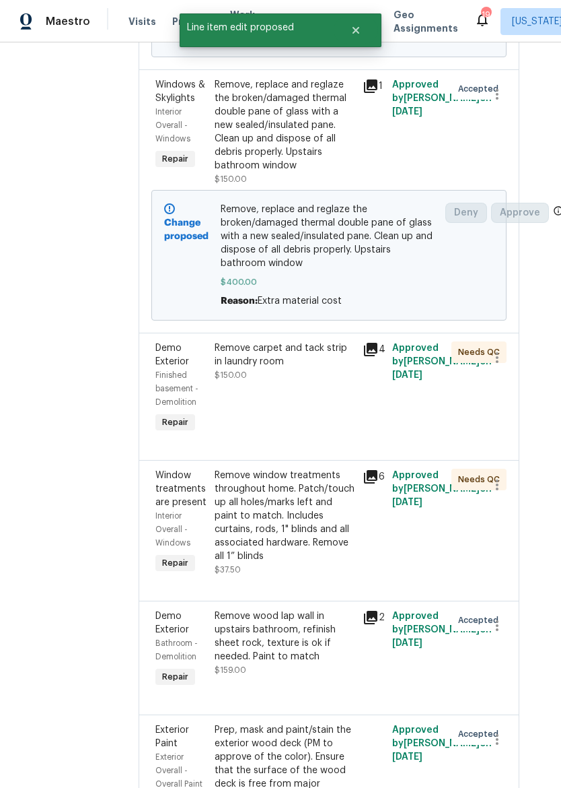
scroll to position [574, 15]
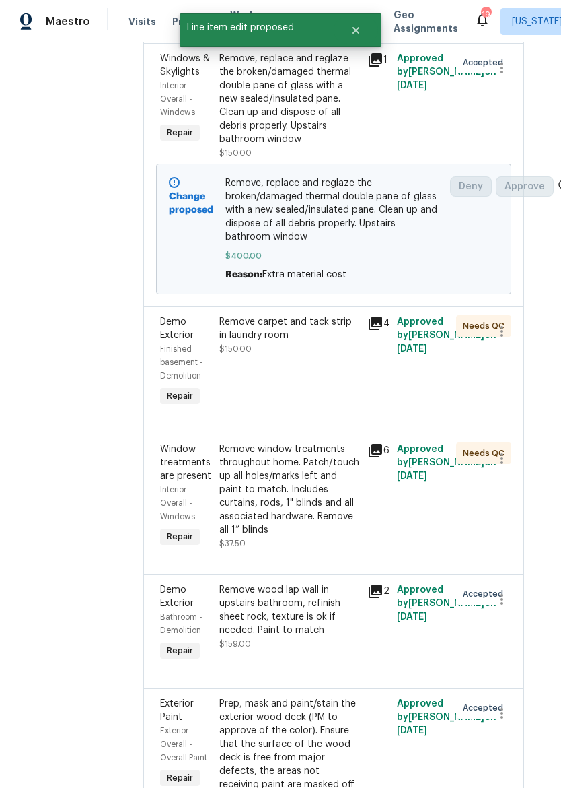
click at [323, 387] on div "Remove carpet and tack strip in laundry room $150.00" at bounding box center [289, 362] width 148 height 102
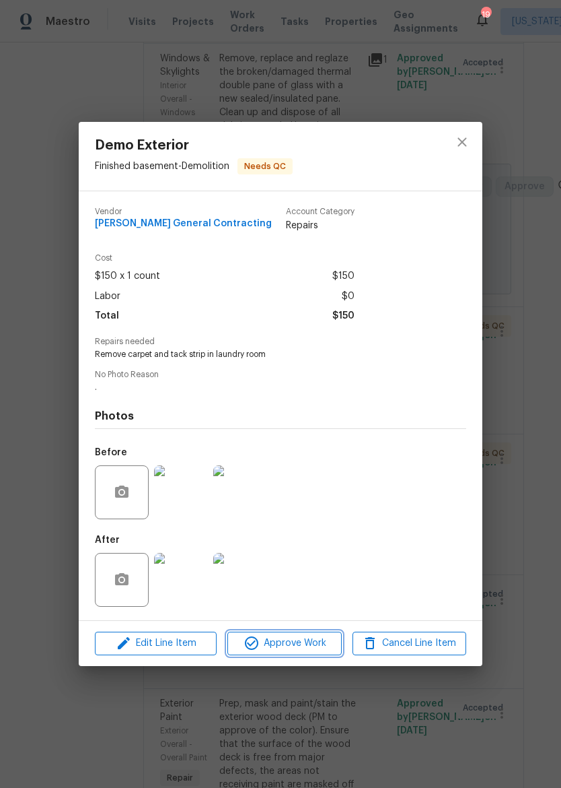
click at [313, 635] on button "Approve Work" at bounding box center [285, 644] width 114 height 24
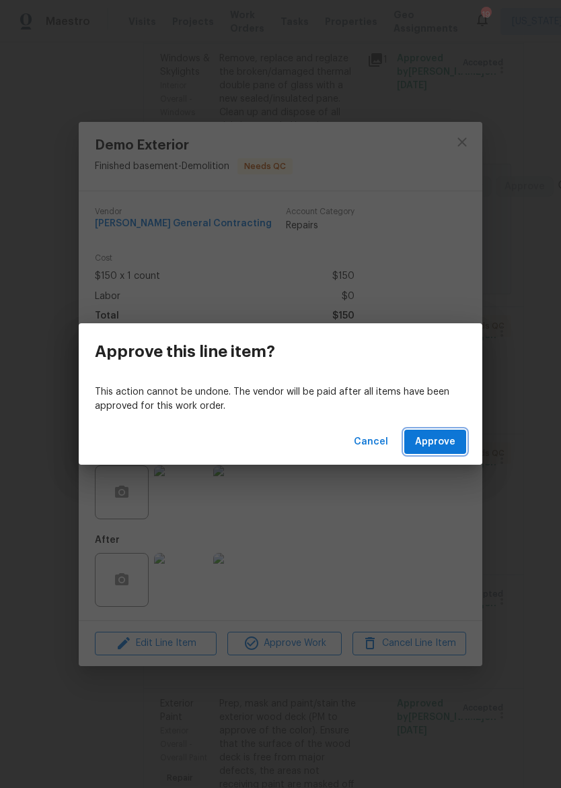
click at [448, 439] on span "Approve" at bounding box center [435, 442] width 40 height 17
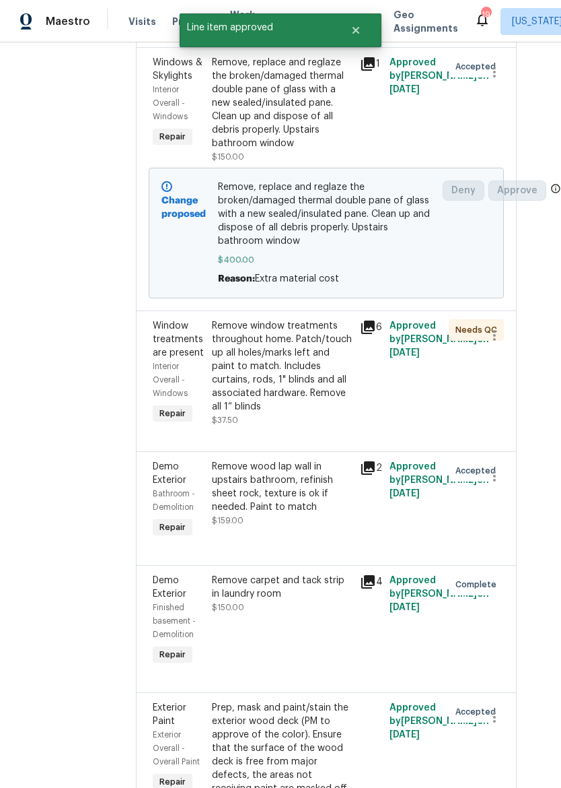
scroll to position [570, 24]
click at [294, 413] on div "Remove window treatments throughout home. Patch/touch up all holes/marks left a…" at bounding box center [282, 366] width 140 height 94
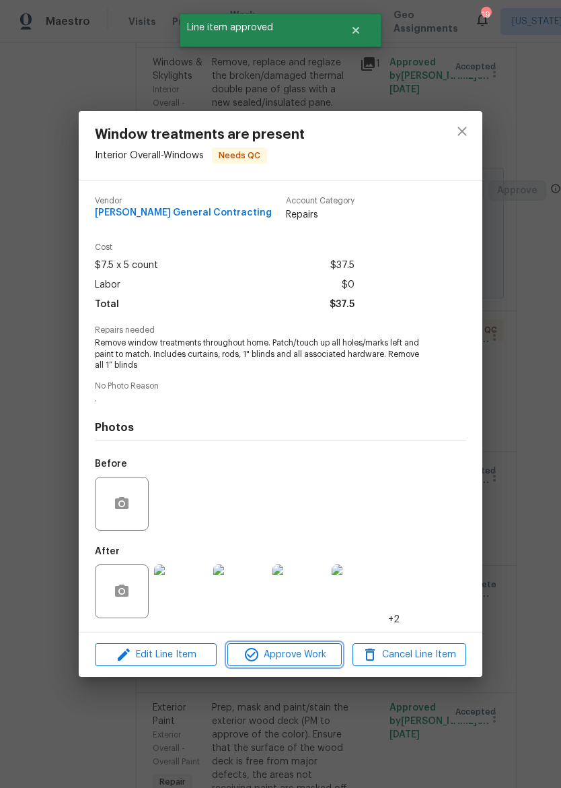
click at [312, 657] on span "Approve Work" at bounding box center [285, 654] width 106 height 17
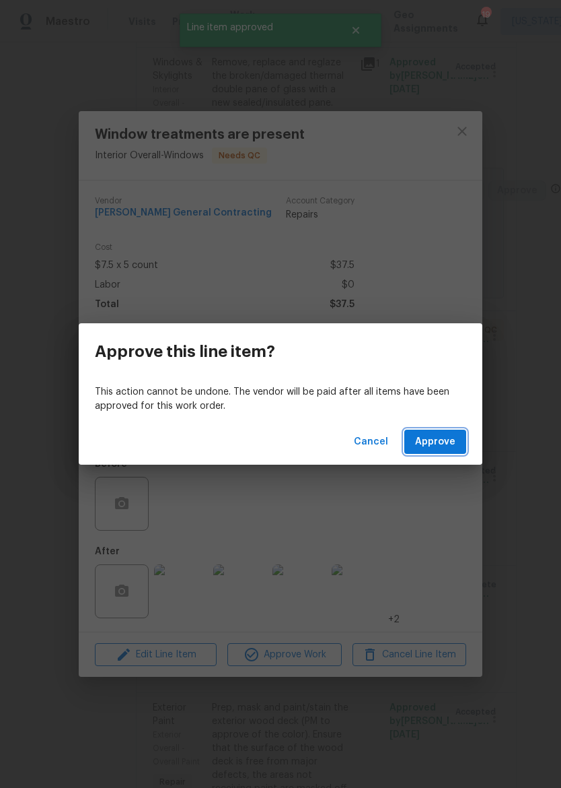
click at [442, 434] on span "Approve" at bounding box center [435, 442] width 40 height 17
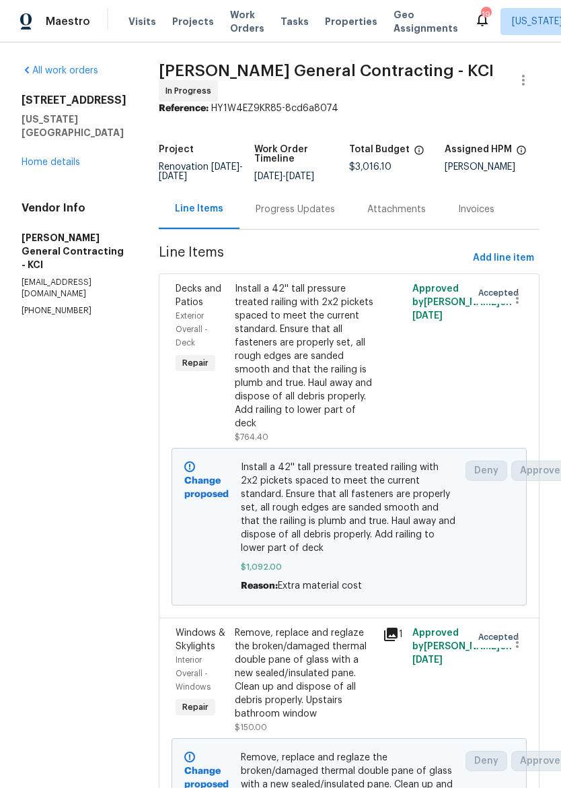
scroll to position [0, 0]
click at [63, 158] on link "Home details" at bounding box center [51, 162] width 59 height 9
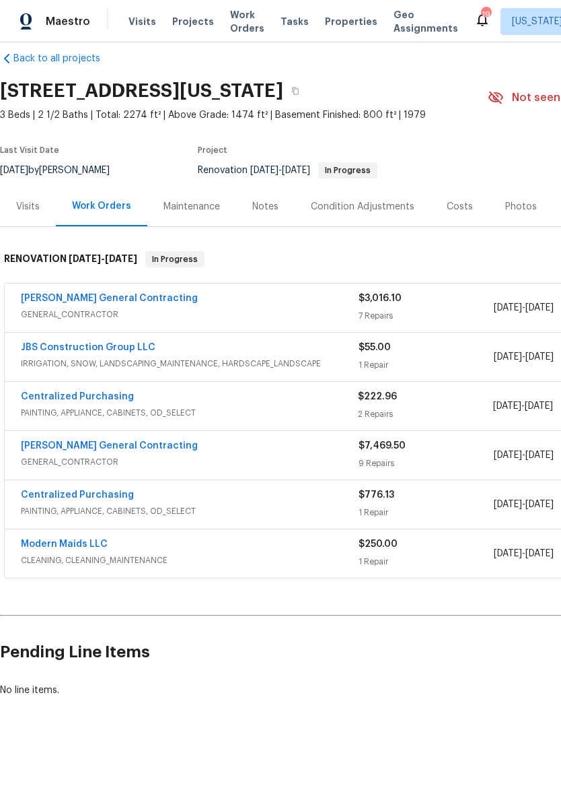
scroll to position [18, 0]
click at [65, 15] on span "Maestro" at bounding box center [68, 21] width 44 height 13
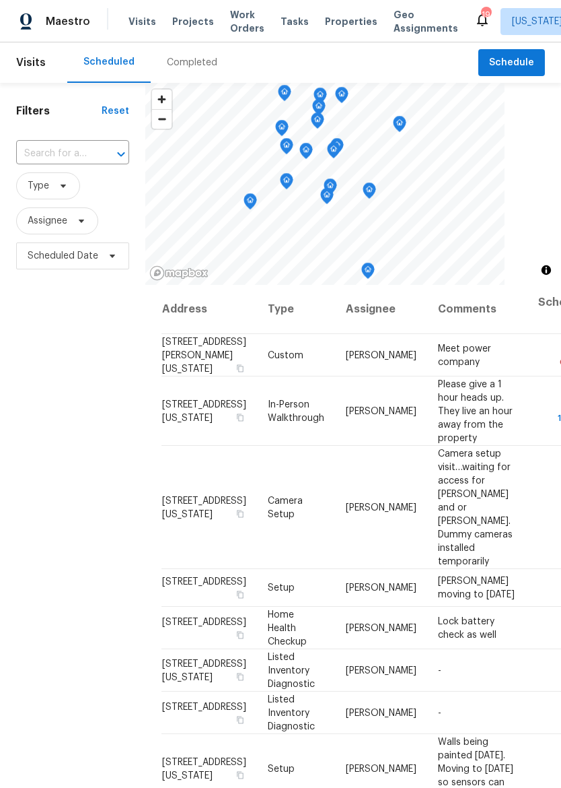
click at [67, 23] on span "Maestro" at bounding box center [68, 21] width 44 height 13
